Goal: Task Accomplishment & Management: Complete application form

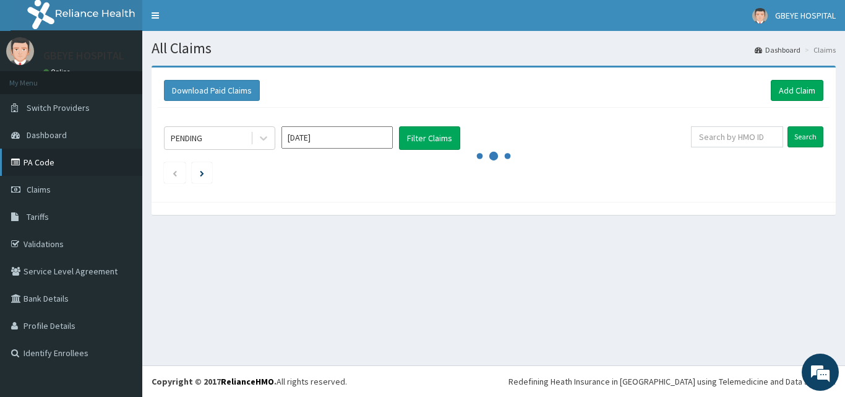
click at [50, 165] on link "PA Code" at bounding box center [71, 161] width 142 height 27
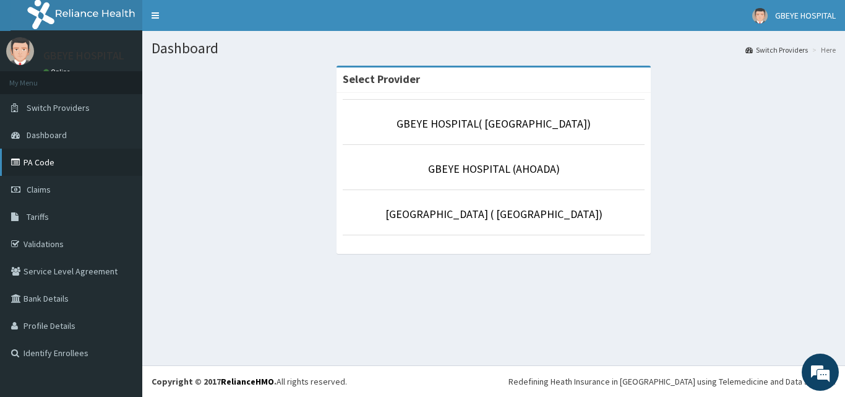
click at [104, 167] on link "PA Code" at bounding box center [71, 161] width 142 height 27
click at [102, 200] on link "Claims" at bounding box center [71, 189] width 142 height 27
click at [103, 189] on link "Claims" at bounding box center [71, 189] width 142 height 27
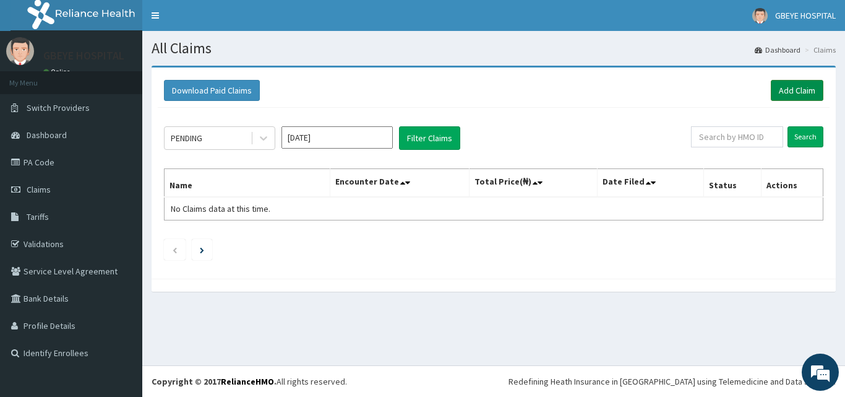
click at [796, 87] on link "Add Claim" at bounding box center [797, 90] width 53 height 21
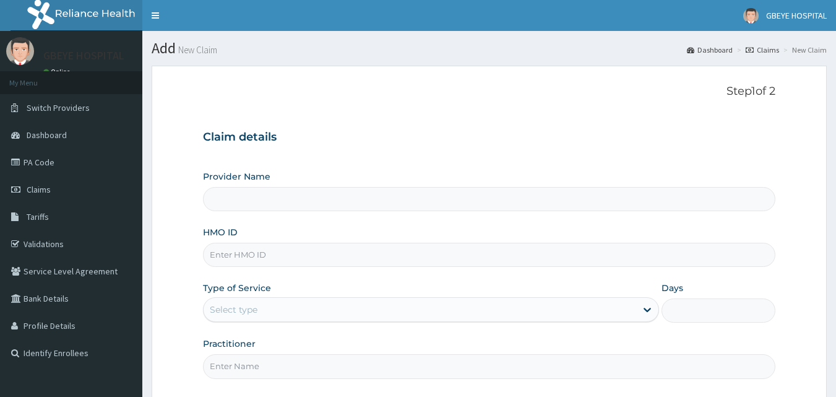
type input "GBEYE HOSPITAL( OMOKU)"
click at [211, 253] on input "HMO ID" at bounding box center [489, 255] width 573 height 24
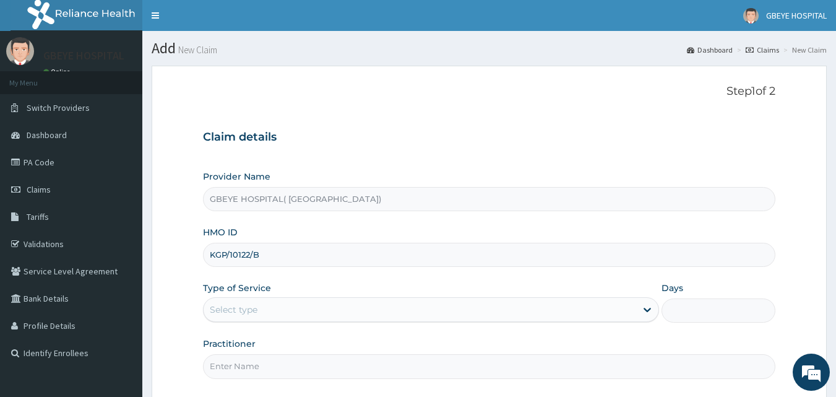
type input "KGP/10122/B"
click at [219, 303] on div "Select type" at bounding box center [234, 309] width 48 height 12
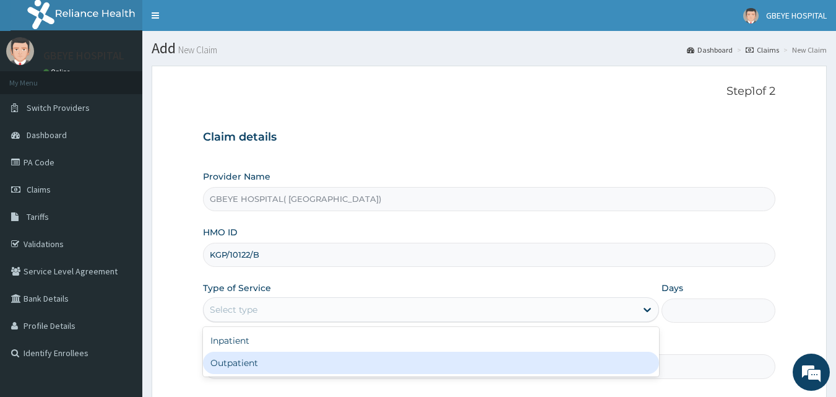
click at [229, 369] on div "Outpatient" at bounding box center [431, 362] width 456 height 22
type input "1"
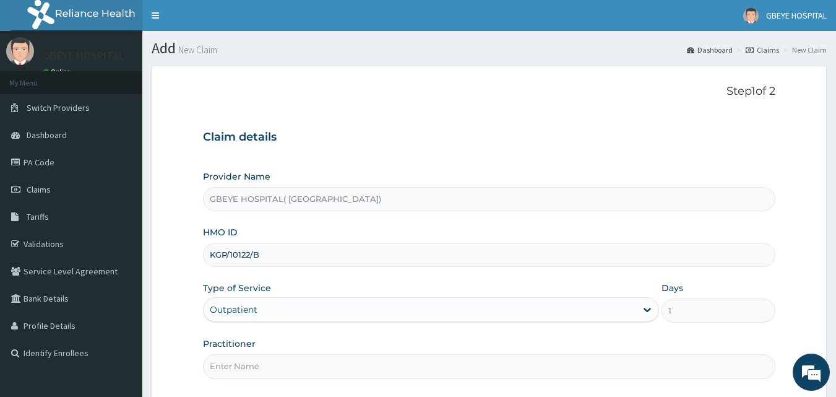
click at [226, 369] on input "Practitioner" at bounding box center [489, 366] width 573 height 24
type input "DR. [PERSON_NAME]"
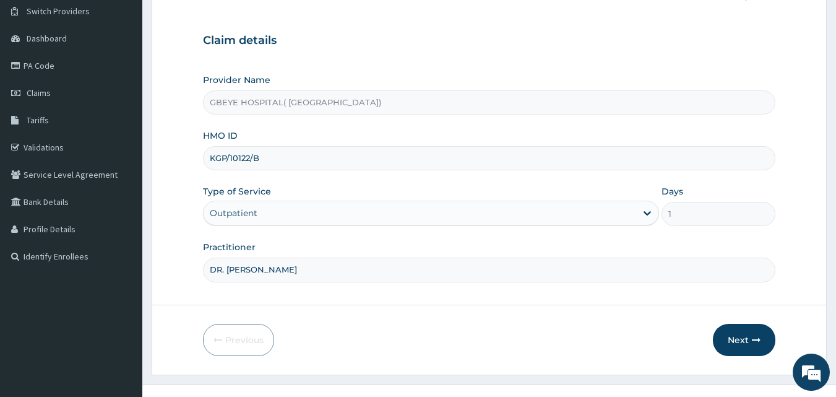
scroll to position [116, 0]
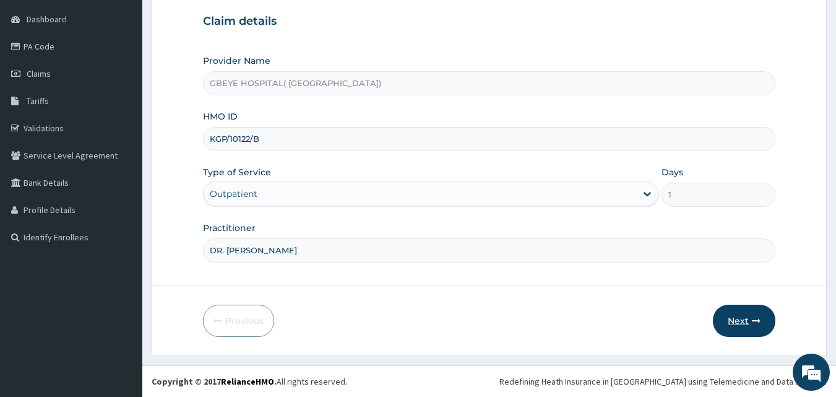
click at [741, 320] on button "Next" at bounding box center [744, 320] width 62 height 32
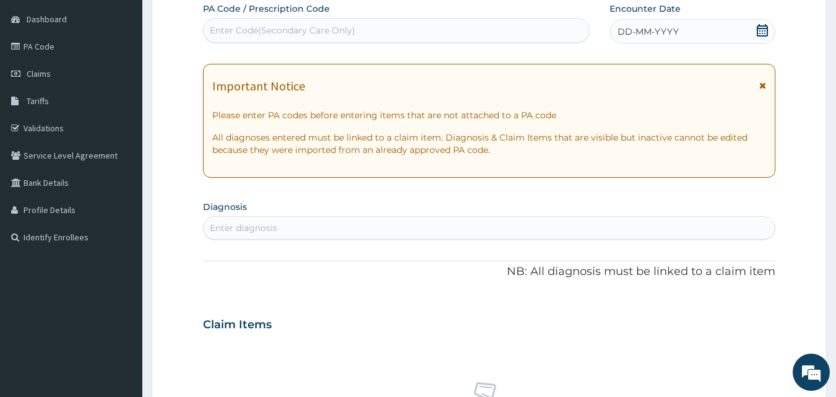
click at [711, 25] on div "DD-MM-YYYY" at bounding box center [692, 31] width 166 height 25
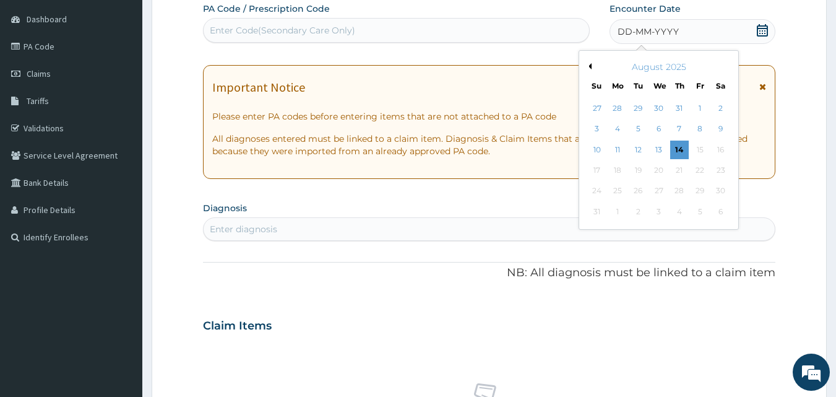
click at [590, 63] on button "Previous Month" at bounding box center [588, 66] width 6 height 6
click at [614, 152] on div "14" at bounding box center [617, 149] width 19 height 19
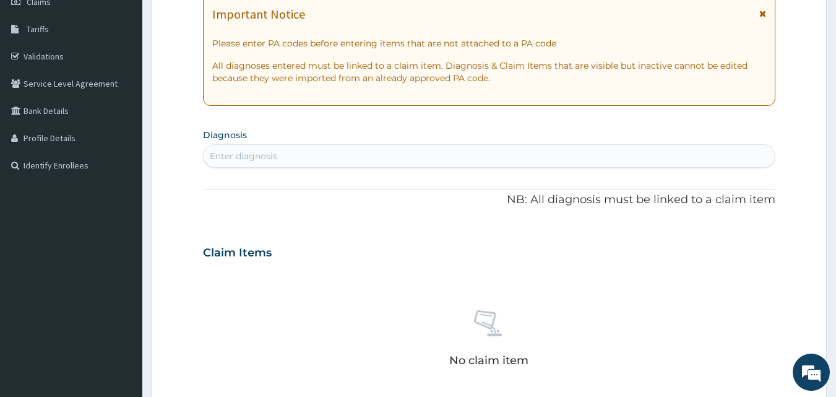
scroll to position [195, 0]
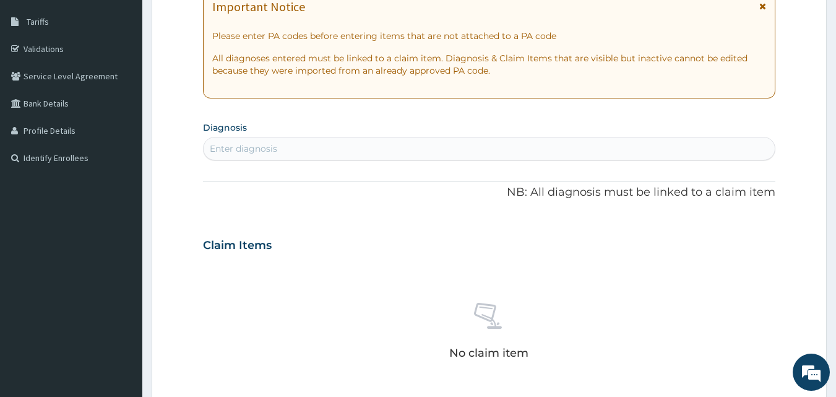
click at [224, 146] on div "Enter diagnosis" at bounding box center [243, 148] width 67 height 12
type input "L"
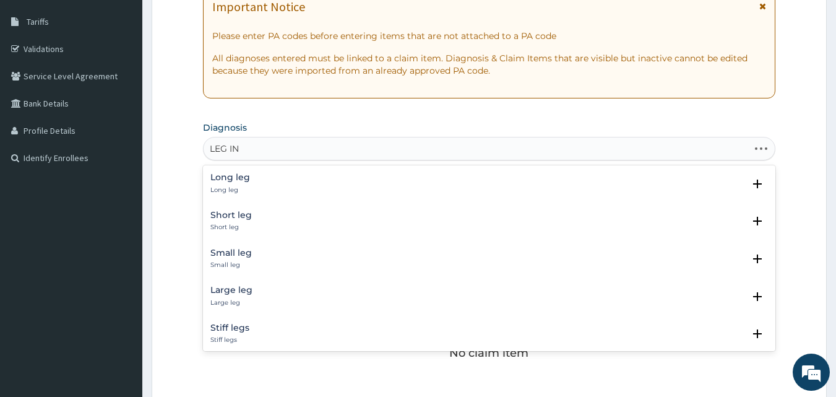
type input "LEG INJ"
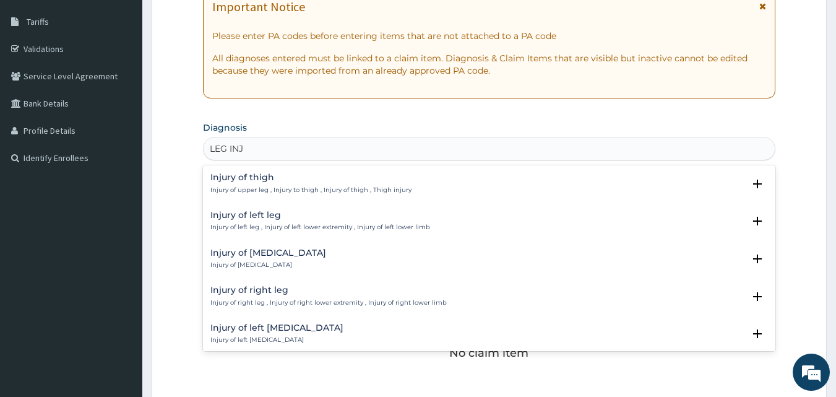
drag, startPoint x: 224, startPoint y: 146, endPoint x: 293, endPoint y: 167, distance: 72.4
click at [293, 160] on div "option Injury of thigh focused, 1 of 50. 50 results available for search term L…" at bounding box center [489, 149] width 573 height 24
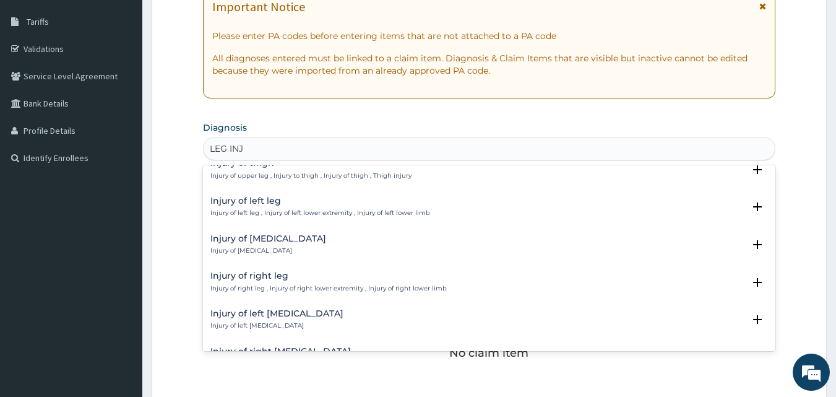
scroll to position [0, 0]
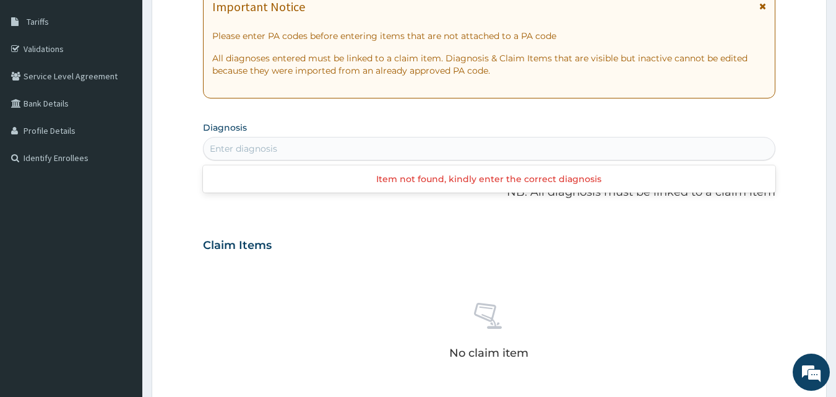
click at [255, 144] on div "Enter diagnosis" at bounding box center [490, 149] width 572 height 20
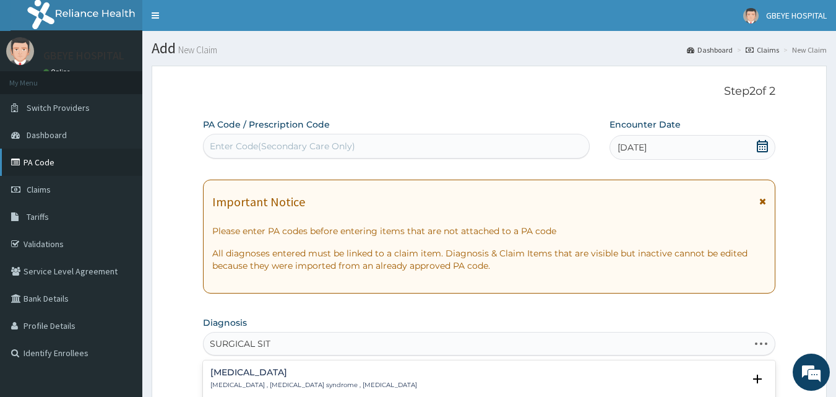
type input "SURGICAL SITE"
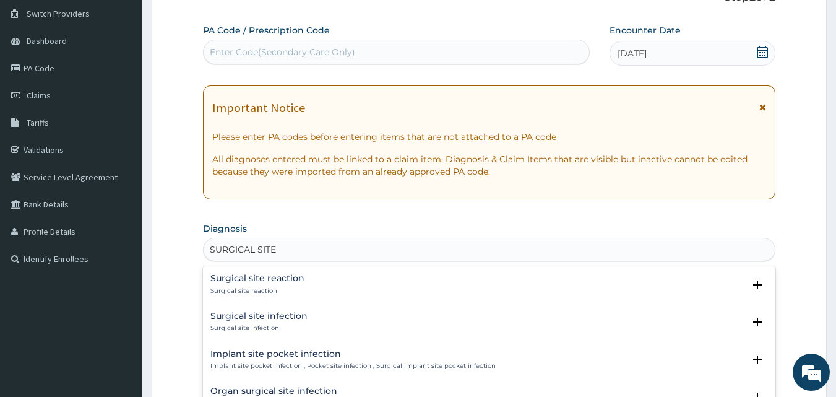
scroll to position [127, 0]
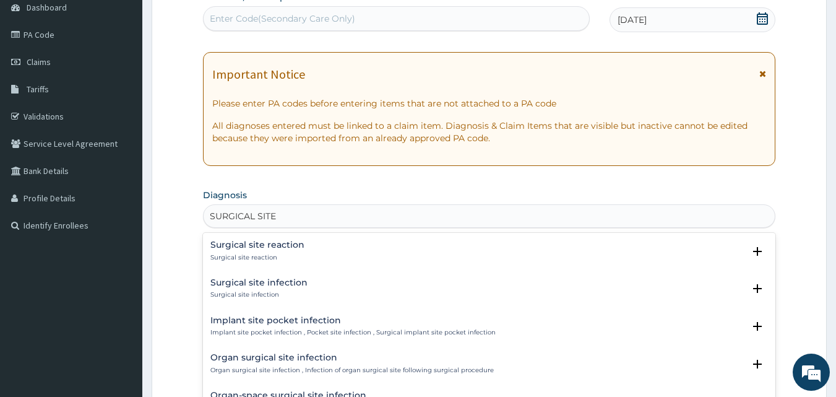
click at [426, 253] on div "Surgical site reaction Surgical site reaction" at bounding box center [489, 251] width 558 height 22
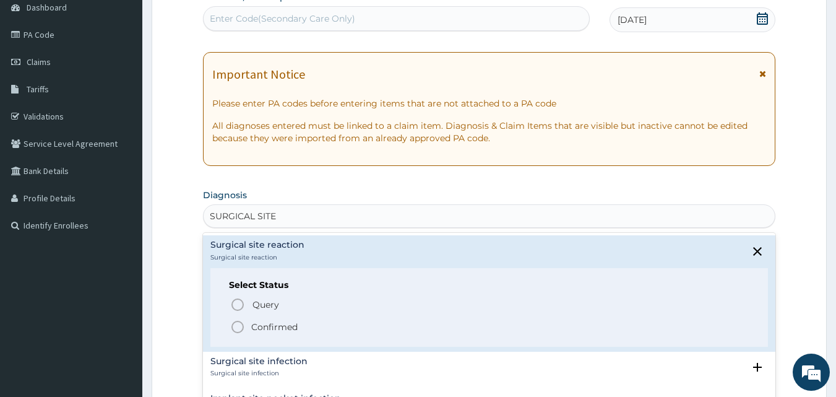
click at [236, 324] on icon "status option filled" at bounding box center [237, 326] width 15 height 15
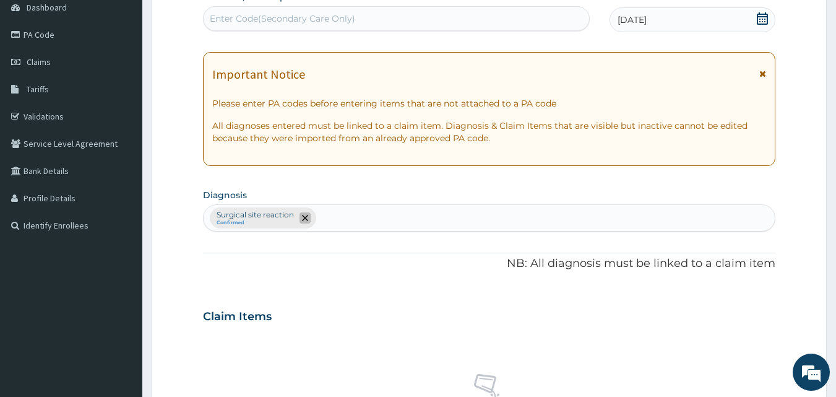
click at [305, 220] on icon "remove selection option" at bounding box center [305, 218] width 6 height 6
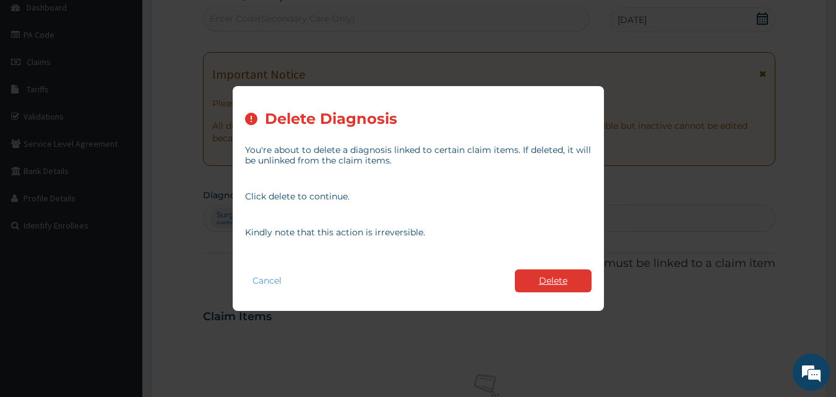
click at [580, 286] on button "Delete" at bounding box center [553, 280] width 77 height 23
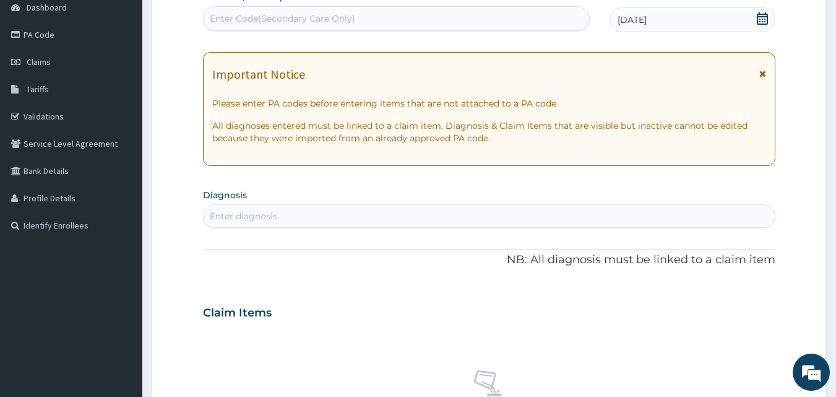
click at [221, 212] on div "Enter diagnosis" at bounding box center [243, 216] width 67 height 12
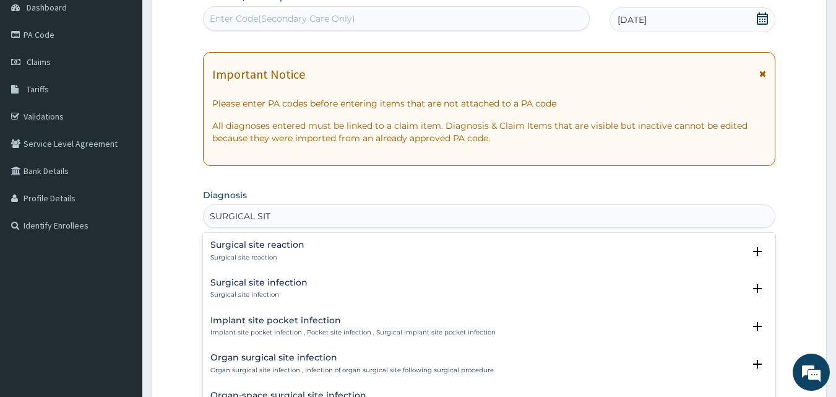
type input "SURGICAL SITE"
click at [260, 288] on div "Surgical site infection Surgical site infection" at bounding box center [258, 289] width 97 height 22
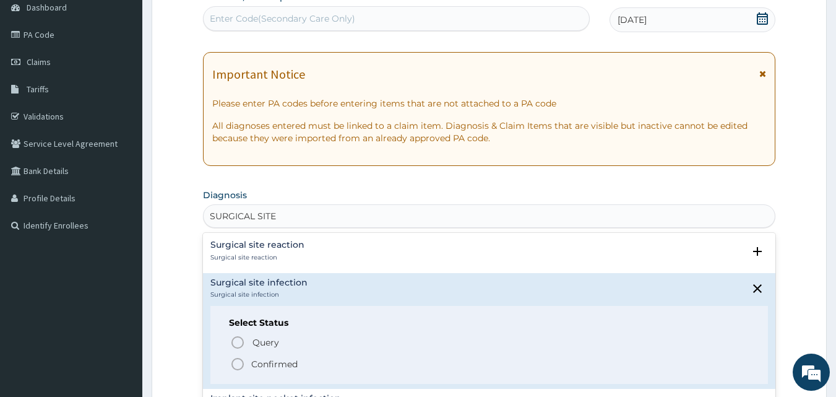
click at [236, 360] on icon "status option filled" at bounding box center [237, 363] width 15 height 15
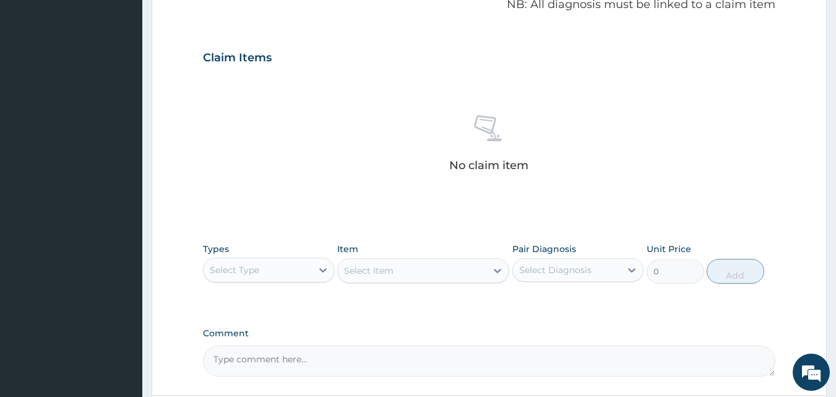
scroll to position [402, 0]
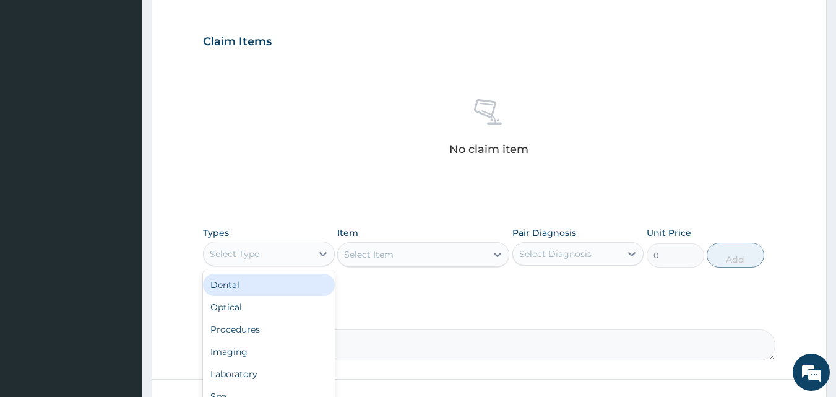
click at [303, 258] on div "Select Type" at bounding box center [258, 254] width 108 height 20
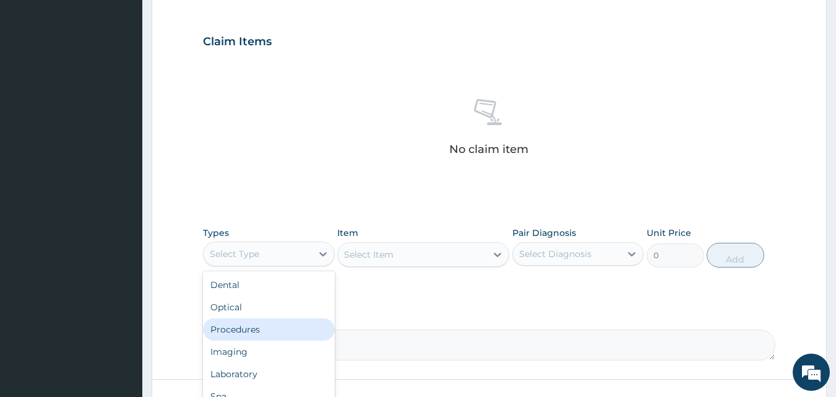
click at [309, 325] on div "Procedures" at bounding box center [269, 329] width 132 height 22
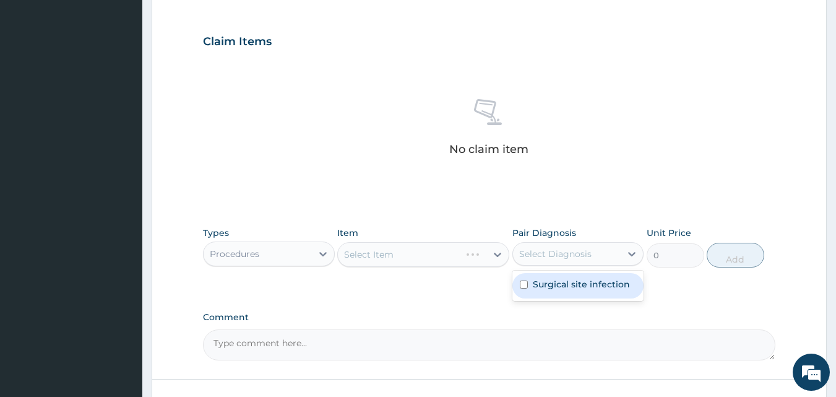
click at [527, 258] on div "Select Diagnosis" at bounding box center [555, 253] width 72 height 12
click at [527, 286] on input "checkbox" at bounding box center [524, 284] width 8 height 8
checkbox input "true"
click at [454, 257] on div "Select Item" at bounding box center [423, 254] width 172 height 25
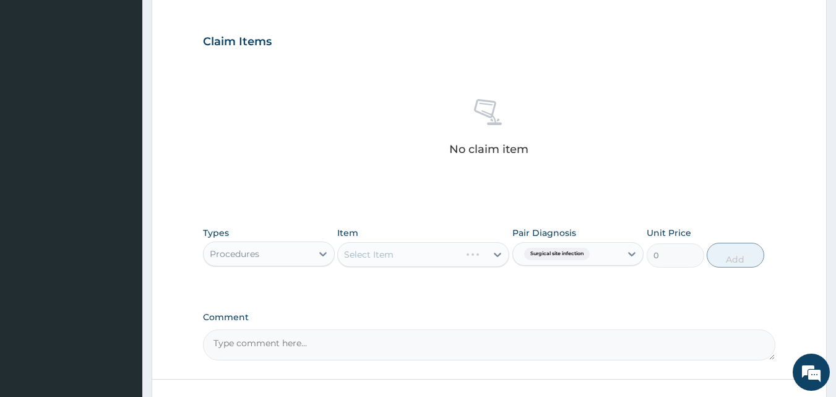
click at [614, 283] on div "Types Procedures Item Select Item Pair Diagnosis Surgical site infection Unit P…" at bounding box center [489, 256] width 573 height 72
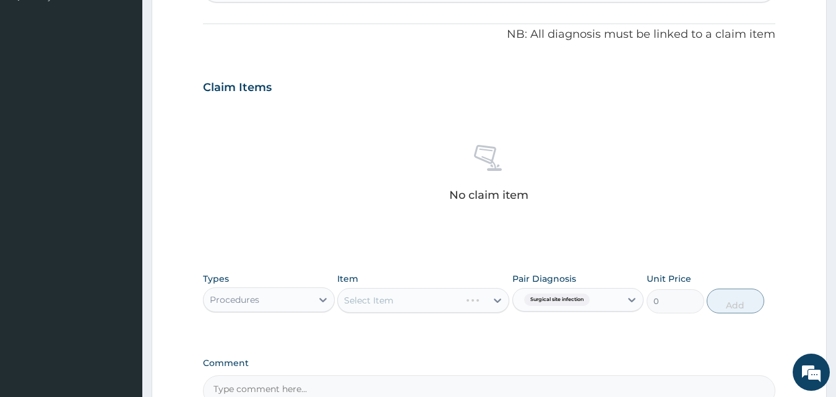
scroll to position [361, 0]
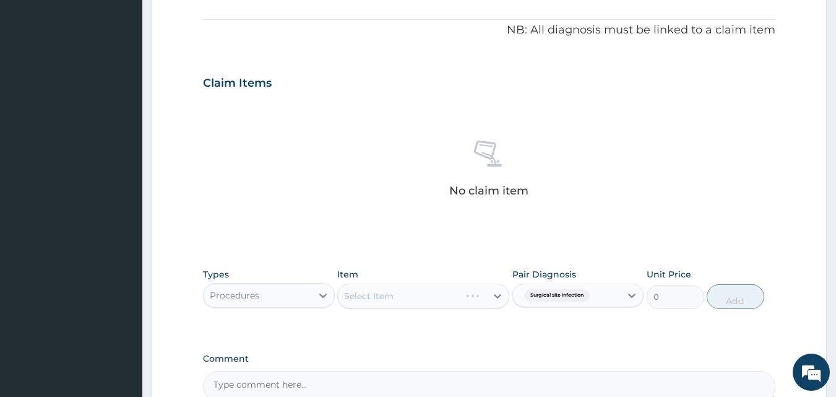
click at [565, 299] on span "Surgical site infection" at bounding box center [557, 295] width 66 height 12
click at [522, 325] on input "checkbox" at bounding box center [524, 326] width 8 height 8
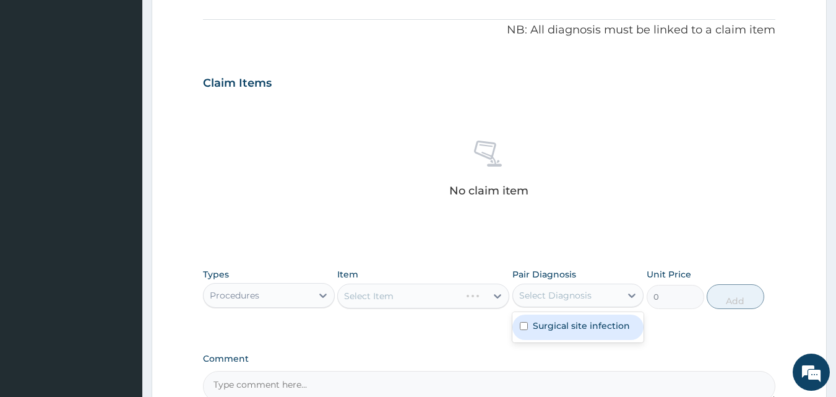
click at [522, 325] on input "checkbox" at bounding box center [524, 326] width 8 height 8
checkbox input "true"
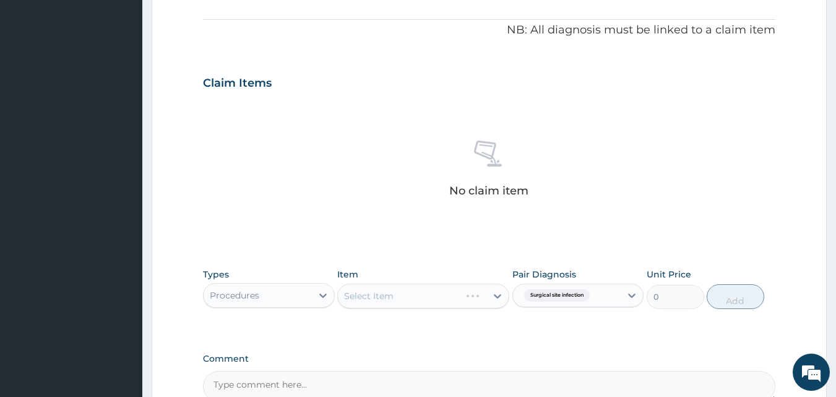
click at [565, 168] on div "No claim item" at bounding box center [489, 171] width 573 height 142
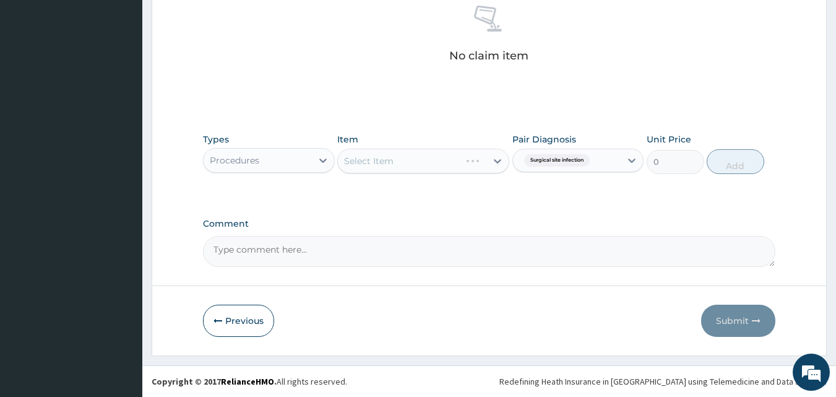
click at [578, 221] on label "Comment" at bounding box center [489, 223] width 573 height 11
click at [578, 236] on textarea "Comment" at bounding box center [489, 251] width 573 height 31
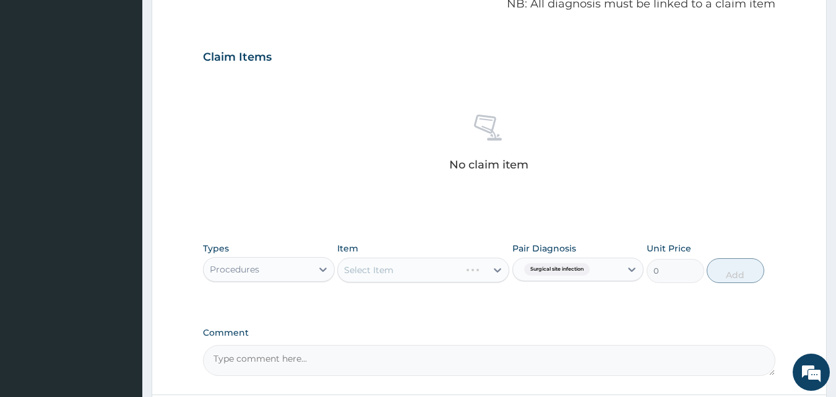
scroll to position [388, 0]
click at [471, 265] on div "Select Item" at bounding box center [423, 268] width 172 height 25
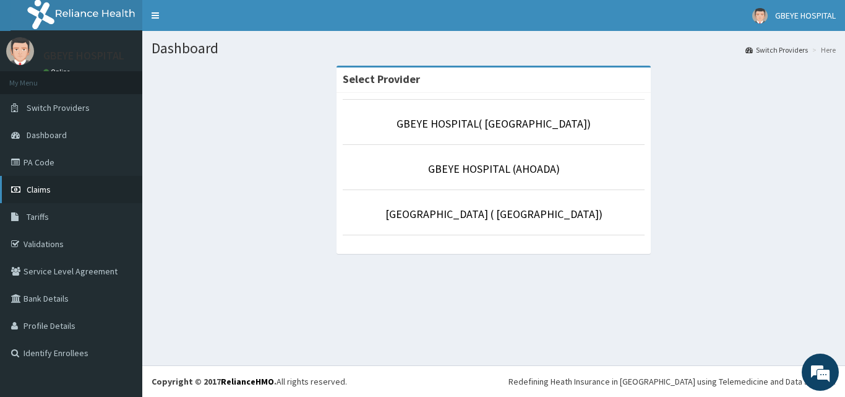
click at [90, 184] on link "Claims" at bounding box center [71, 189] width 142 height 27
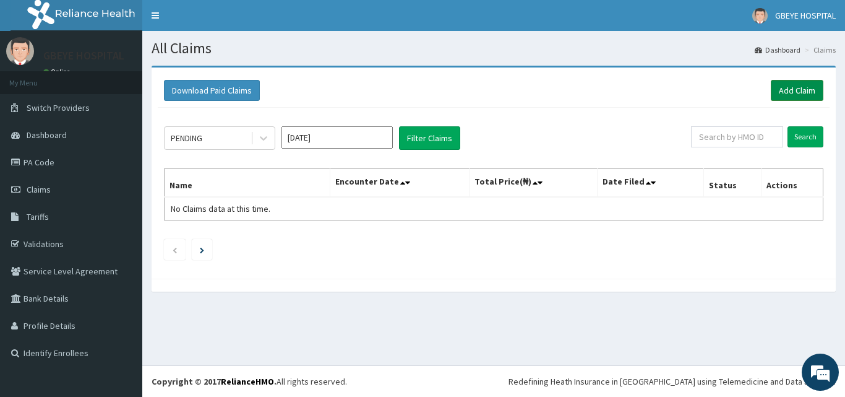
click at [804, 88] on link "Add Claim" at bounding box center [797, 90] width 53 height 21
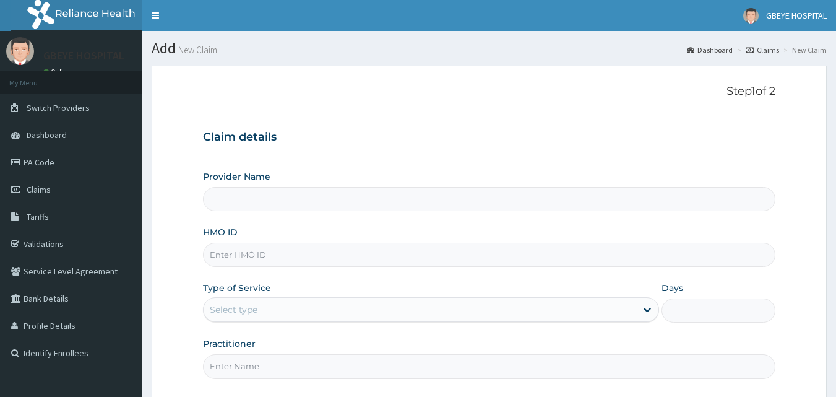
type input "GBEYE HOSPITAL( OMOKU)"
click at [217, 253] on input "HMO ID" at bounding box center [489, 255] width 573 height 24
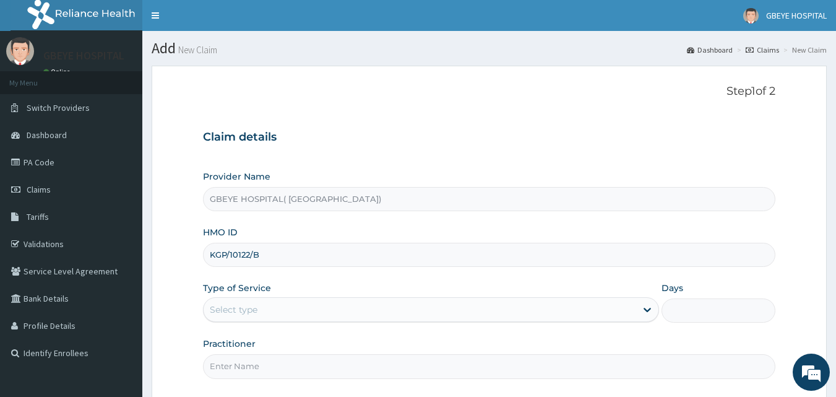
type input "KGP/10122/B"
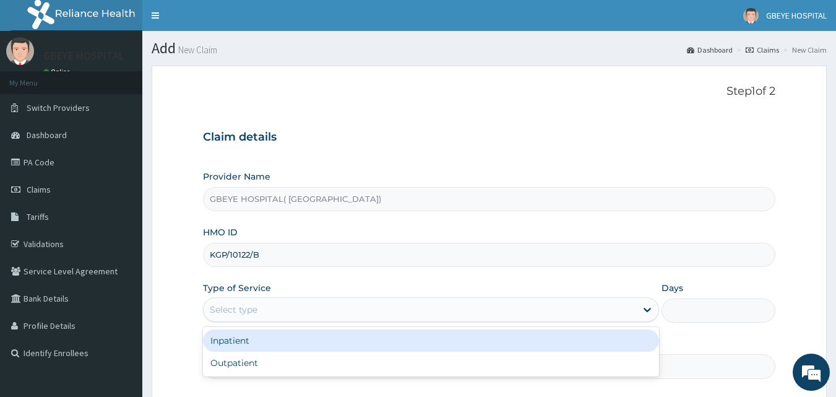
click at [224, 304] on div "Select type" at bounding box center [234, 309] width 48 height 12
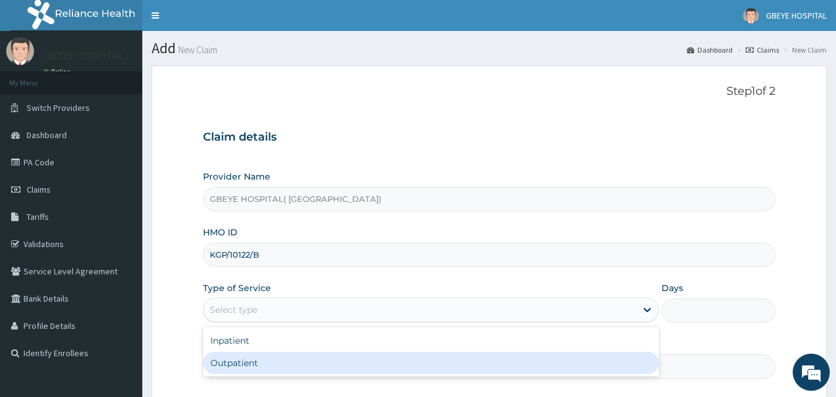
click at [237, 359] on div "Outpatient" at bounding box center [431, 362] width 456 height 22
type input "1"
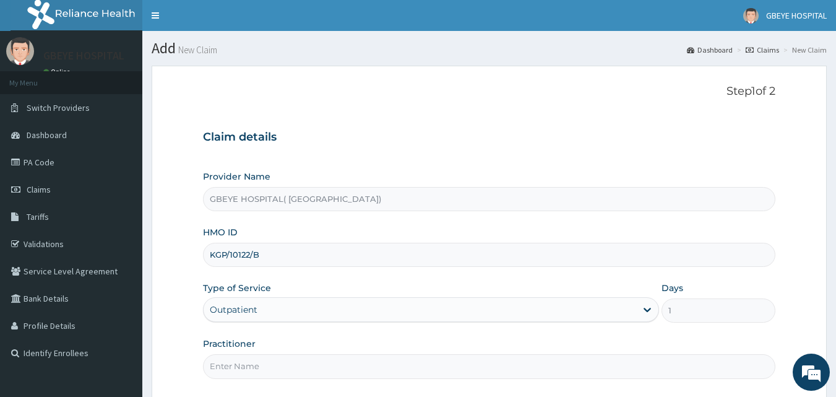
click at [234, 363] on input "Practitioner" at bounding box center [489, 366] width 573 height 24
type input "DR. [PERSON_NAME]"
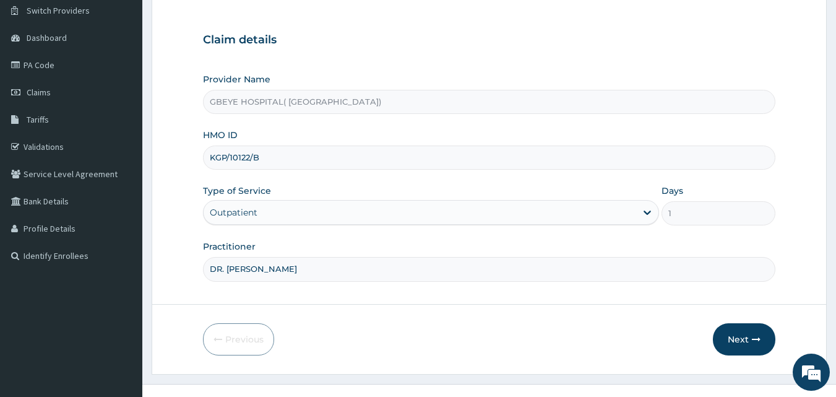
scroll to position [98, 0]
click at [748, 336] on button "Next" at bounding box center [744, 338] width 62 height 32
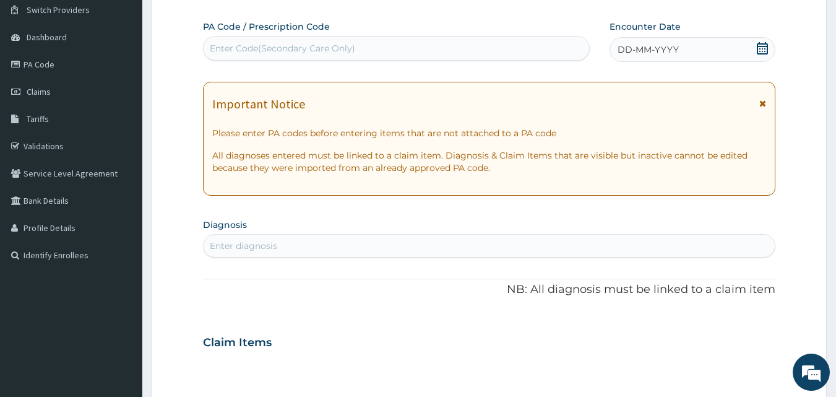
click at [621, 51] on span "DD-MM-YYYY" at bounding box center [647, 49] width 61 height 12
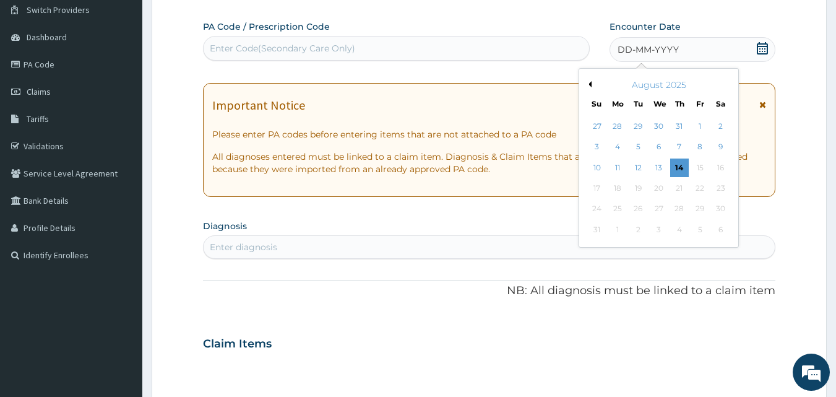
click at [591, 81] on button "Previous Month" at bounding box center [588, 84] width 6 height 6
click at [659, 168] on div "16" at bounding box center [659, 167] width 19 height 19
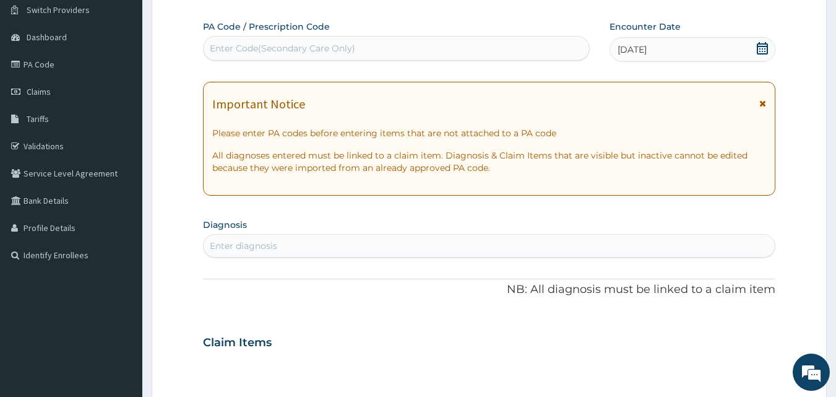
click at [213, 239] on div "Enter diagnosis" at bounding box center [243, 245] width 67 height 12
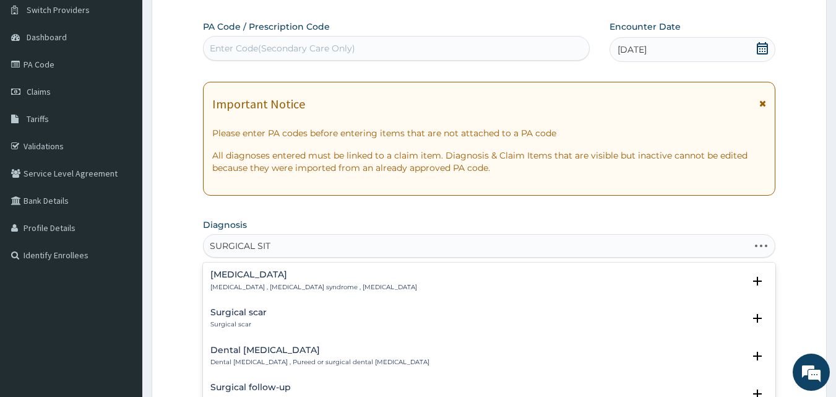
type input "SURGICAL SITE"
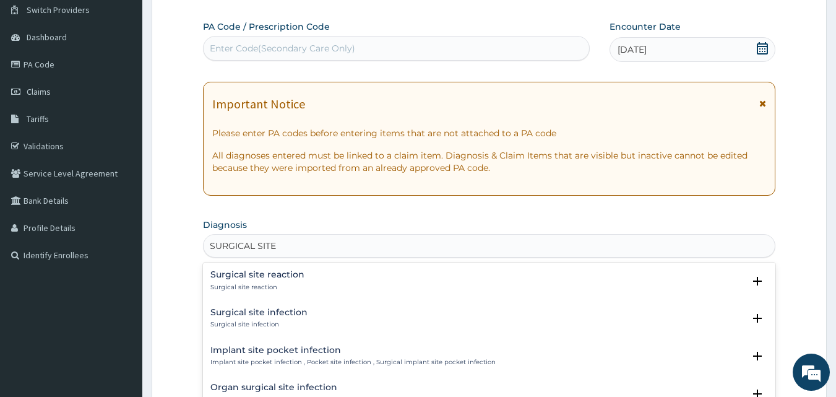
click at [239, 319] on div "Surgical site infection Surgical site infection" at bounding box center [258, 318] width 97 height 22
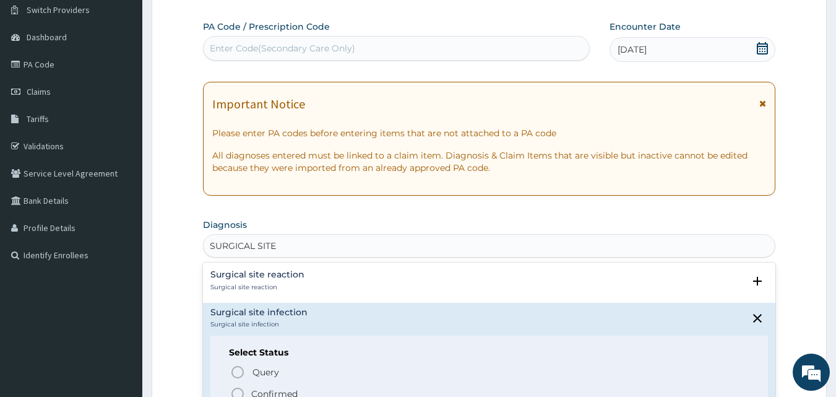
click at [238, 389] on icon "status option filled" at bounding box center [237, 393] width 15 height 15
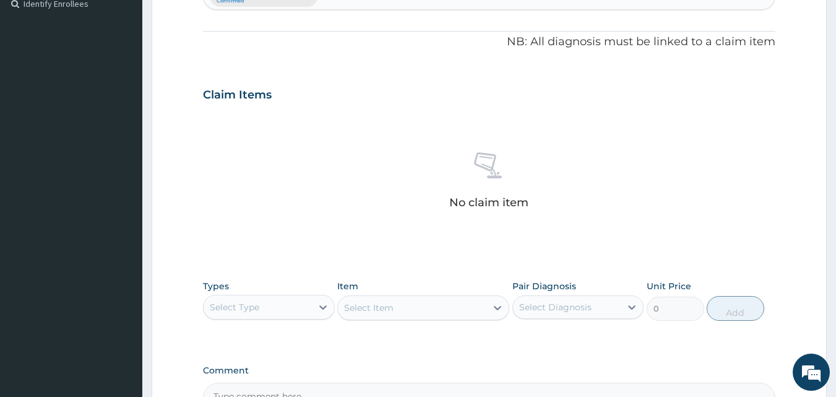
scroll to position [363, 0]
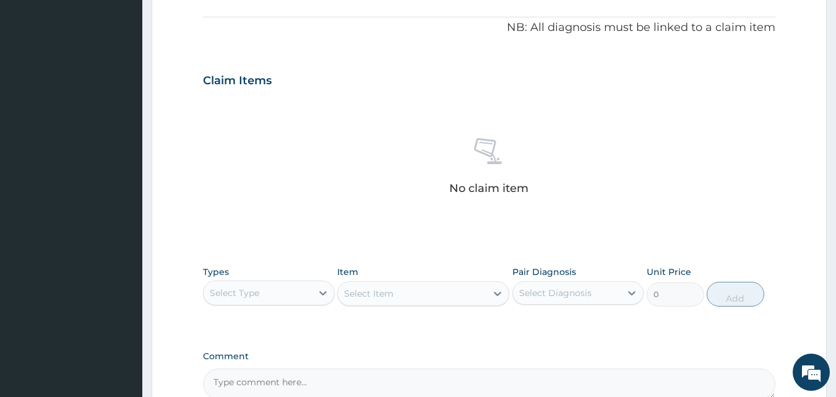
click at [387, 298] on div "Select Item" at bounding box center [423, 293] width 172 height 25
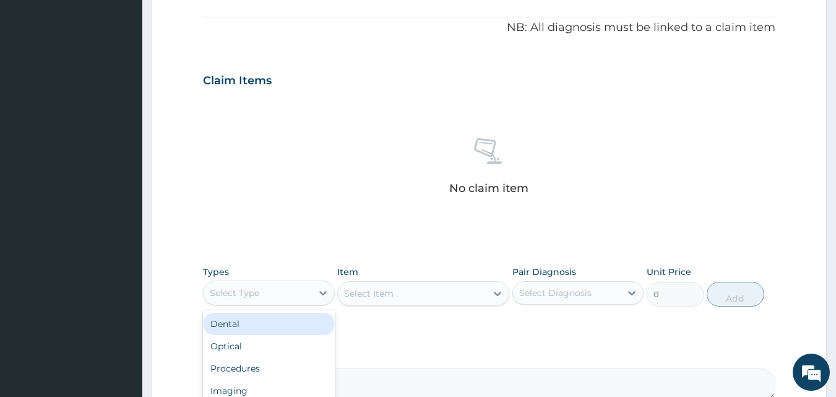
click at [257, 283] on div "Select Type" at bounding box center [258, 293] width 108 height 20
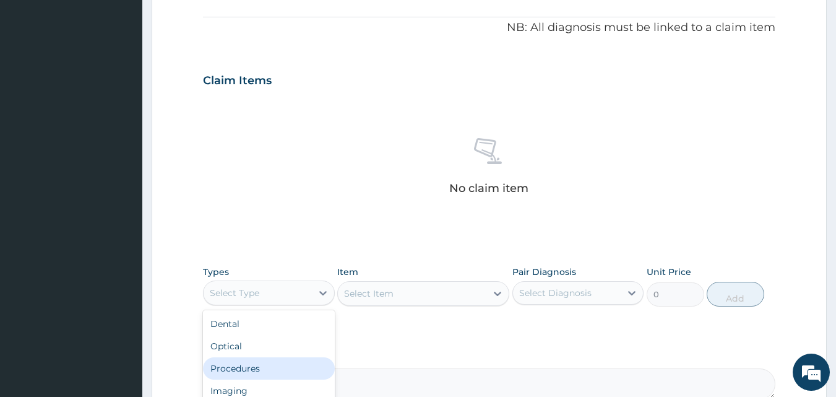
click at [270, 368] on div "Procedures" at bounding box center [269, 368] width 132 height 22
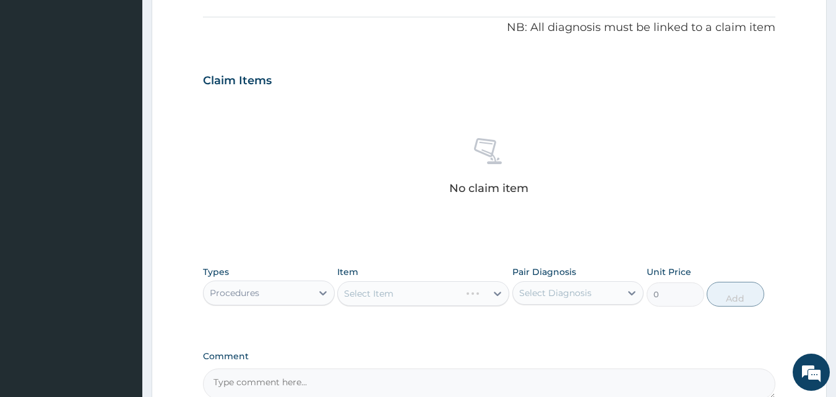
click at [578, 295] on div "Select Diagnosis" at bounding box center [555, 292] width 72 height 12
click at [523, 322] on input "checkbox" at bounding box center [524, 323] width 8 height 8
checkbox input "true"
click at [463, 288] on div "Select Item" at bounding box center [412, 293] width 148 height 20
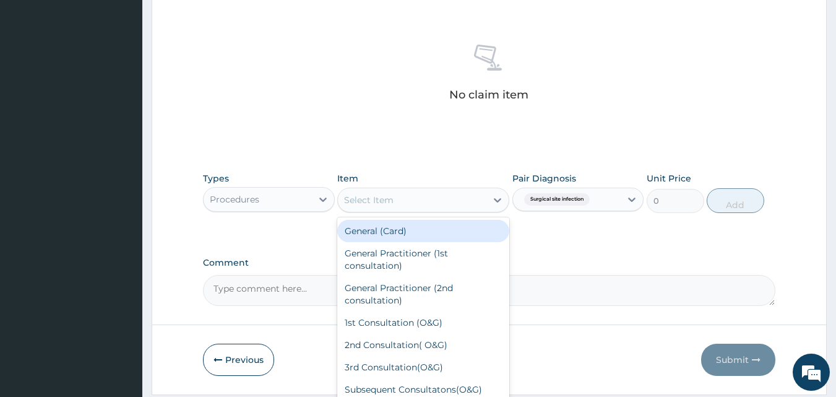
scroll to position [458, 0]
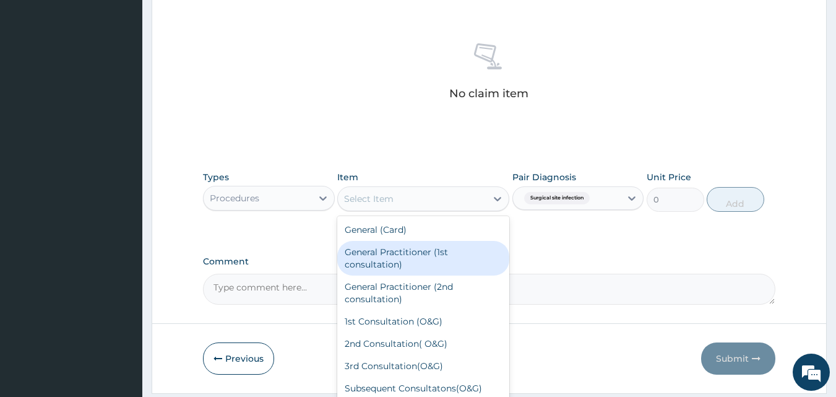
click at [436, 260] on div "General Practitioner (1st consultation)" at bounding box center [423, 258] width 172 height 35
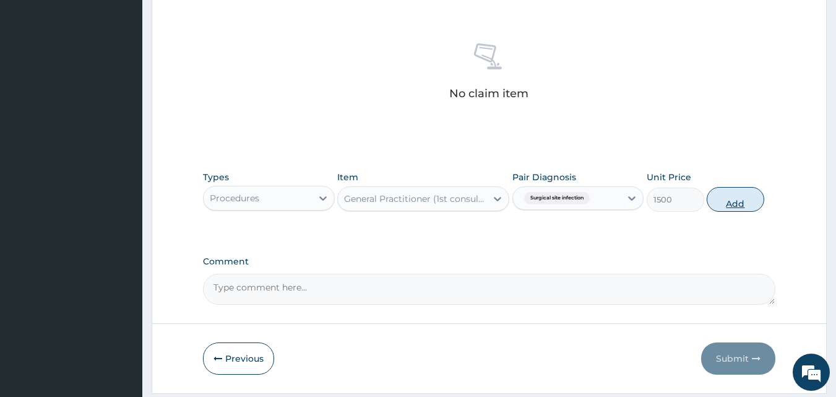
click at [729, 196] on button "Add" at bounding box center [736, 199] width 58 height 25
type input "0"
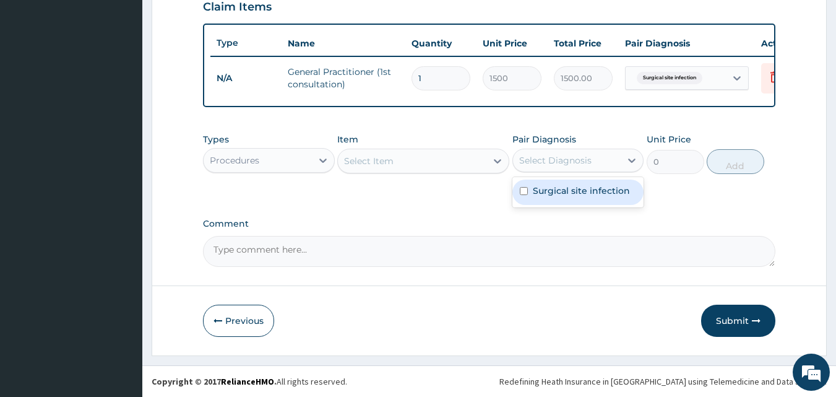
click at [533, 165] on div "Select Diagnosis" at bounding box center [555, 160] width 72 height 12
click at [525, 191] on input "checkbox" at bounding box center [524, 191] width 8 height 8
checkbox input "true"
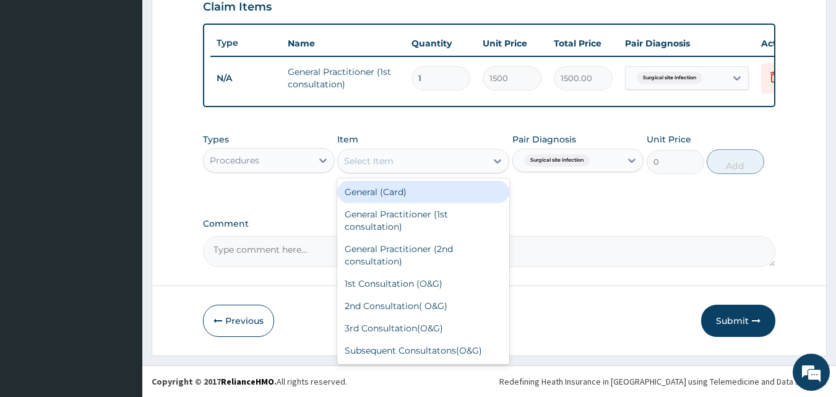
click at [440, 158] on div "Select Item" at bounding box center [412, 161] width 148 height 20
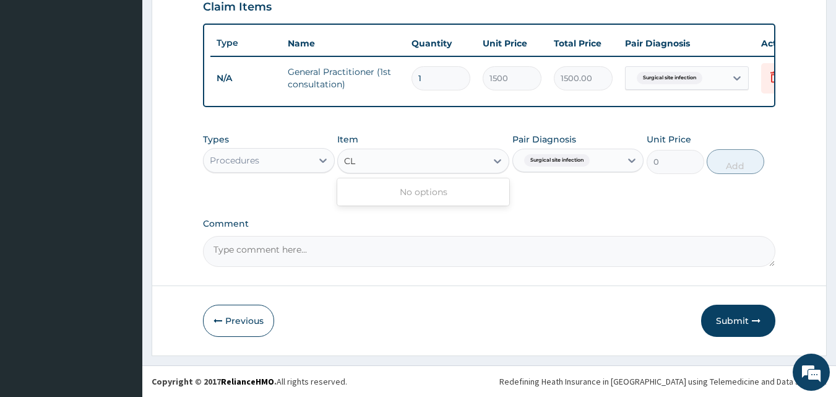
type input "C"
type input "COCO"
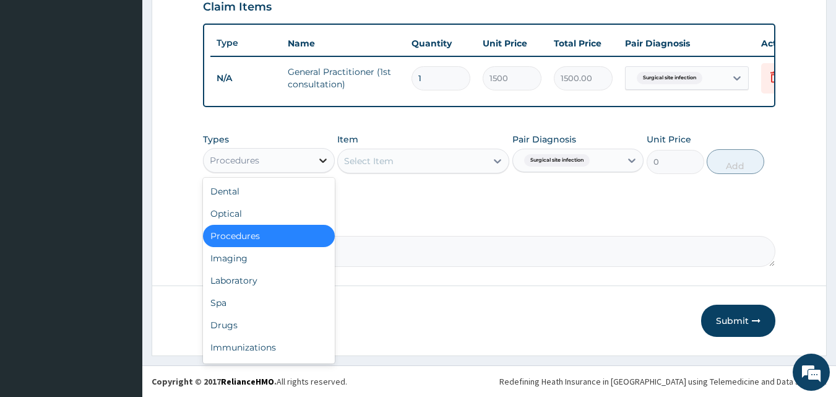
click at [317, 151] on div at bounding box center [323, 160] width 22 height 22
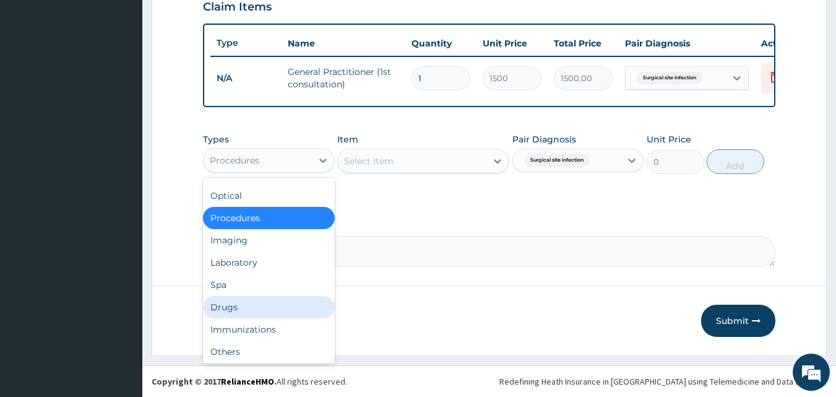
click at [265, 305] on div "Drugs" at bounding box center [269, 307] width 132 height 22
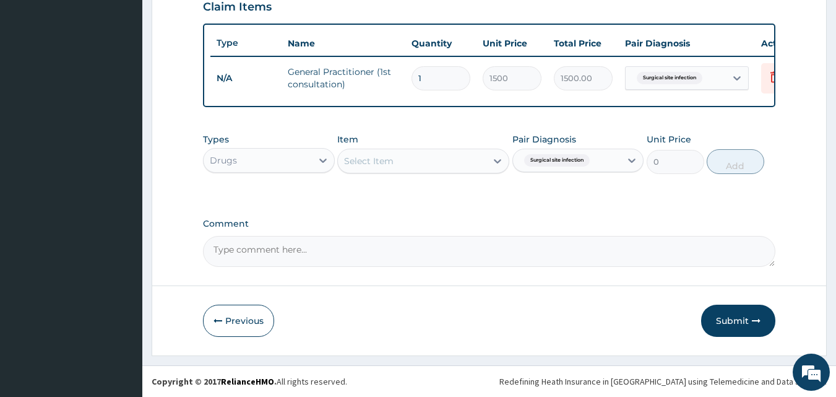
click at [384, 163] on div "Select Item" at bounding box center [368, 161] width 49 height 12
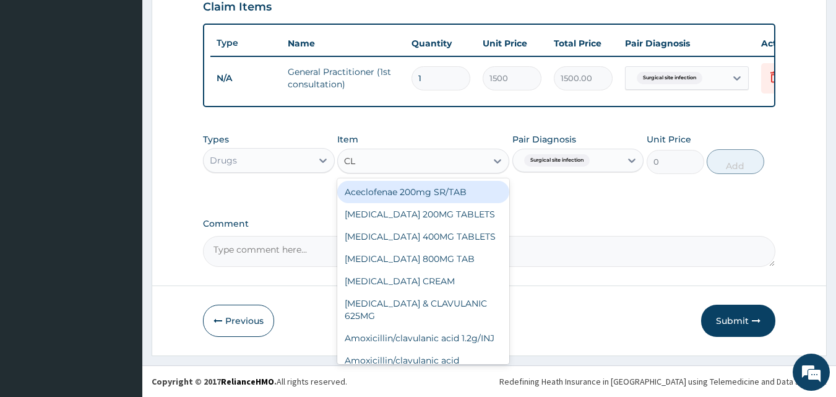
type input "CLI"
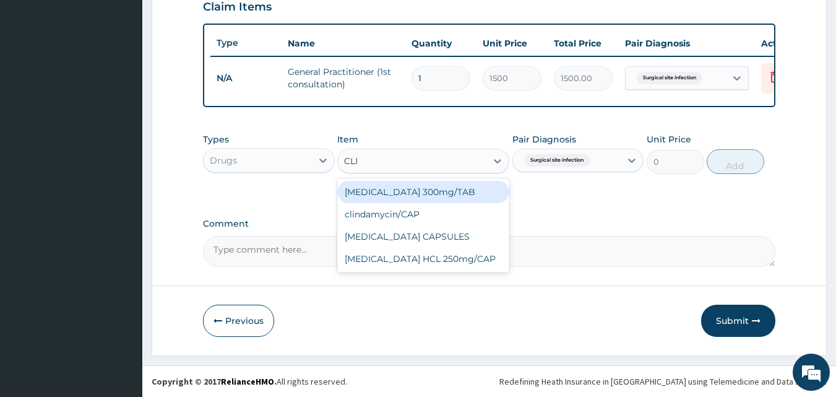
click at [424, 197] on div "Clindamycin 300mg/TAB" at bounding box center [423, 192] width 172 height 22
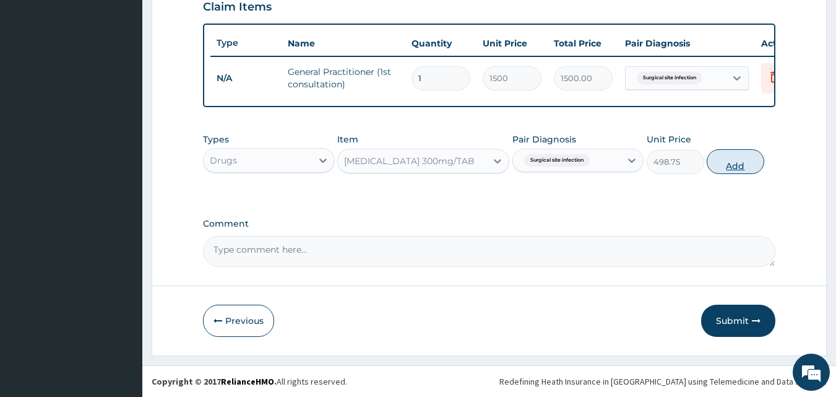
click at [745, 168] on button "Add" at bounding box center [736, 161] width 58 height 25
type input "0"
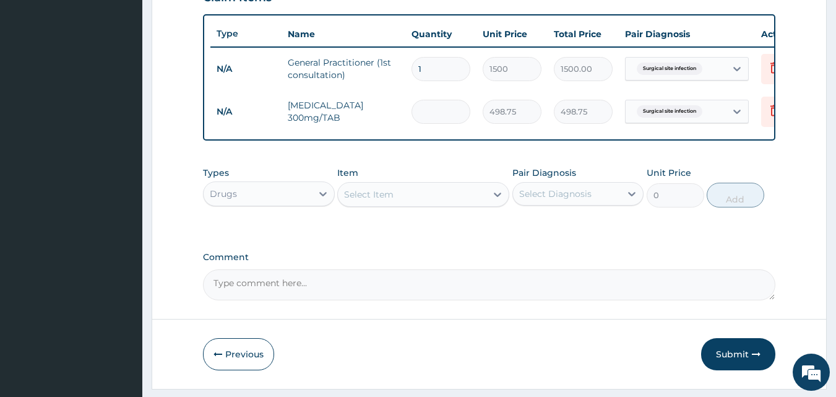
type input "0.00"
type input "5"
type input "2493.75"
type input "5"
click at [546, 200] on div "Select Diagnosis" at bounding box center [555, 193] width 72 height 12
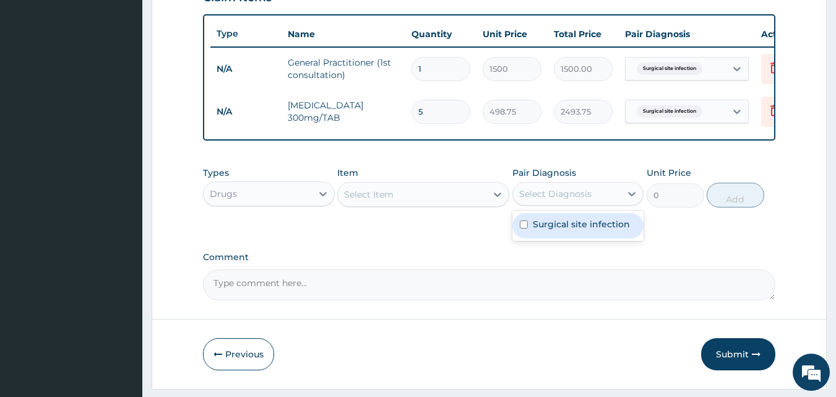
click at [522, 228] on input "checkbox" at bounding box center [524, 224] width 8 height 8
checkbox input "true"
click at [434, 201] on div "Select Item" at bounding box center [412, 194] width 148 height 20
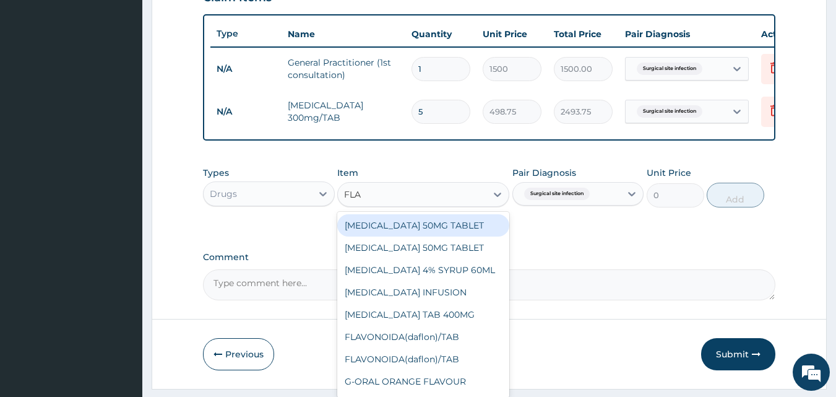
type input "FLAG"
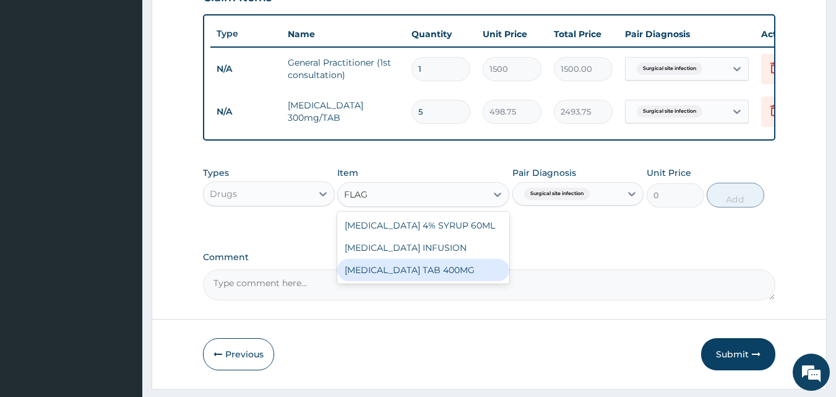
click at [431, 280] on div "[MEDICAL_DATA] TAB 400MG" at bounding box center [423, 270] width 172 height 22
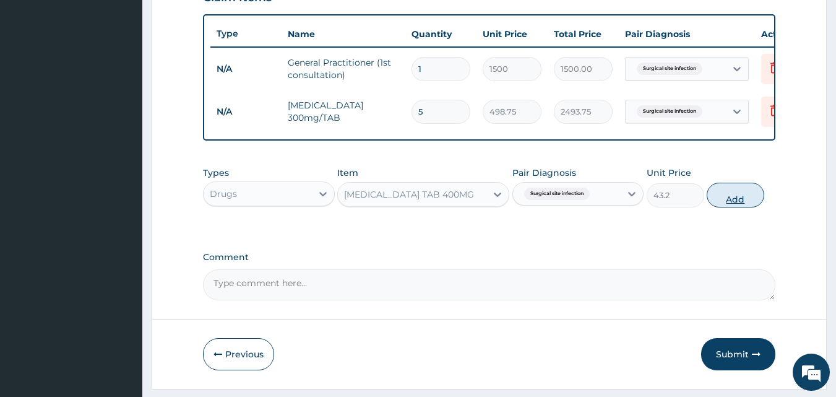
click at [743, 205] on button "Add" at bounding box center [736, 195] width 58 height 25
type input "0"
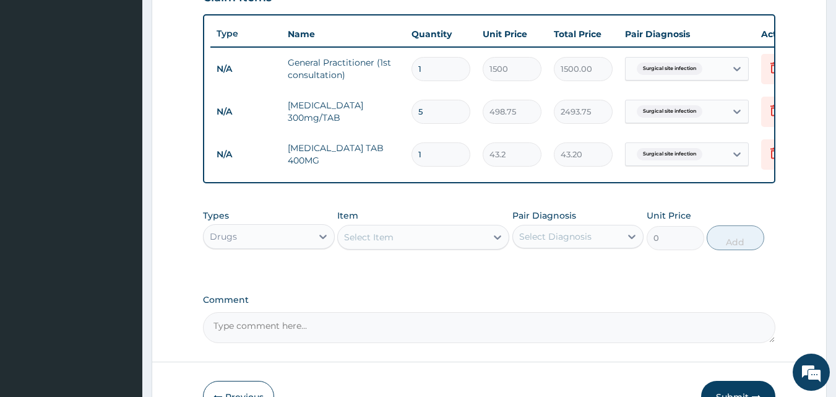
click at [436, 114] on input "5" at bounding box center [440, 112] width 59 height 24
type input "0.00"
type input "1"
type input "498.75"
type input "10"
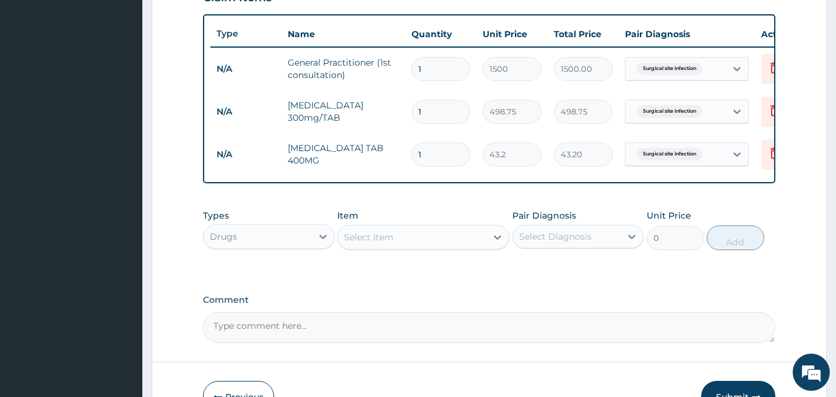
type input "4987.50"
type input "10"
click at [429, 158] on input "1" at bounding box center [440, 154] width 59 height 24
type input "15"
type input "648.00"
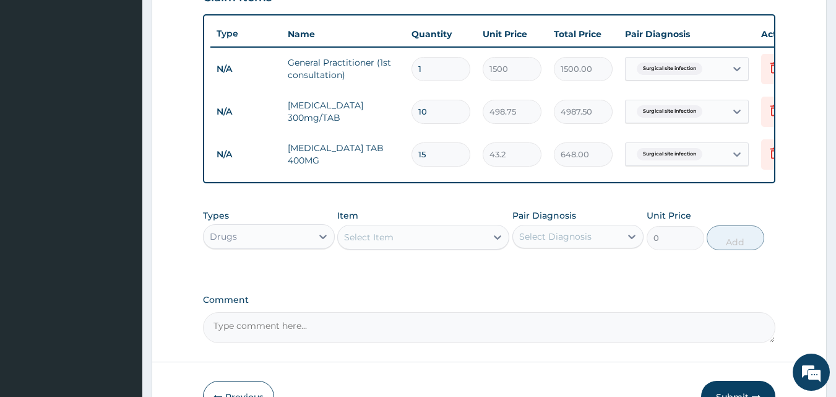
type input "15"
click at [549, 246] on div "Select Diagnosis" at bounding box center [567, 236] width 108 height 20
click at [523, 271] on input "checkbox" at bounding box center [524, 267] width 8 height 8
checkbox input "true"
click at [378, 247] on div "Select Item" at bounding box center [412, 237] width 148 height 20
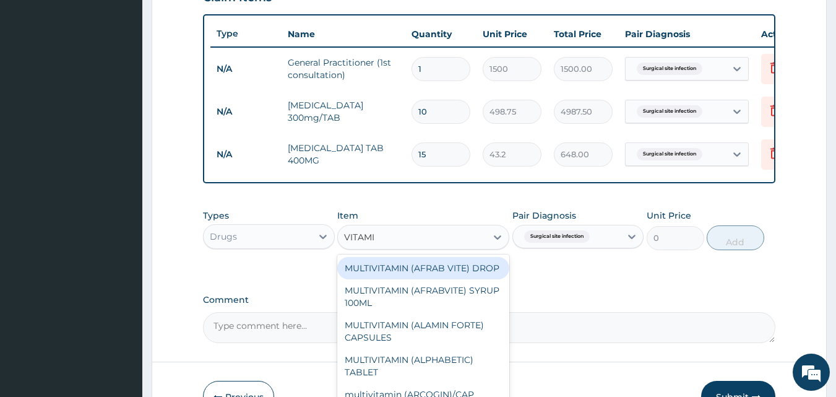
type input "VITAMIN"
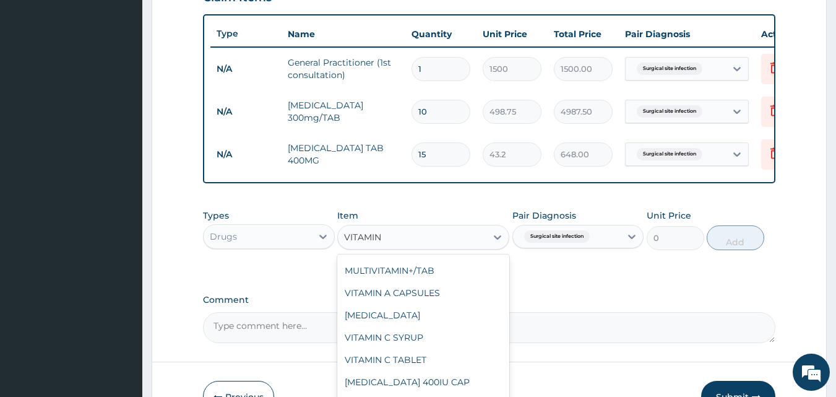
scroll to position [368, 0]
click at [478, 371] on div "VITAMIN C TABLET" at bounding box center [423, 359] width 172 height 22
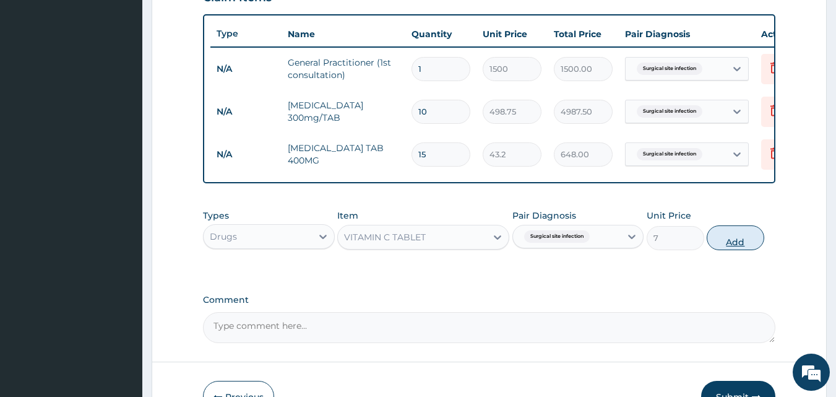
click at [752, 250] on button "Add" at bounding box center [736, 237] width 58 height 25
type input "0"
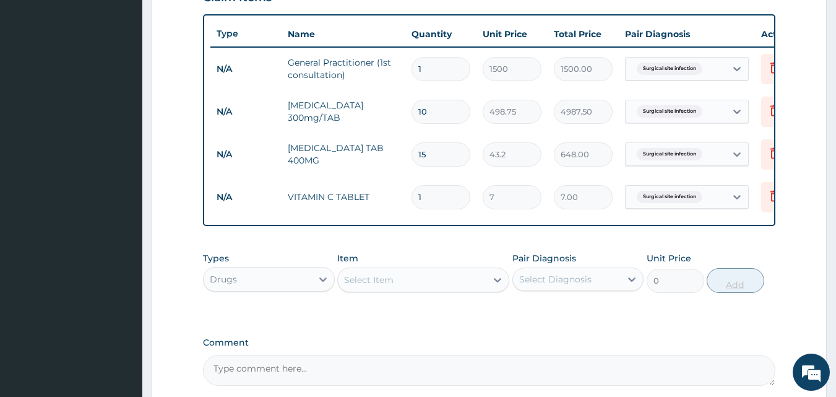
type input "0.00"
type input "3"
type input "21.00"
type input "30"
type input "210.00"
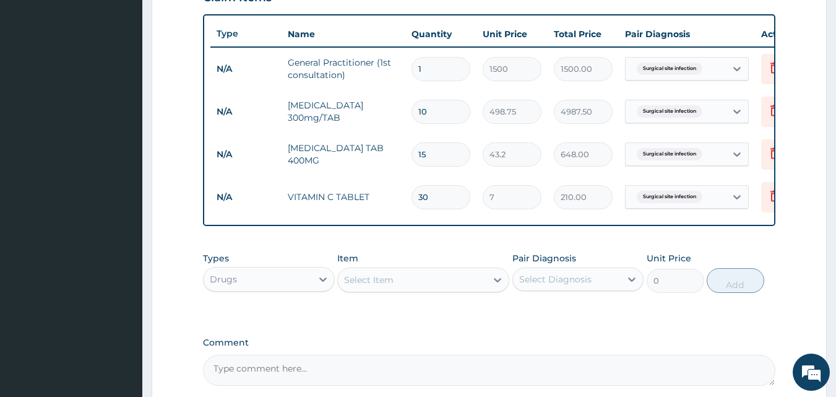
type input "30"
drag, startPoint x: 604, startPoint y: 312, endPoint x: 569, endPoint y: 294, distance: 40.1
click at [569, 294] on div "Types Drugs Item Select Item Pair Diagnosis Select Diagnosis Unit Price 0 Add" at bounding box center [489, 282] width 573 height 72
click at [568, 289] on div "Select Diagnosis" at bounding box center [567, 279] width 108 height 20
click at [521, 314] on input "checkbox" at bounding box center [524, 310] width 8 height 8
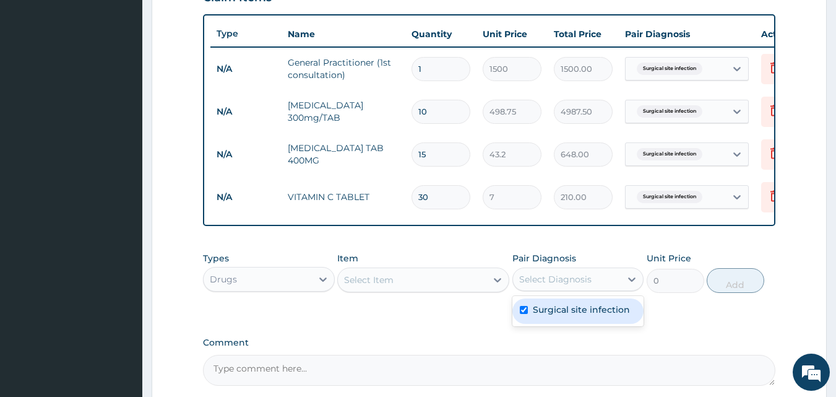
checkbox input "true"
click at [419, 290] on div "Select Item" at bounding box center [412, 280] width 148 height 20
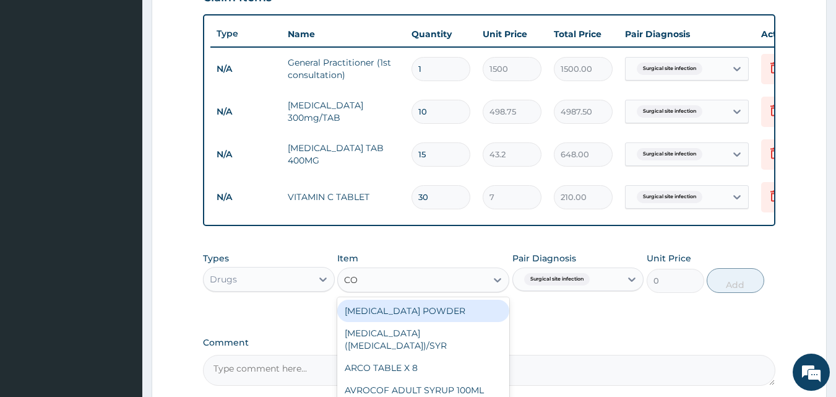
type input "C"
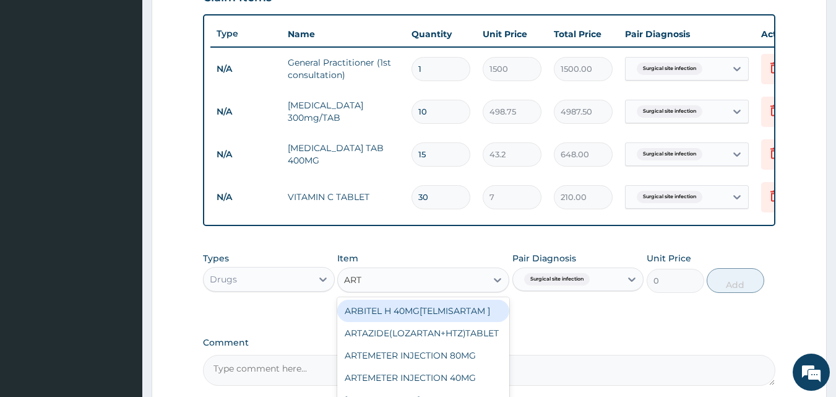
type input "ARTH"
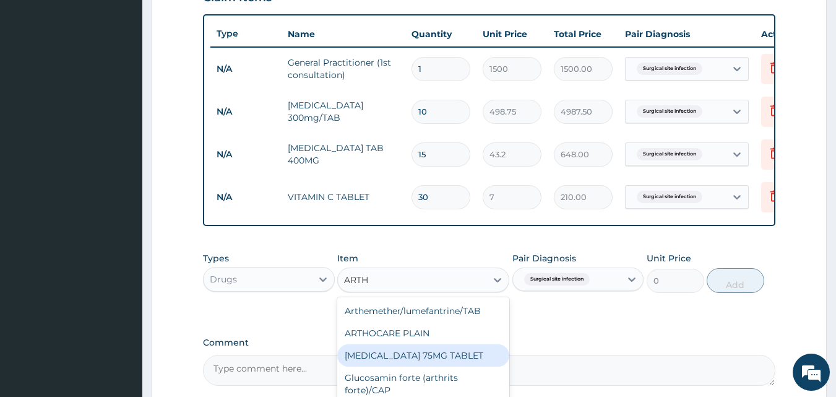
click at [413, 366] on div "[MEDICAL_DATA] 75MG TABLET" at bounding box center [423, 355] width 172 height 22
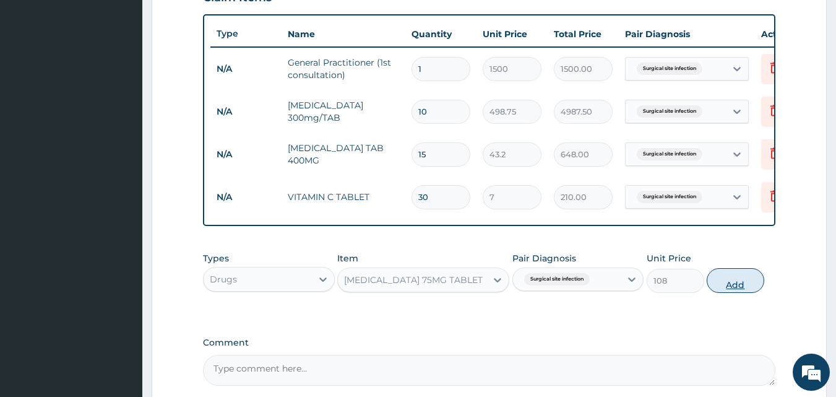
click at [752, 292] on button "Add" at bounding box center [736, 280] width 58 height 25
type input "0"
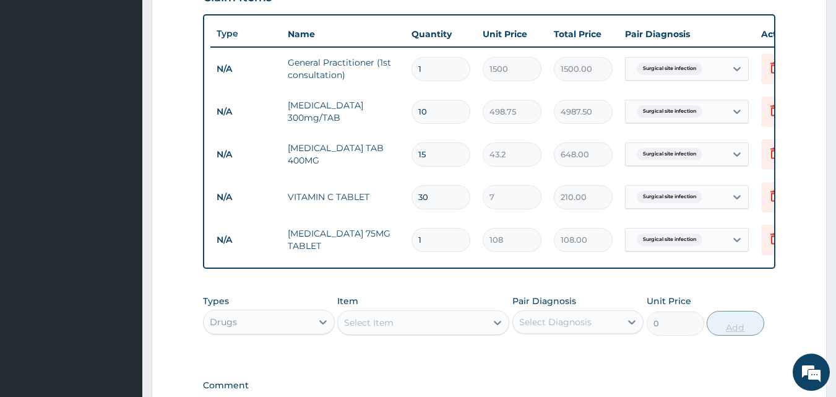
type input "0.00"
type input "1"
type input "108.00"
type input "10"
type input "1080.00"
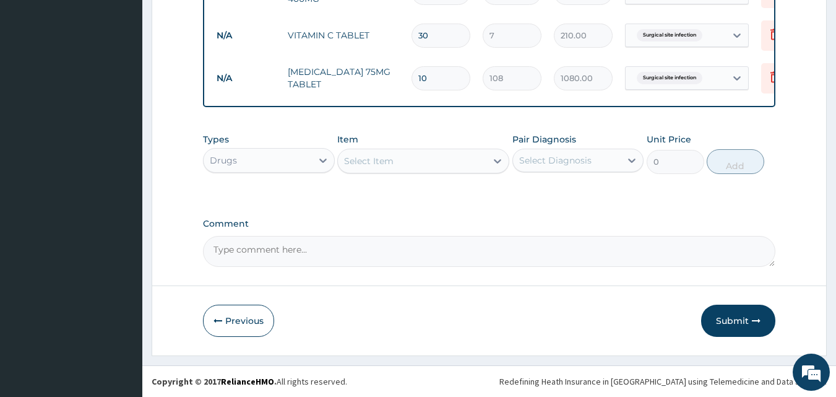
scroll to position [616, 0]
type input "10"
click at [729, 320] on button "Submit" at bounding box center [738, 320] width 74 height 32
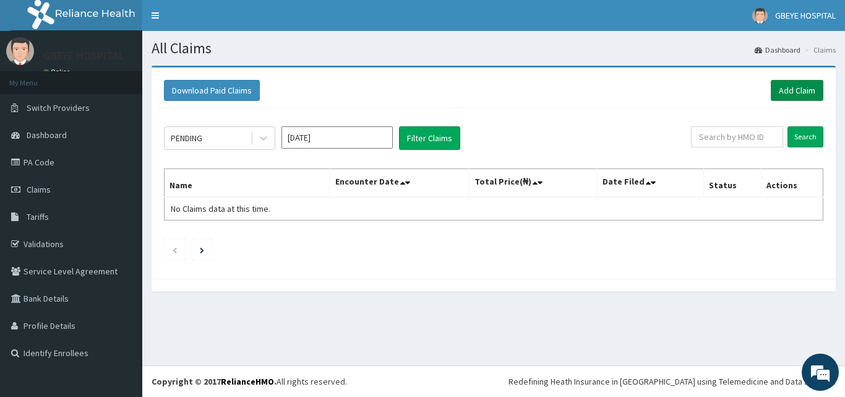
click at [803, 83] on link "Add Claim" at bounding box center [797, 90] width 53 height 21
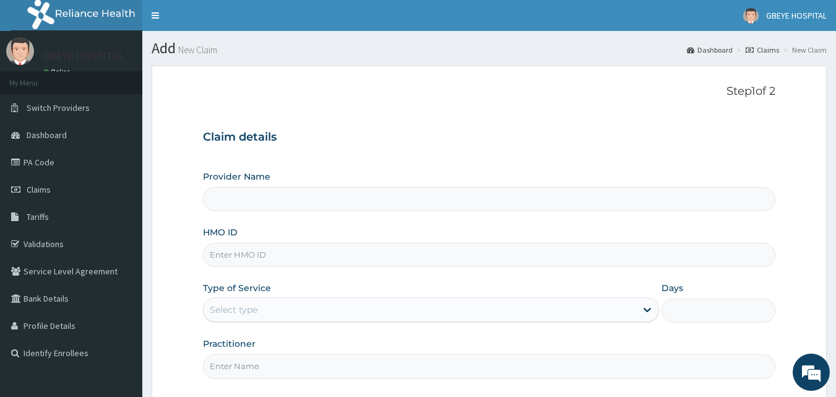
click at [220, 249] on input "HMO ID" at bounding box center [489, 255] width 573 height 24
type input "GBEYE HOSPITAL( [GEOGRAPHIC_DATA])"
type input "KGP/10122/B"
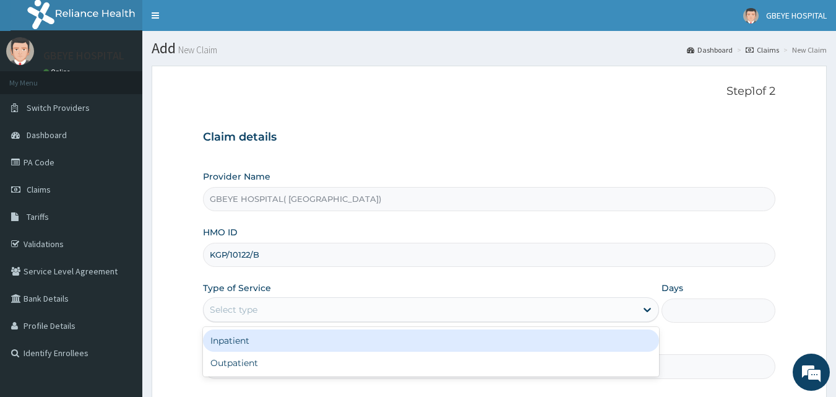
click at [226, 306] on div "Select type" at bounding box center [234, 309] width 48 height 12
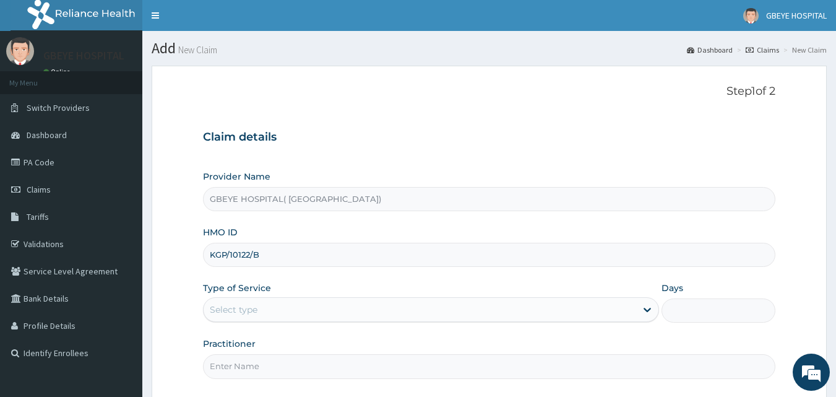
click at [226, 306] on div "Select type" at bounding box center [234, 309] width 48 height 12
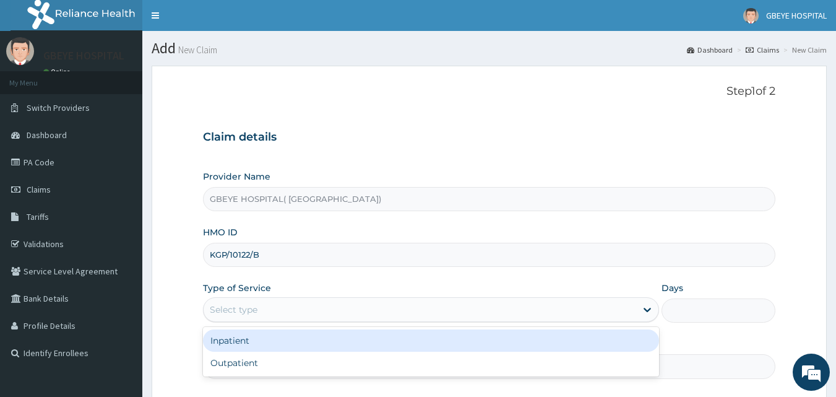
click at [226, 306] on div "Select type" at bounding box center [234, 309] width 48 height 12
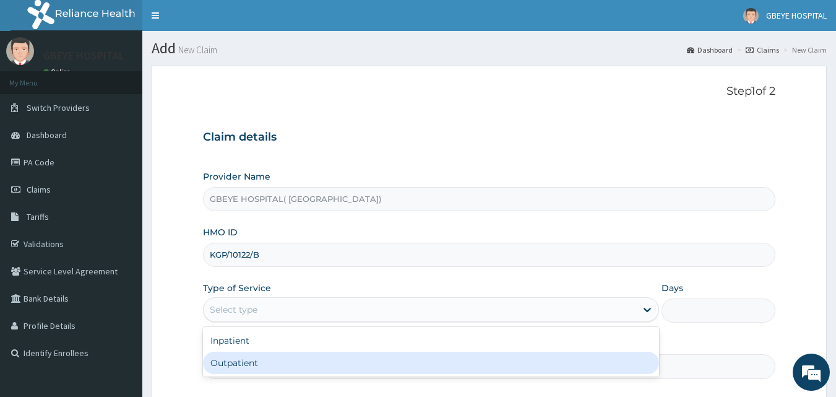
click at [226, 352] on div "Outpatient" at bounding box center [431, 362] width 456 height 22
type input "1"
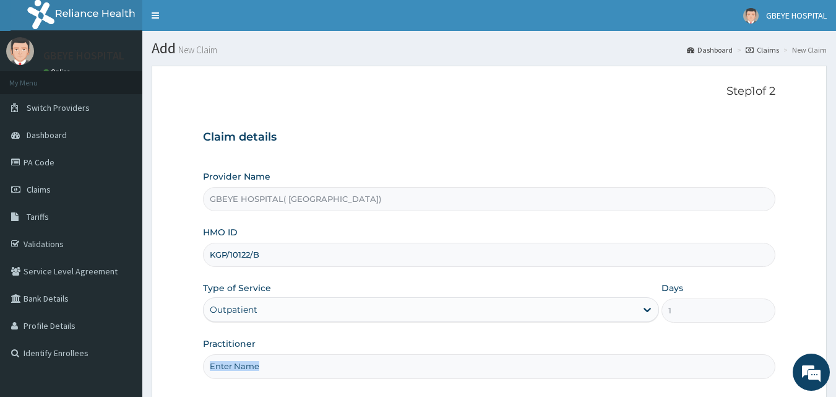
click at [226, 352] on div "Practitioner" at bounding box center [489, 357] width 573 height 41
click at [266, 368] on input "Practitioner" at bounding box center [489, 366] width 573 height 24
type input "DR. [PERSON_NAME]"
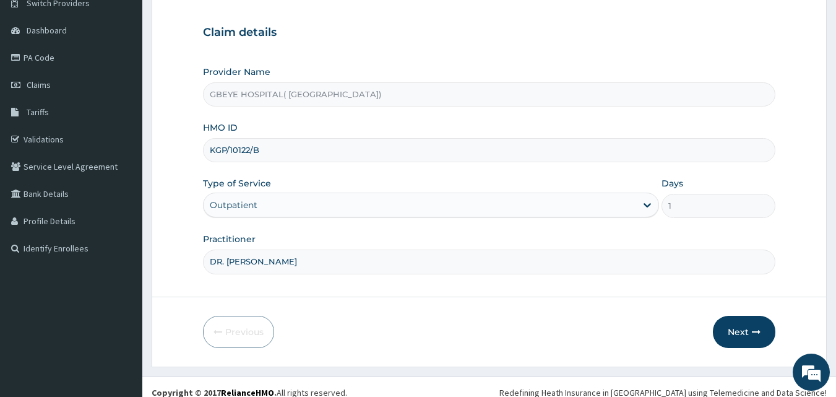
scroll to position [107, 0]
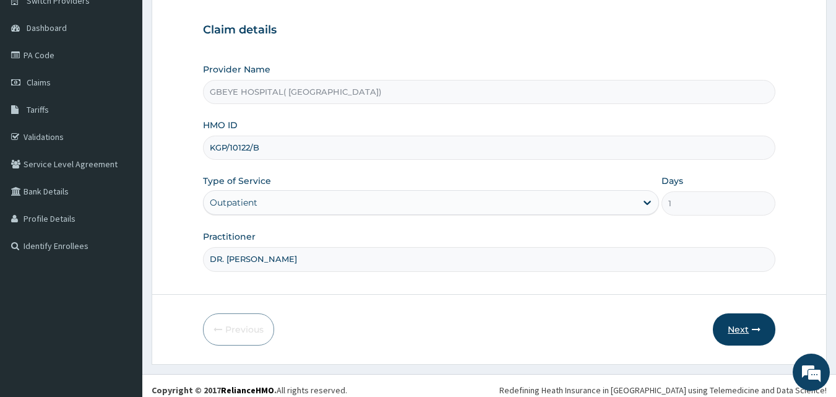
click at [737, 323] on button "Next" at bounding box center [744, 329] width 62 height 32
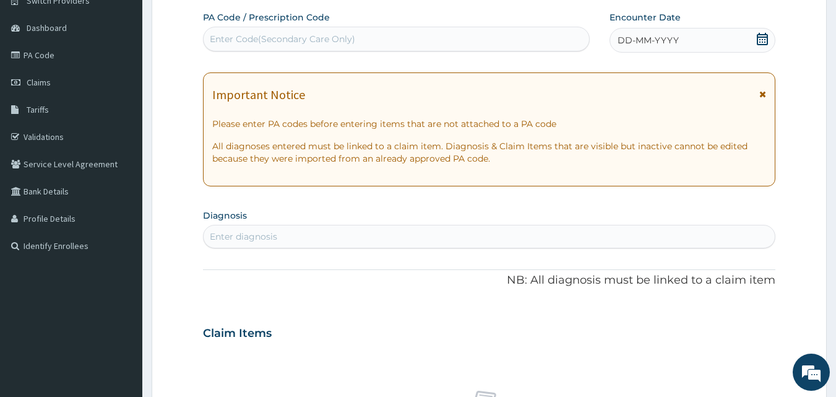
click at [738, 323] on div "Claim Items" at bounding box center [489, 330] width 573 height 32
click at [699, 42] on div "DD-MM-YYYY" at bounding box center [692, 40] width 166 height 25
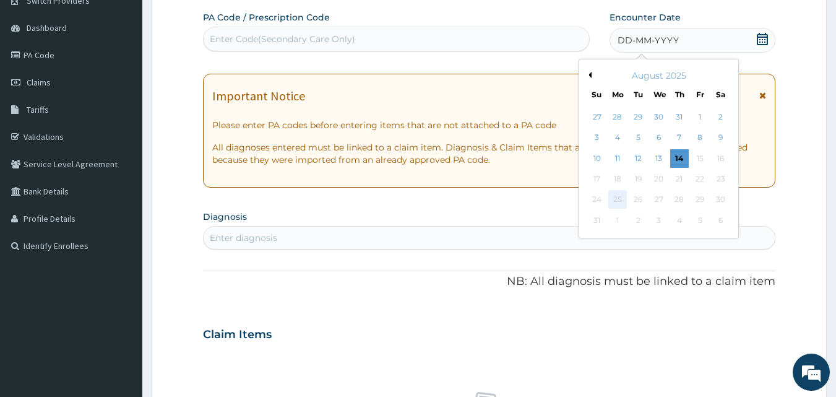
click at [619, 200] on div "25" at bounding box center [617, 200] width 19 height 19
click at [590, 74] on button "Previous Month" at bounding box center [588, 75] width 6 height 6
click at [682, 179] on div "24" at bounding box center [679, 179] width 19 height 19
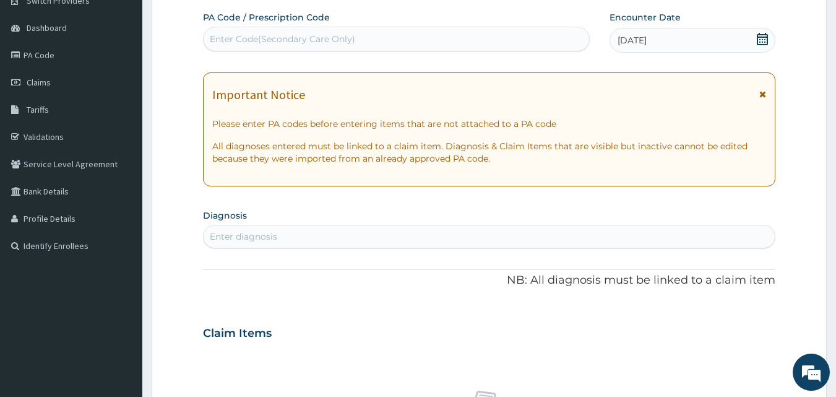
click at [294, 238] on div "Enter diagnosis" at bounding box center [490, 236] width 572 height 20
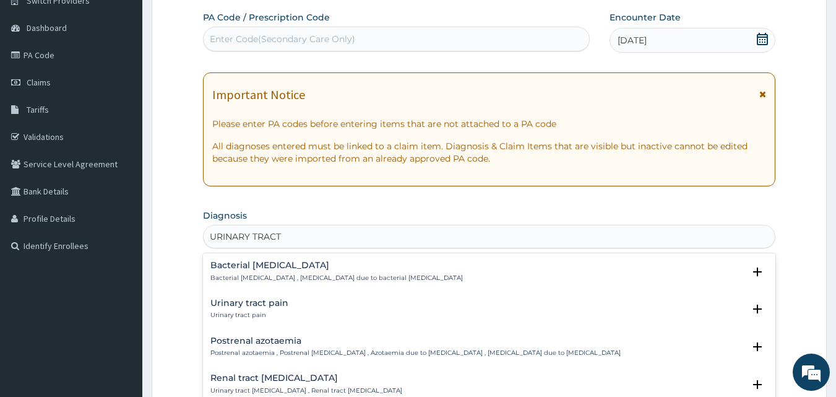
type input "URINARY TRACT I"
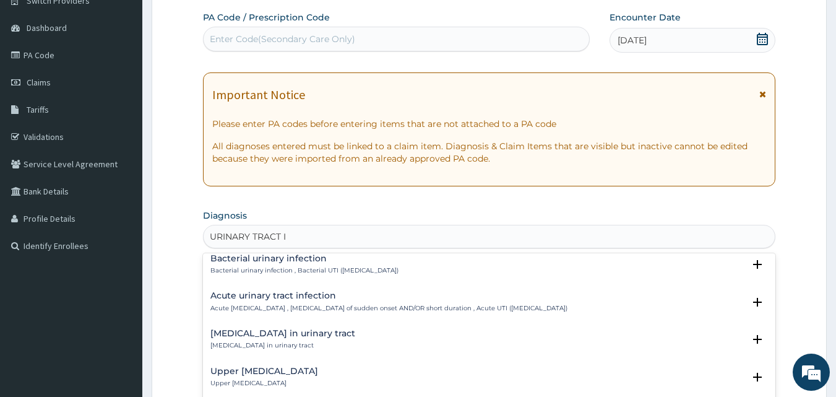
scroll to position [76, 0]
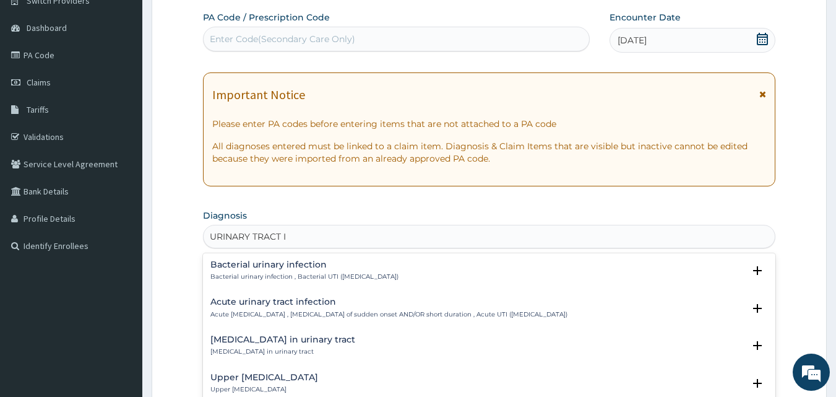
click at [567, 311] on p "Acute [MEDICAL_DATA] , [MEDICAL_DATA] of sudden onset AND/OR short duration , A…" at bounding box center [388, 314] width 357 height 9
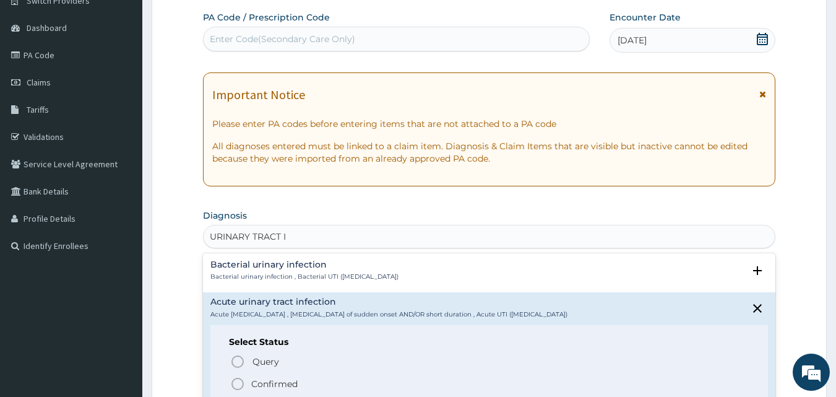
click at [234, 380] on icon "status option filled" at bounding box center [237, 383] width 15 height 15
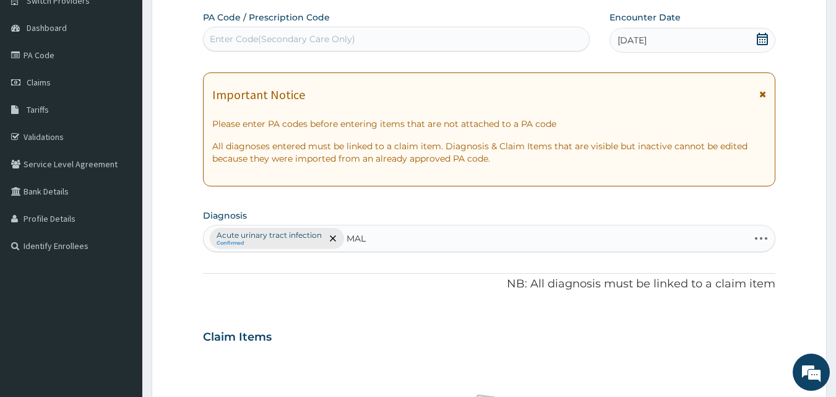
type input "MALA"
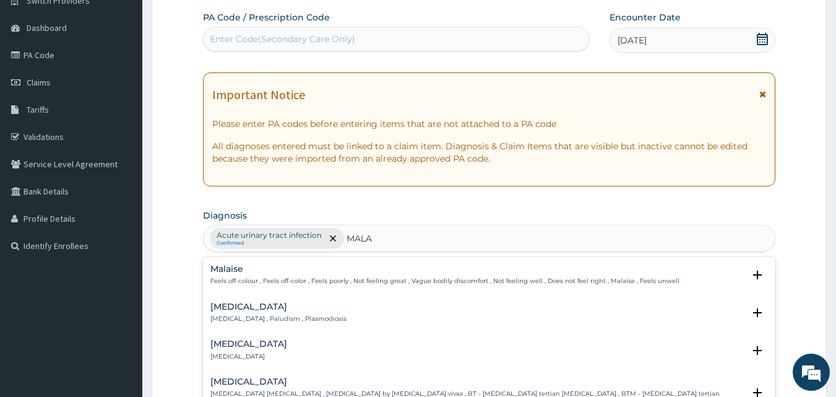
click at [556, 310] on div "Malaria Malaria , Paludism , Plasmodiosis" at bounding box center [489, 313] width 558 height 22
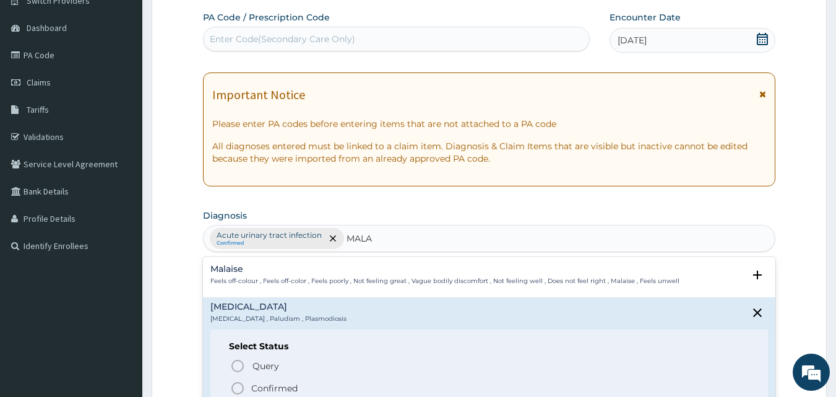
click at [556, 310] on div "Malaria Malaria , Paludism , Plasmodiosis" at bounding box center [489, 313] width 558 height 22
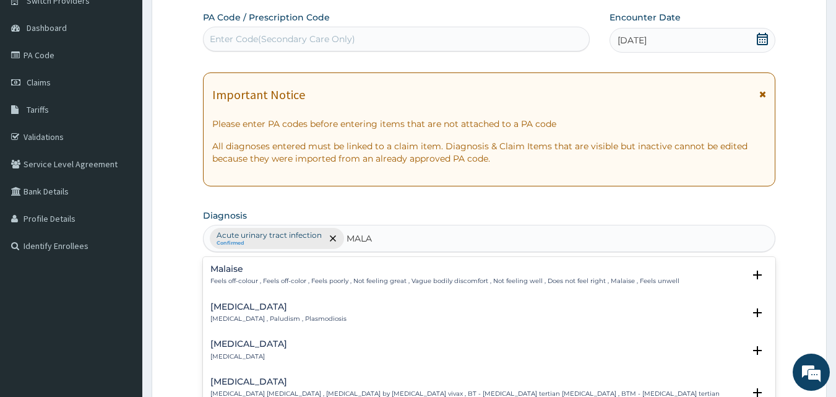
click at [509, 325] on div "Malaria Malaria , Paludism , Plasmodiosis Select Status Query Query covers susp…" at bounding box center [489, 316] width 558 height 28
click at [477, 307] on div "Malaria Malaria , Paludism , Plasmodiosis" at bounding box center [489, 313] width 558 height 22
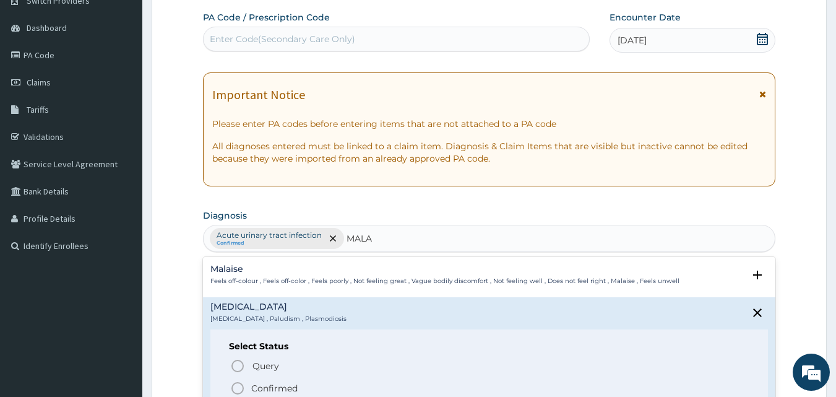
click at [235, 384] on icon "status option filled" at bounding box center [237, 387] width 15 height 15
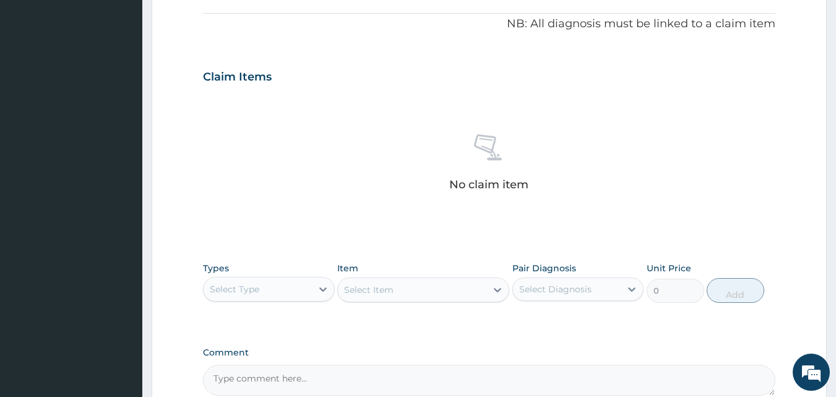
scroll to position [368, 0]
click at [291, 291] on div "Select Type" at bounding box center [258, 288] width 108 height 20
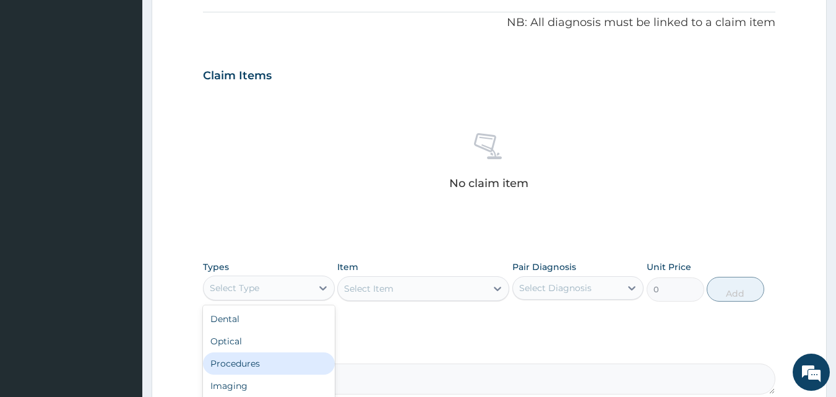
click at [298, 358] on div "Procedures" at bounding box center [269, 363] width 132 height 22
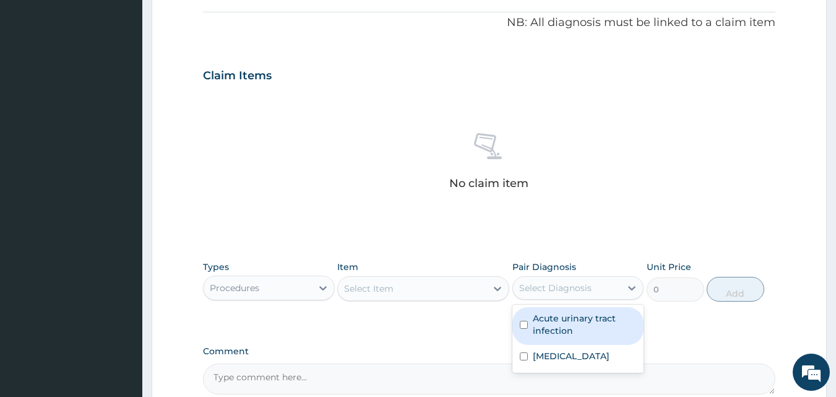
click at [538, 286] on div "Select Diagnosis" at bounding box center [555, 288] width 72 height 12
click at [525, 321] on input "checkbox" at bounding box center [524, 324] width 8 height 8
checkbox input "true"
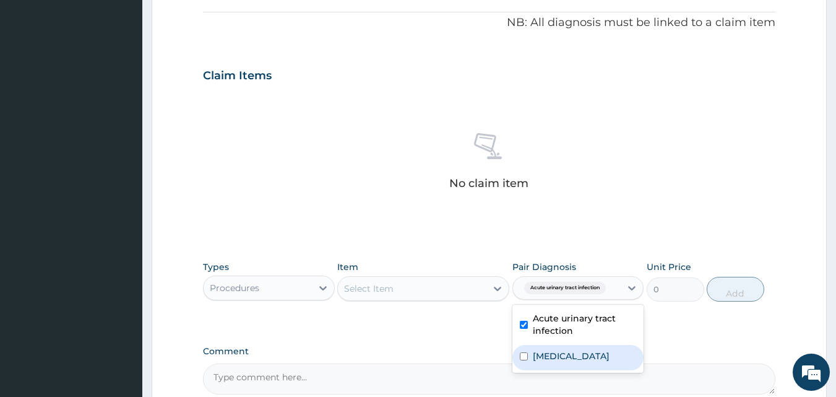
click at [524, 354] on input "checkbox" at bounding box center [524, 356] width 8 height 8
checkbox input "true"
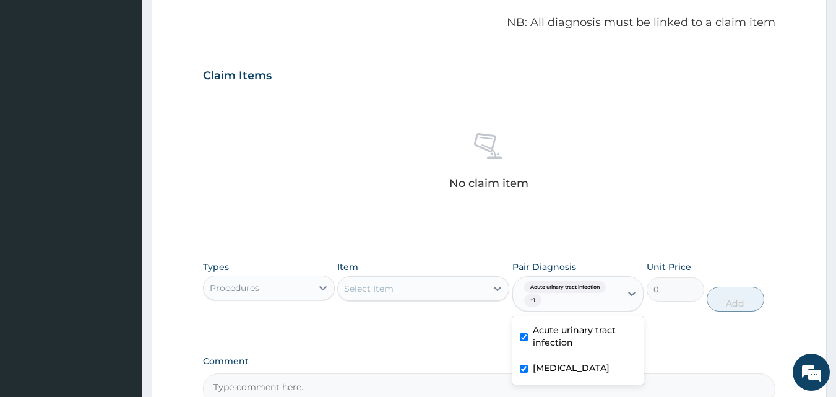
click at [357, 286] on div "Select Item" at bounding box center [368, 288] width 49 height 12
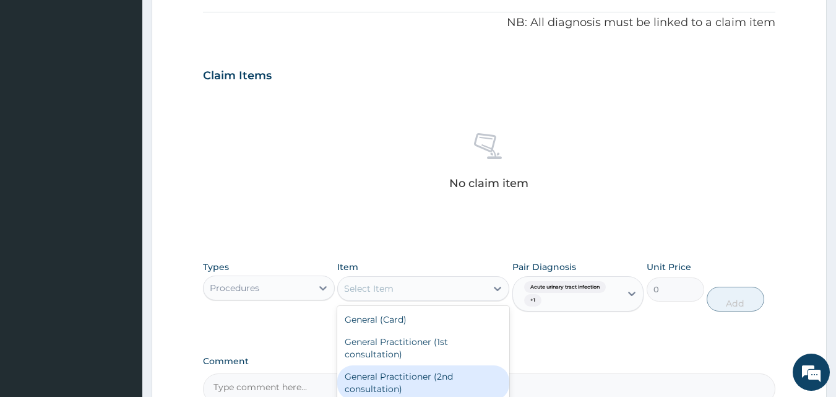
click at [406, 374] on div "General Practitioner (2nd consultation)" at bounding box center [423, 382] width 172 height 35
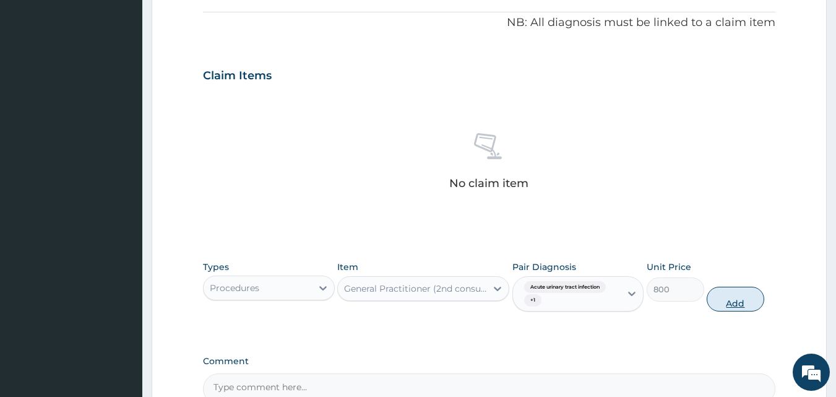
click at [727, 304] on button "Add" at bounding box center [736, 298] width 58 height 25
type input "0"
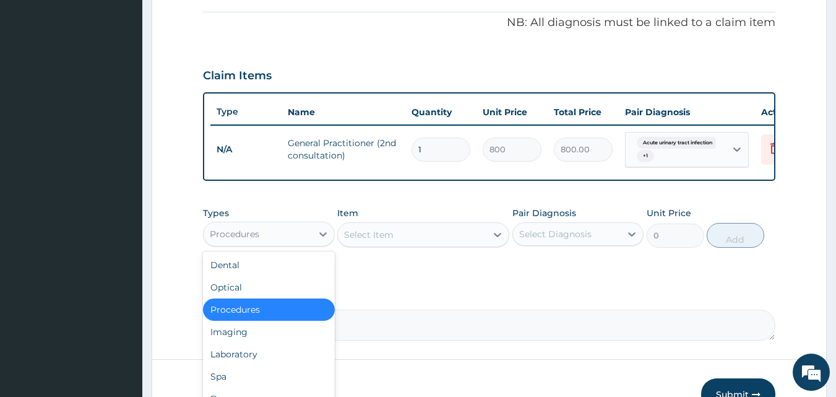
click at [311, 240] on div "Procedures" at bounding box center [258, 234] width 108 height 20
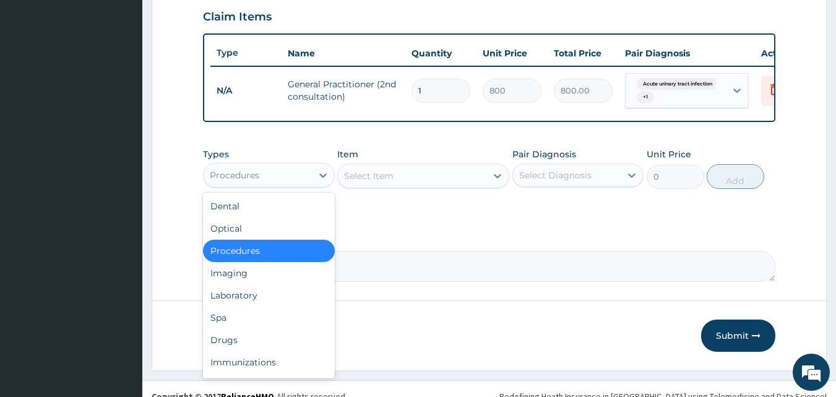
scroll to position [451, 0]
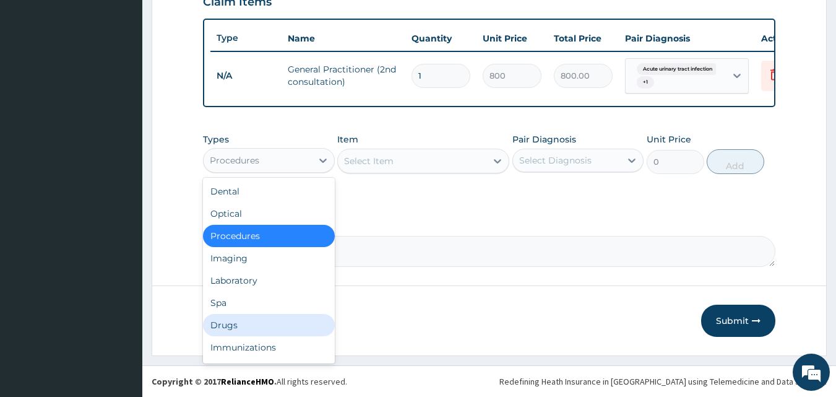
click at [301, 318] on div "Drugs" at bounding box center [269, 325] width 132 height 22
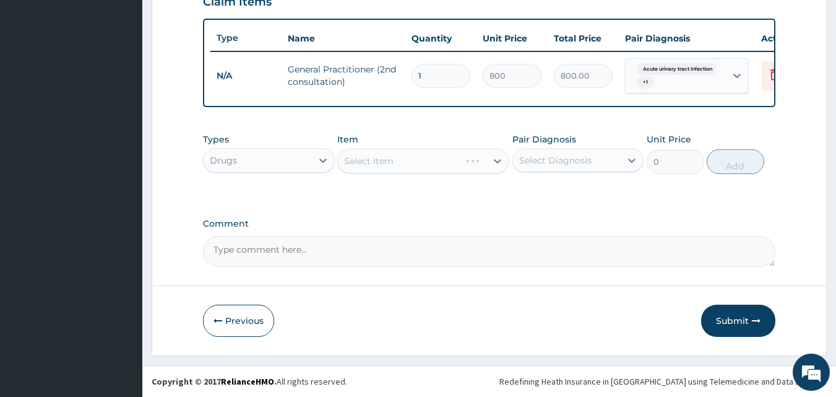
click at [548, 166] on div "Select Diagnosis" at bounding box center [555, 160] width 72 height 12
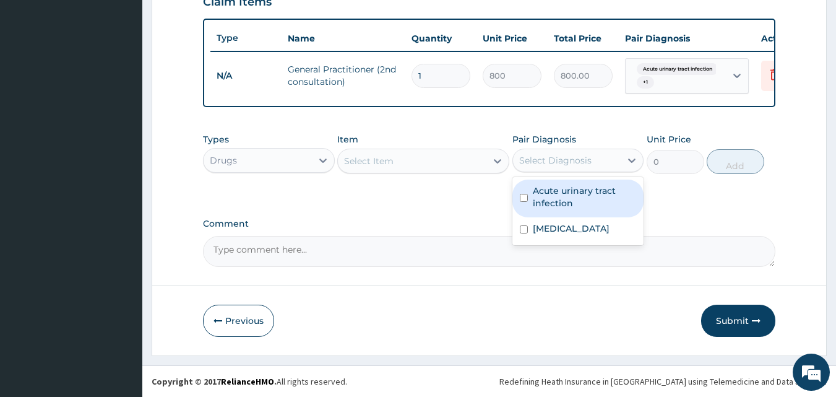
click at [525, 198] on input "checkbox" at bounding box center [524, 198] width 8 height 8
checkbox input "true"
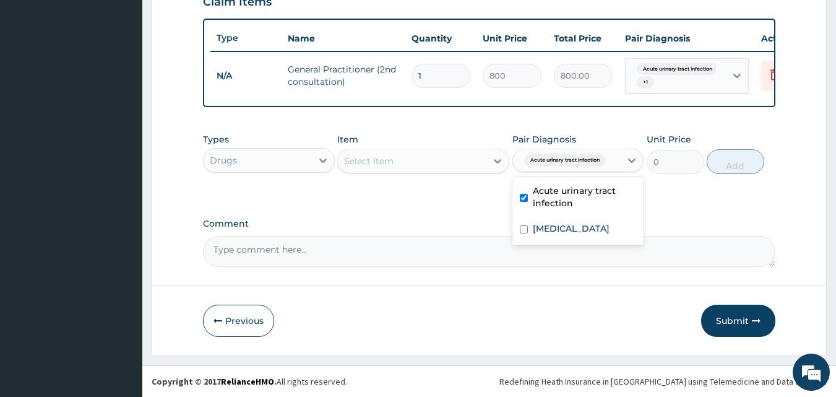
click at [444, 159] on div "Select Item" at bounding box center [412, 161] width 148 height 20
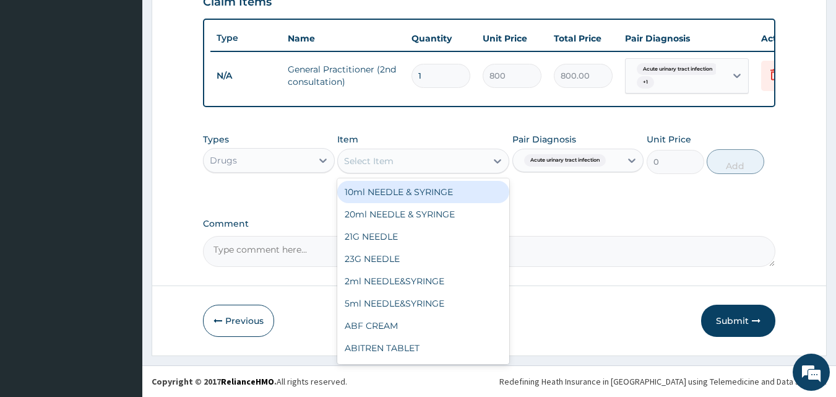
click at [283, 155] on div "Drugs" at bounding box center [258, 160] width 108 height 20
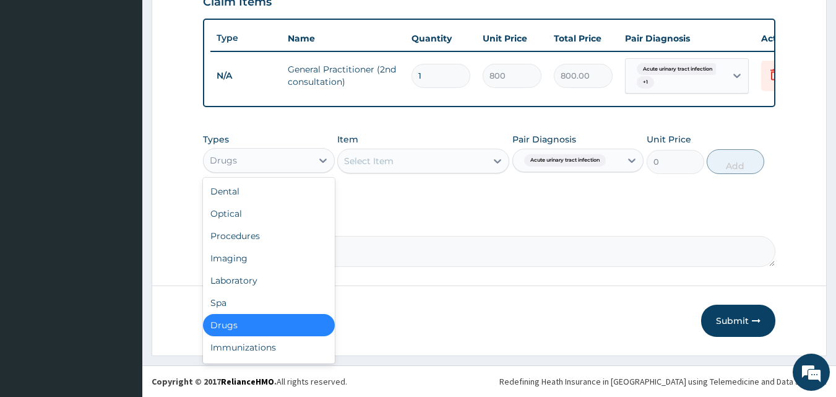
click at [283, 155] on div "Drugs" at bounding box center [258, 160] width 108 height 20
click at [288, 273] on div "Laboratory" at bounding box center [269, 280] width 132 height 22
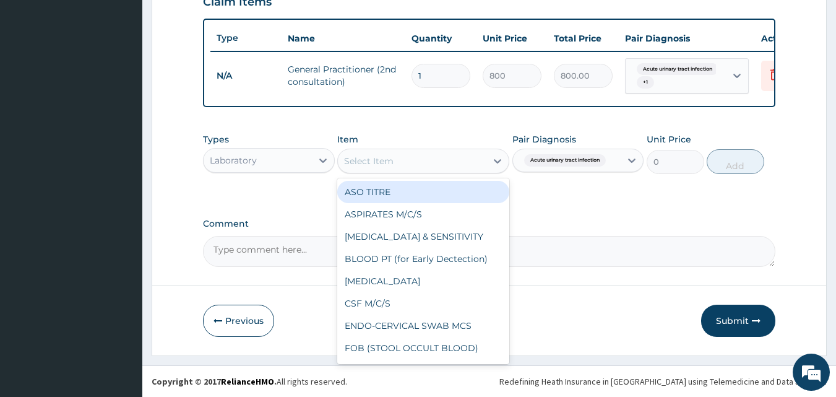
click at [414, 166] on div "Select Item" at bounding box center [412, 161] width 148 height 20
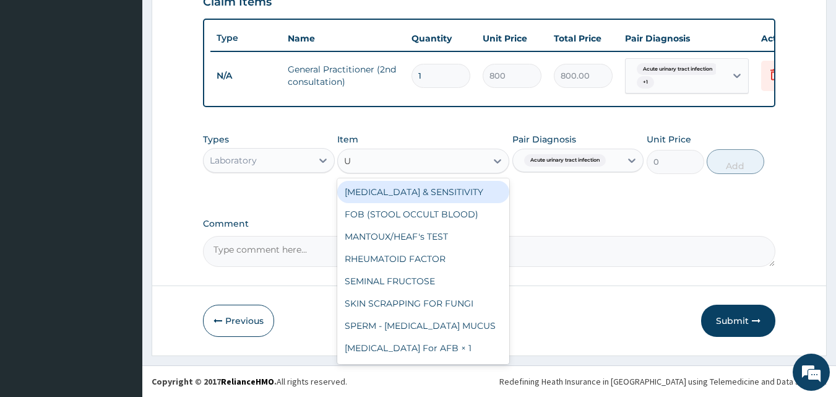
type input "UR"
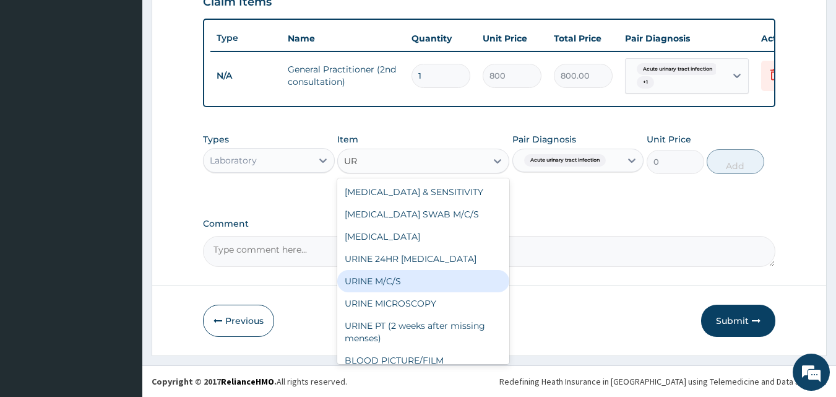
click at [408, 275] on div "URINE M/C/S" at bounding box center [423, 281] width 172 height 22
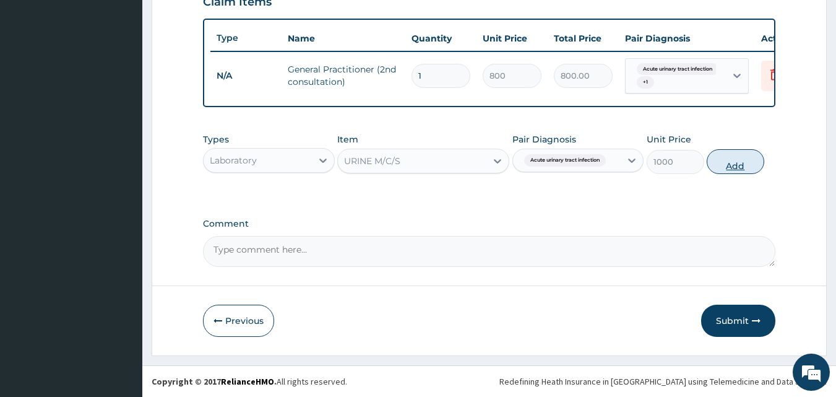
click at [715, 163] on button "Add" at bounding box center [736, 161] width 58 height 25
type input "0"
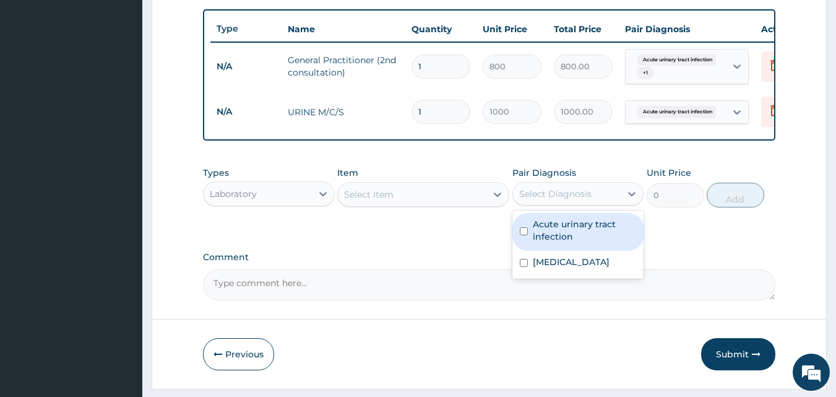
click at [563, 200] on div "Select Diagnosis" at bounding box center [555, 193] width 72 height 12
click at [522, 235] on input "checkbox" at bounding box center [524, 231] width 8 height 8
checkbox input "true"
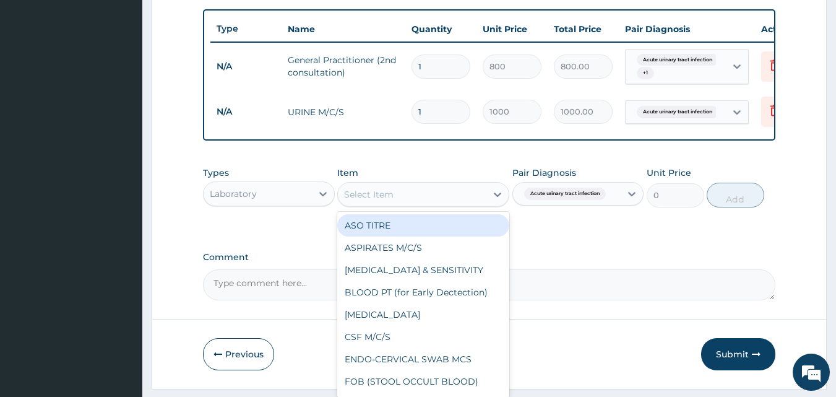
click at [409, 196] on div "Select Item" at bounding box center [412, 194] width 148 height 20
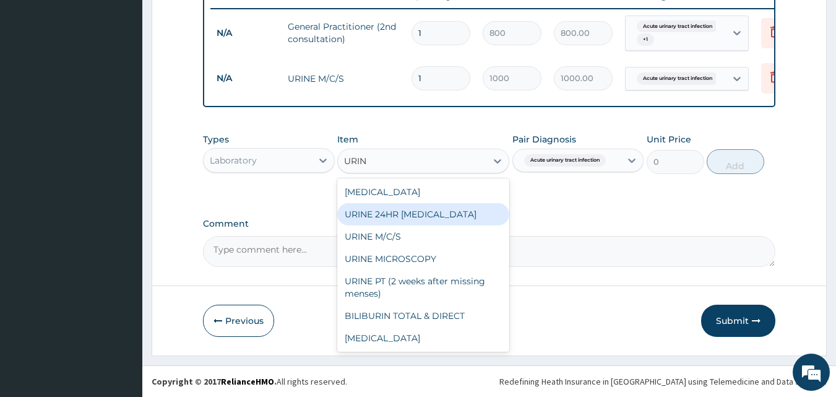
scroll to position [494, 0]
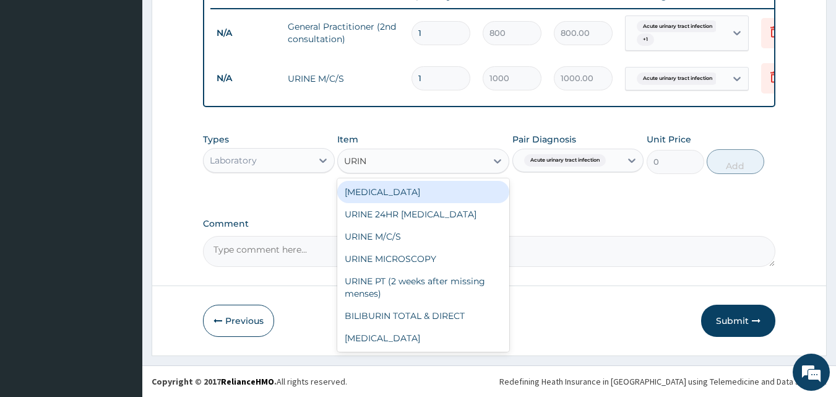
type input "URIN"
click at [507, 351] on div "URINALYSIS URINE 24HR TOTAL PROTEIN URINE M/C/S URINE MICROSCOPY URINE PT (2 we…" at bounding box center [423, 264] width 172 height 173
click at [407, 183] on div "URINALYSIS" at bounding box center [423, 192] width 172 height 22
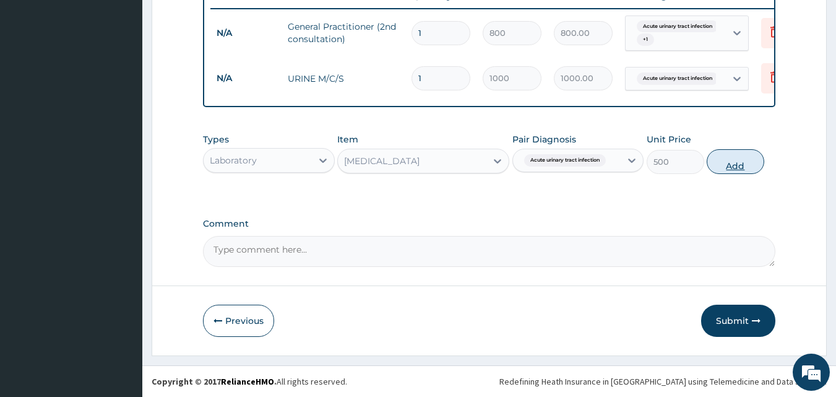
click at [739, 158] on button "Add" at bounding box center [736, 161] width 58 height 25
type input "0"
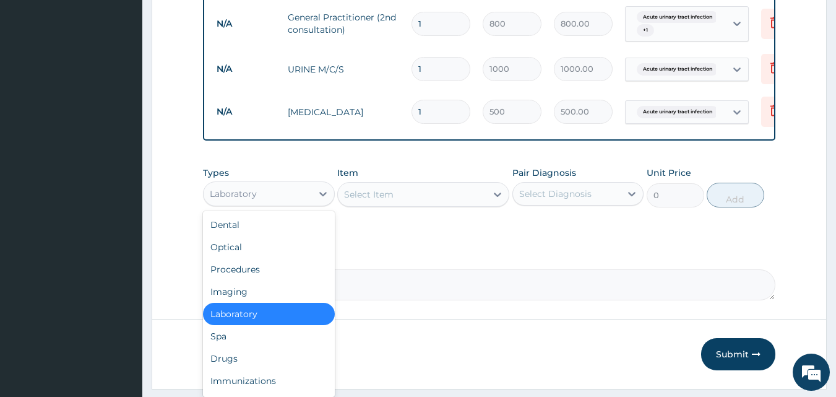
click at [301, 195] on div "Laboratory" at bounding box center [258, 194] width 108 height 20
click at [309, 369] on div "Drugs" at bounding box center [269, 358] width 132 height 22
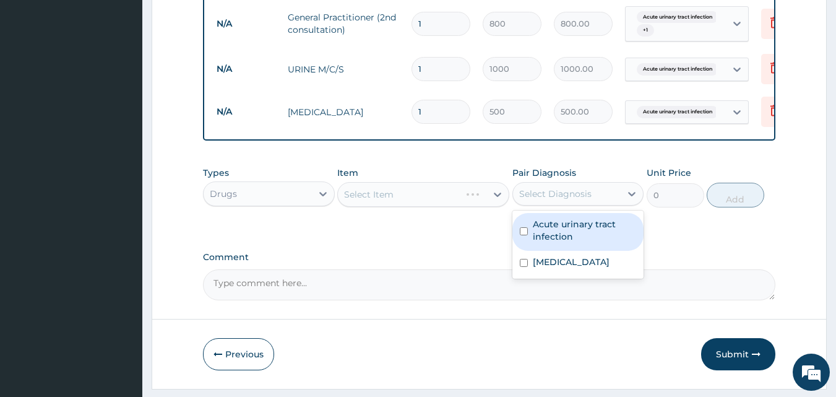
click at [593, 204] on div "Select Diagnosis" at bounding box center [567, 194] width 108 height 20
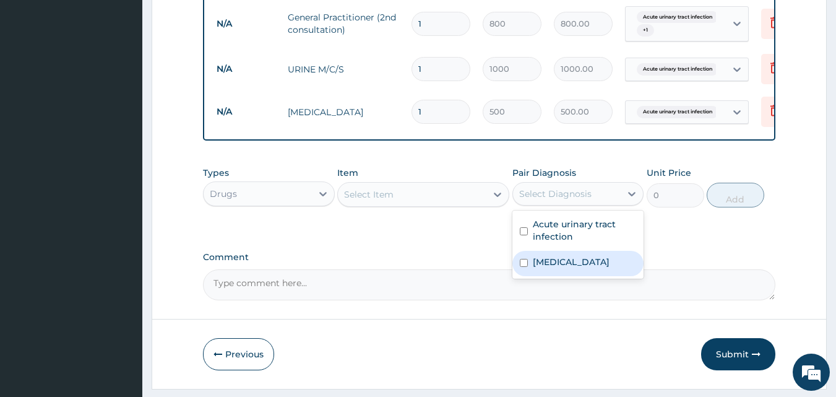
click at [523, 267] on input "checkbox" at bounding box center [524, 263] width 8 height 8
checkbox input "true"
click at [432, 204] on div "Select Item" at bounding box center [412, 194] width 148 height 20
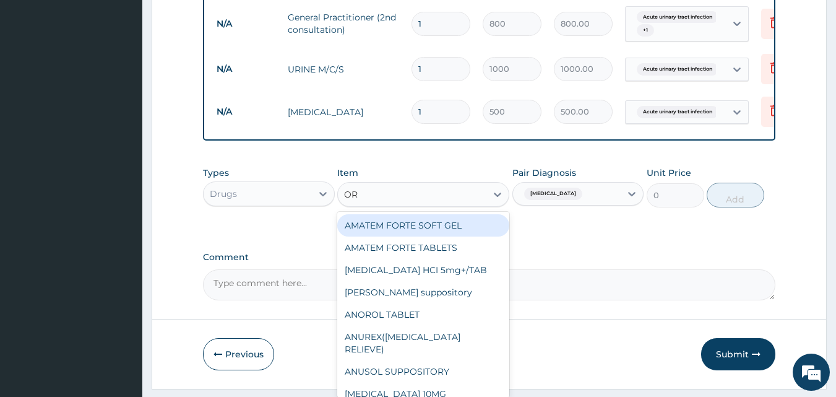
type input "ORP"
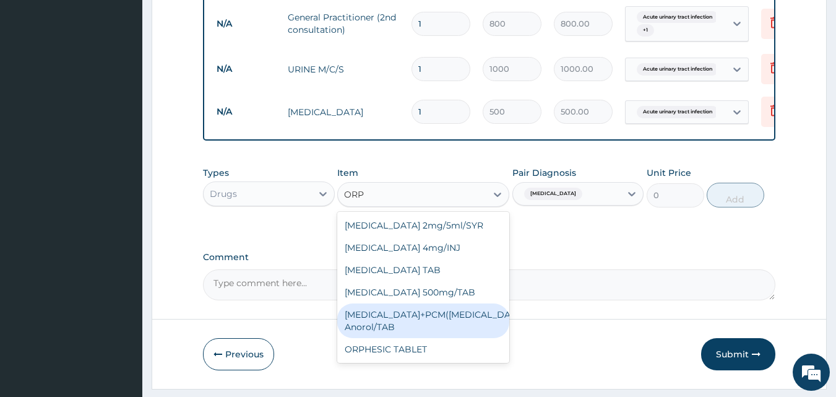
click at [442, 319] on div "ORPHENADRINE+PCM(margesic) Anorol/TAB" at bounding box center [423, 320] width 172 height 35
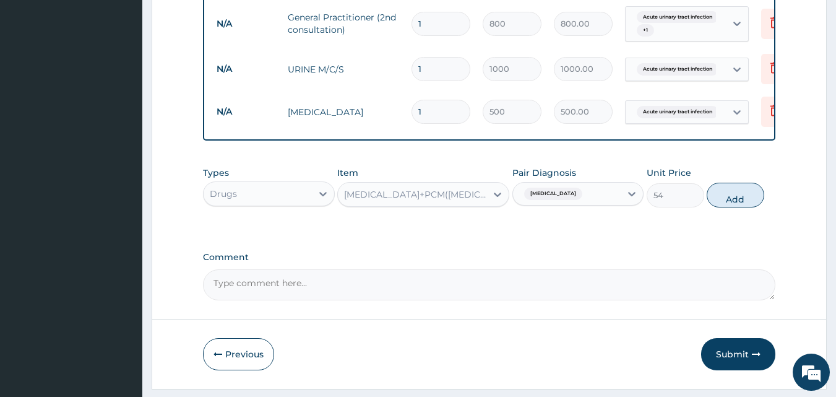
click at [718, 205] on button "Add" at bounding box center [736, 195] width 58 height 25
type input "0"
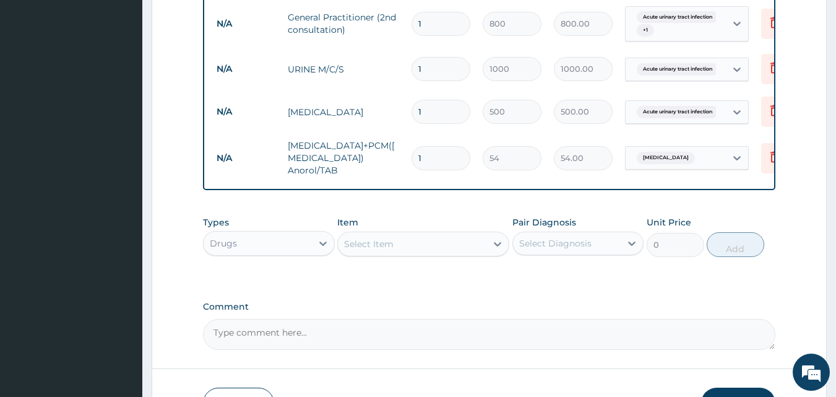
type input "0.00"
type input "9"
type input "486.00"
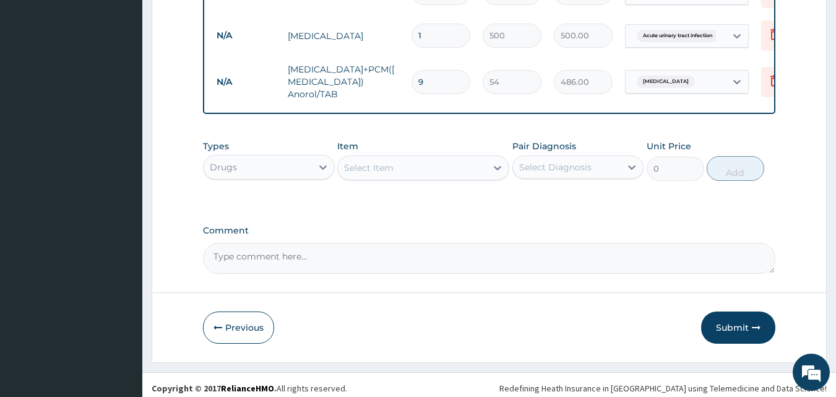
scroll to position [579, 0]
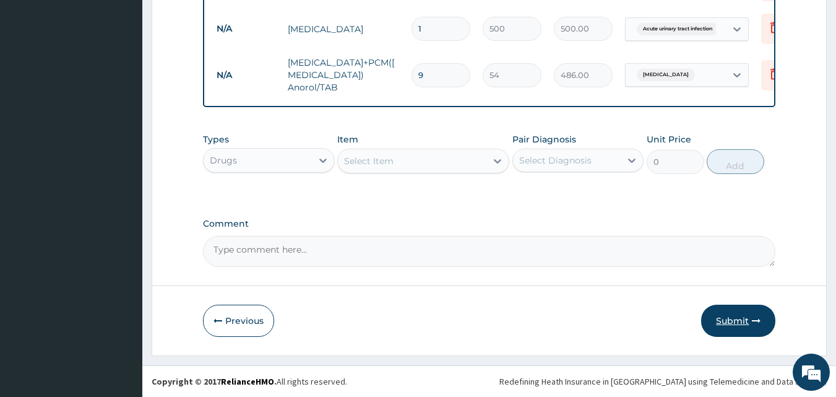
type input "9"
click at [754, 323] on icon "button" at bounding box center [756, 320] width 9 height 9
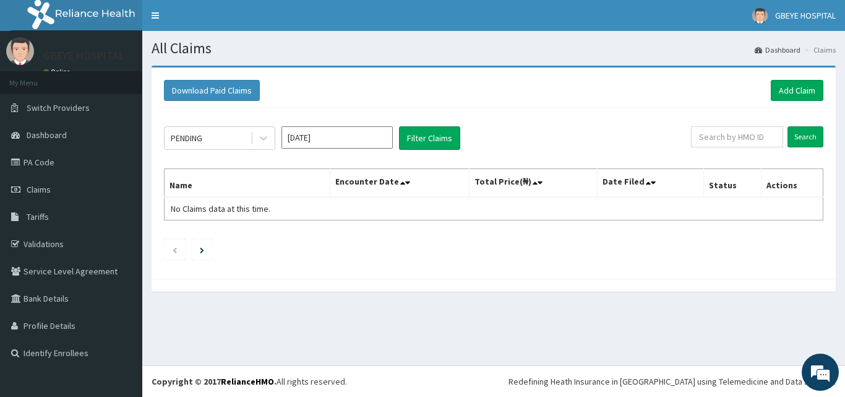
click at [754, 323] on div "All Claims Dashboard Claims Download Paid Claims Add Claim × Note you can only …" at bounding box center [493, 198] width 703 height 334
click at [801, 84] on link "Add Claim" at bounding box center [797, 90] width 53 height 21
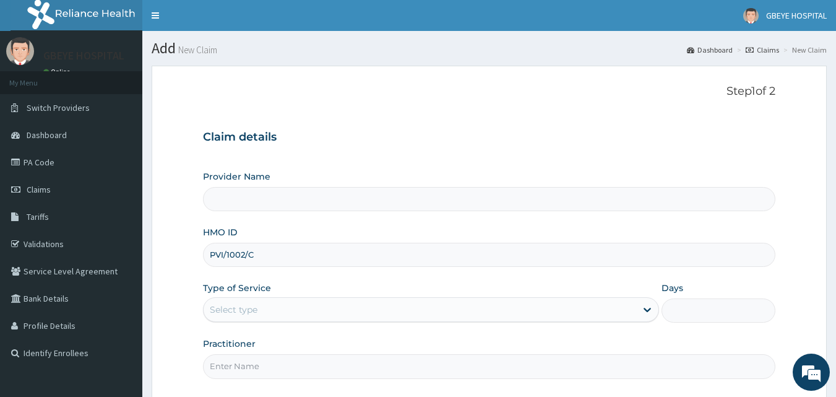
type input "PVI/1002/C"
click at [255, 312] on div "Select type" at bounding box center [234, 309] width 48 height 12
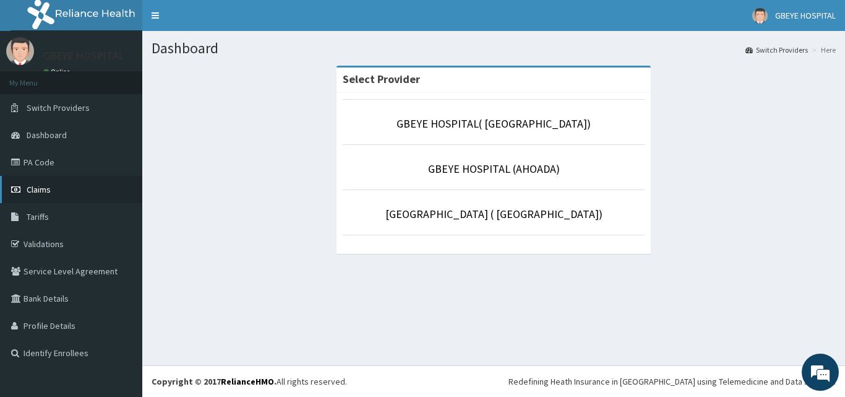
click at [79, 190] on link "Claims" at bounding box center [71, 189] width 142 height 27
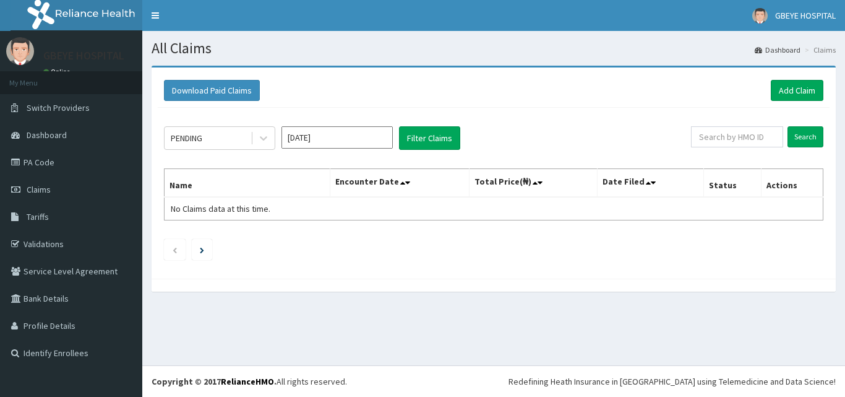
drag, startPoint x: 702, startPoint y: 98, endPoint x: 750, endPoint y: 94, distance: 48.5
click at [750, 94] on div "Download Paid Claims Add Claim" at bounding box center [494, 90] width 660 height 21
click at [795, 86] on link "Add Claim" at bounding box center [797, 90] width 53 height 21
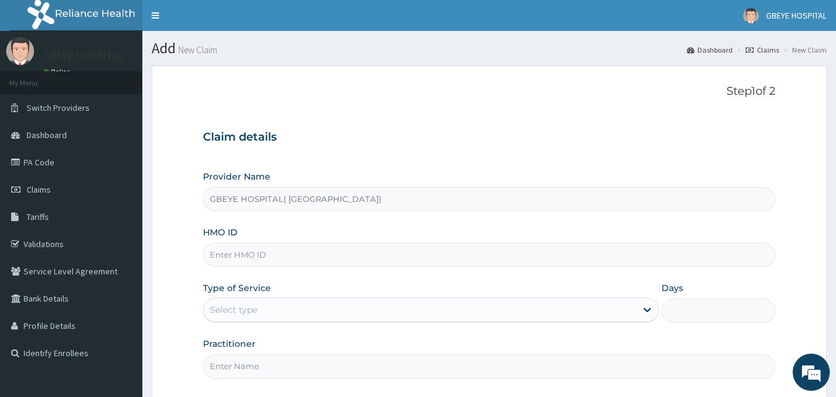
type input "GBEYE HOSPITAL( [GEOGRAPHIC_DATA])"
click at [217, 255] on input "HMO ID" at bounding box center [489, 255] width 573 height 24
type input "PVI/1002/C"
click at [224, 302] on div "Select type" at bounding box center [420, 309] width 432 height 20
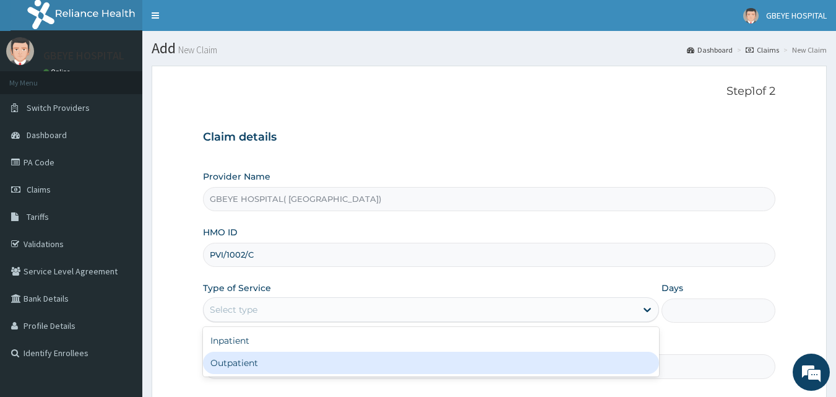
click at [233, 368] on div "Outpatient" at bounding box center [431, 362] width 456 height 22
type input "1"
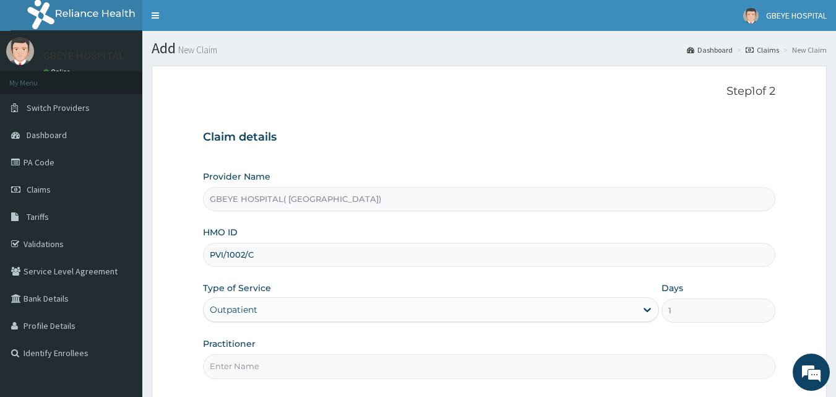
click at [227, 367] on input "Practitioner" at bounding box center [489, 366] width 573 height 24
type input "DR. [PERSON_NAME]"
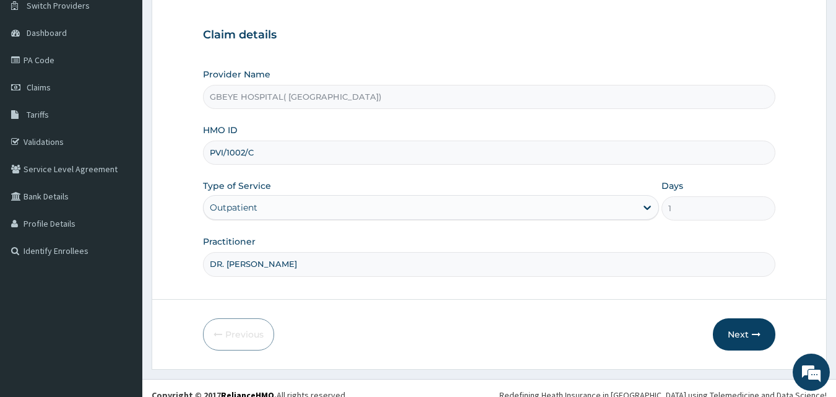
scroll to position [116, 0]
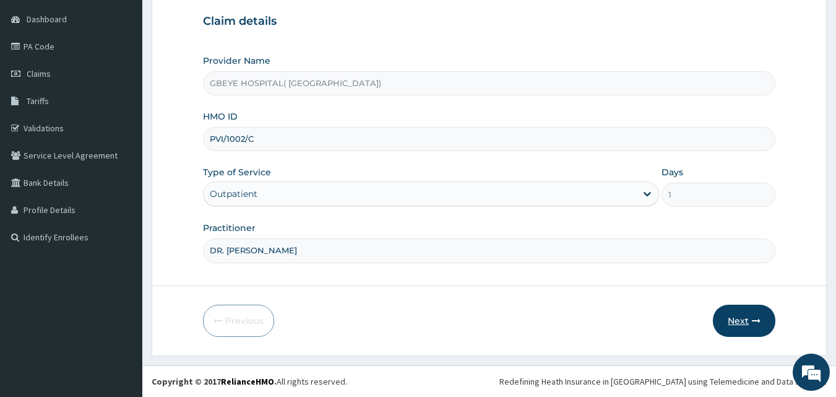
click at [733, 320] on button "Next" at bounding box center [744, 320] width 62 height 32
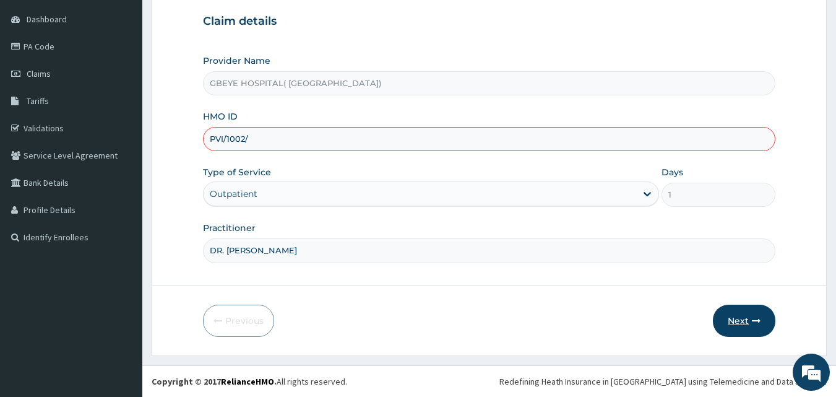
type input "PVI/1002/C"
drag, startPoint x: 711, startPoint y: 265, endPoint x: 742, endPoint y: 317, distance: 60.8
click at [742, 317] on form "Step 1 of 2 Claim details Provider Name GBEYE HOSPITAL( OMOKU) HMO ID PVI/1002/…" at bounding box center [489, 153] width 675 height 406
click at [742, 317] on button "Next" at bounding box center [744, 320] width 62 height 32
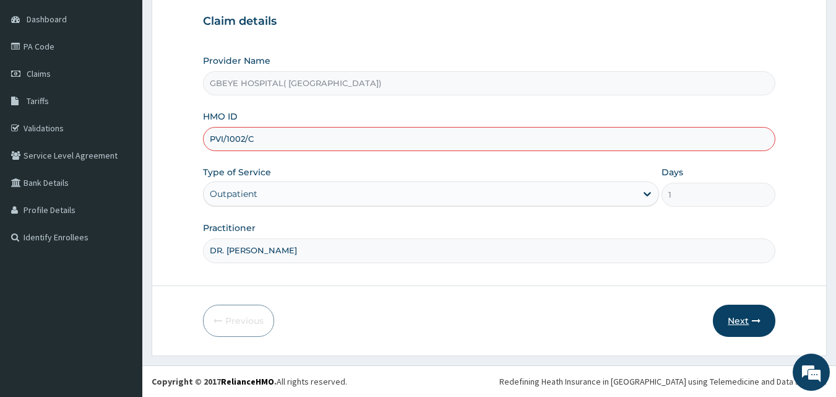
click at [742, 317] on button "Next" at bounding box center [744, 320] width 62 height 32
click at [66, 133] on link "Validations" at bounding box center [71, 127] width 142 height 27
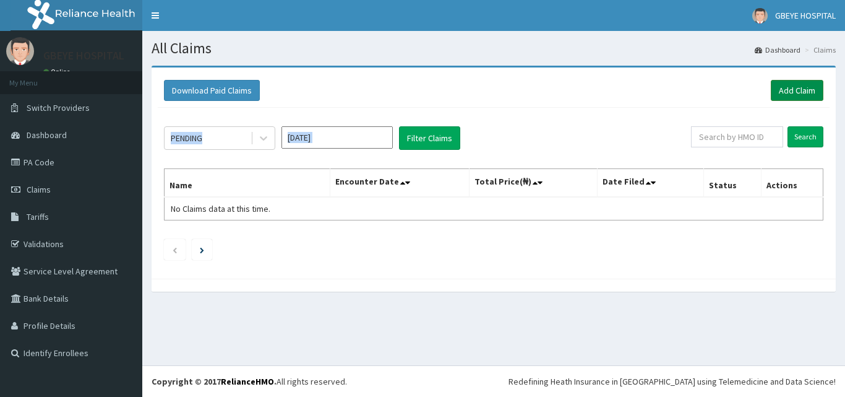
click at [786, 87] on link "Add Claim" at bounding box center [797, 90] width 53 height 21
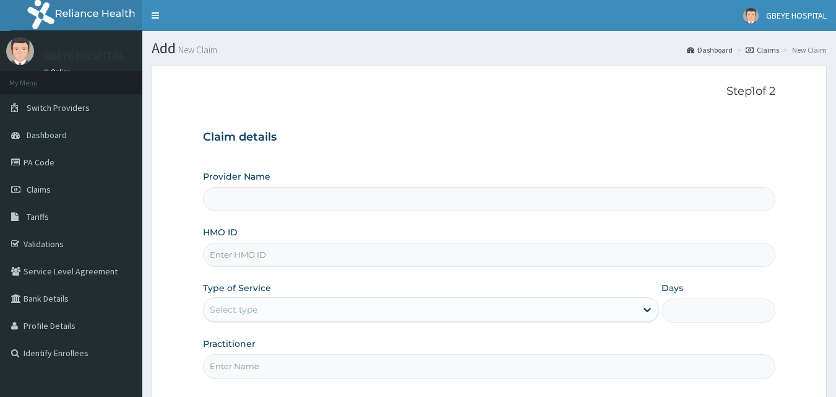
type input "GBEYE HOSPITAL( [GEOGRAPHIC_DATA])"
click at [218, 253] on input "HMO ID" at bounding box center [489, 255] width 573 height 24
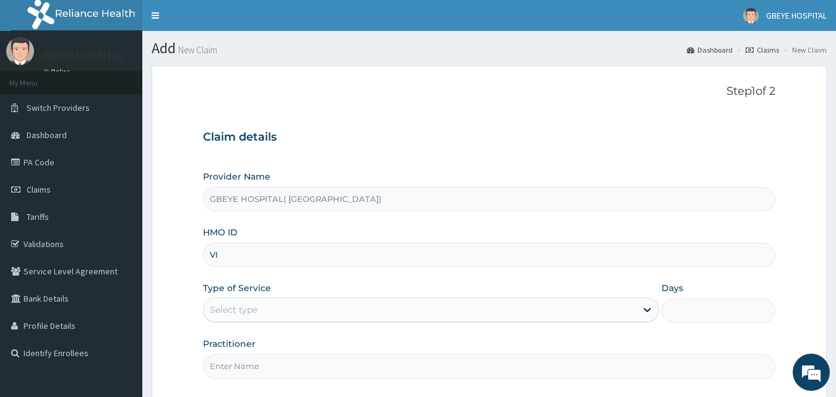
type input "V"
type input "PVI/10002/C"
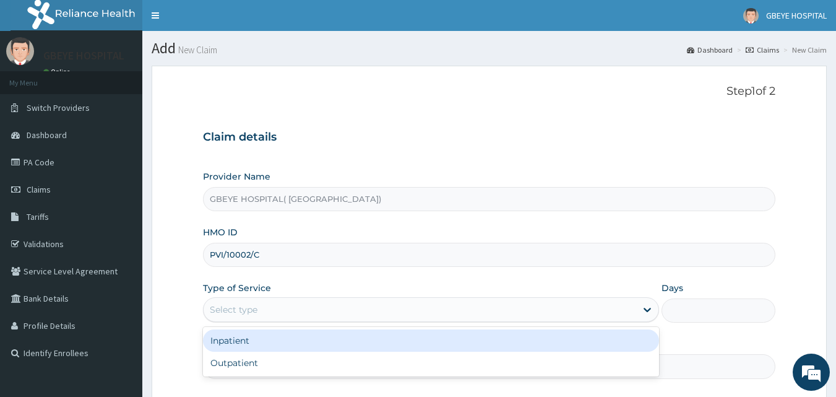
click at [228, 311] on div "Select type" at bounding box center [234, 309] width 48 height 12
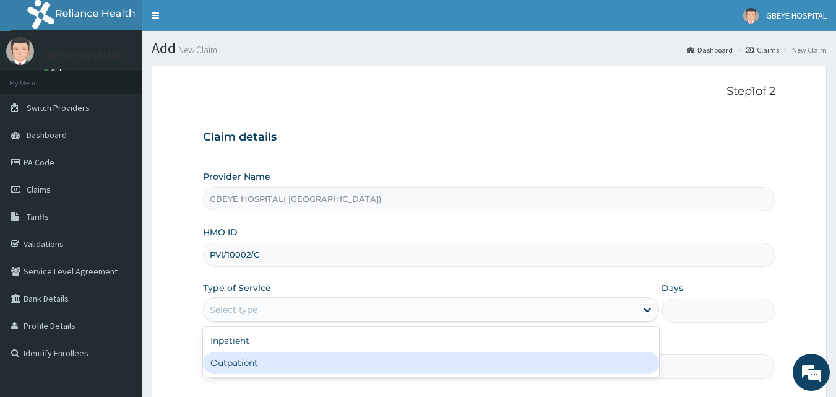
click at [238, 361] on div "Outpatient" at bounding box center [431, 362] width 456 height 22
type input "1"
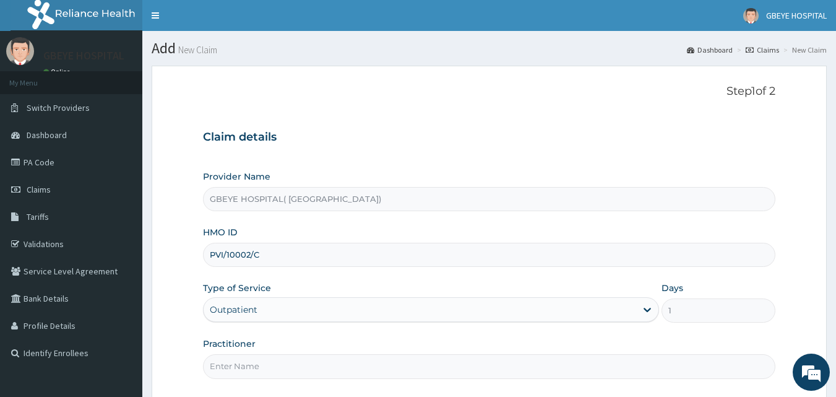
click at [242, 369] on input "Practitioner" at bounding box center [489, 366] width 573 height 24
type input "DR. [PERSON_NAME]"
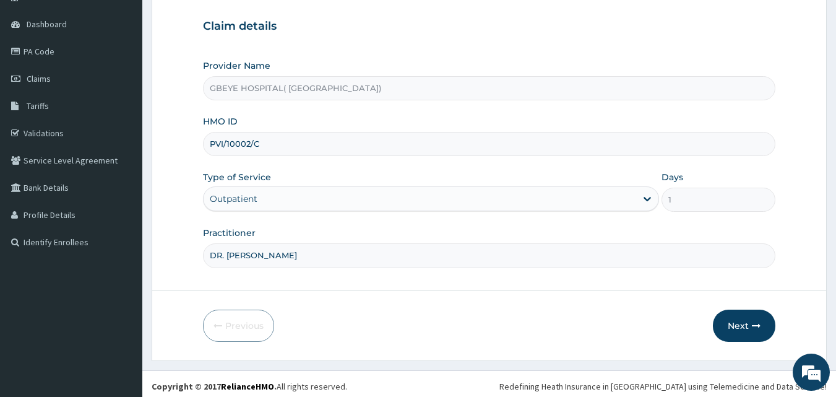
scroll to position [114, 0]
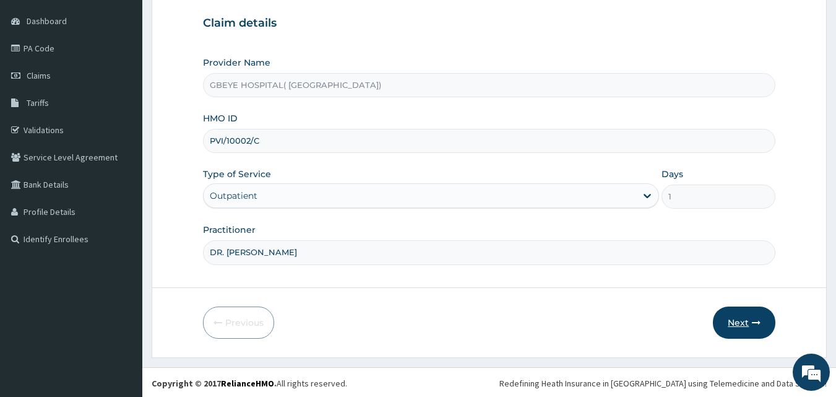
click at [751, 324] on button "Next" at bounding box center [744, 322] width 62 height 32
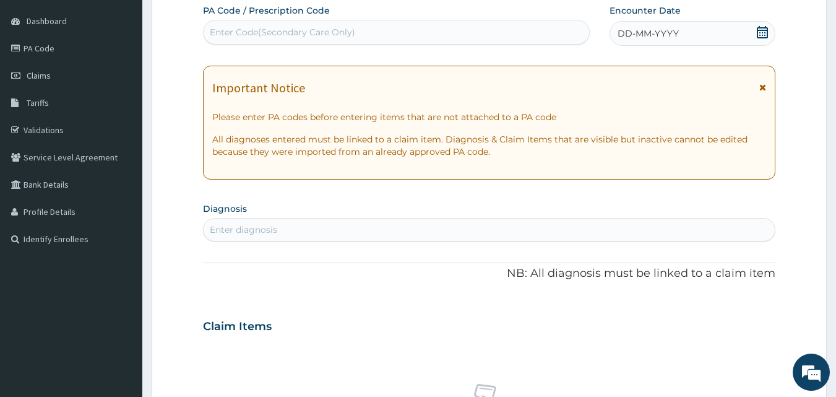
click at [666, 33] on span "DD-MM-YYYY" at bounding box center [647, 33] width 61 height 12
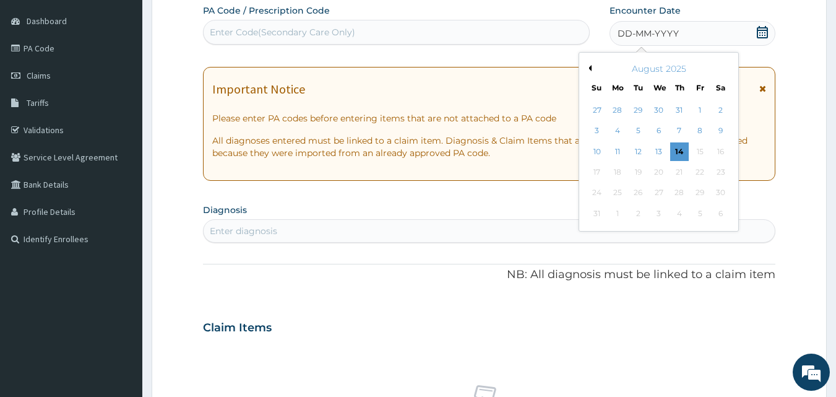
click at [588, 62] on div "[DATE] Su Mo Tu We Th Fr Sa" at bounding box center [658, 76] width 149 height 36
click at [589, 65] on button "Previous Month" at bounding box center [588, 68] width 6 height 6
click at [662, 176] on div "23" at bounding box center [659, 172] width 19 height 19
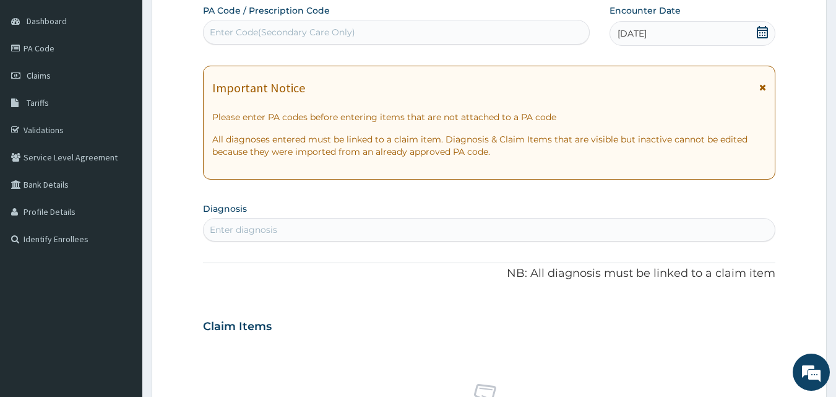
click at [230, 228] on div "Enter diagnosis" at bounding box center [243, 229] width 67 height 12
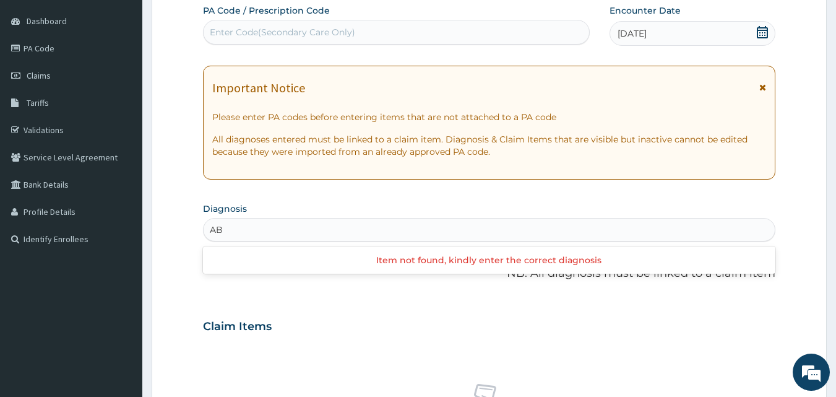
type input "A"
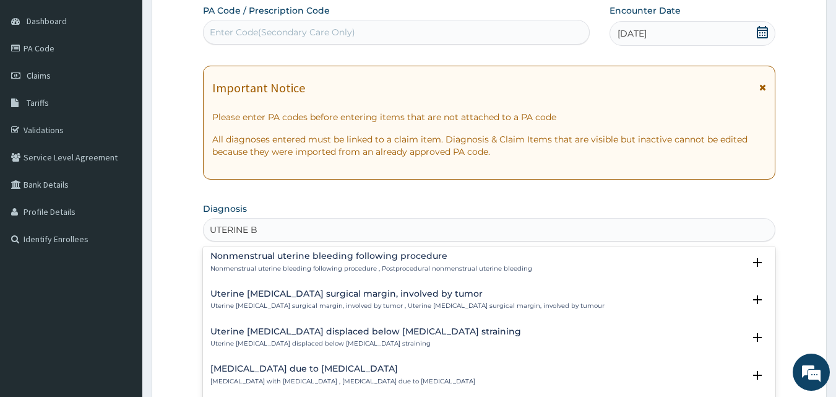
scroll to position [543, 0]
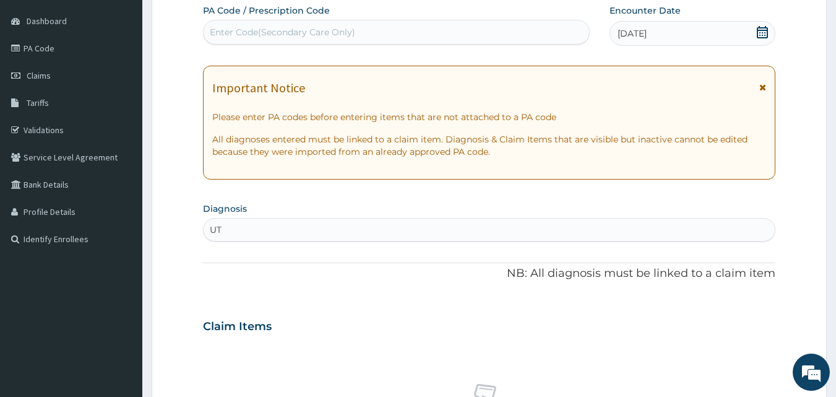
type input "U"
type input "C"
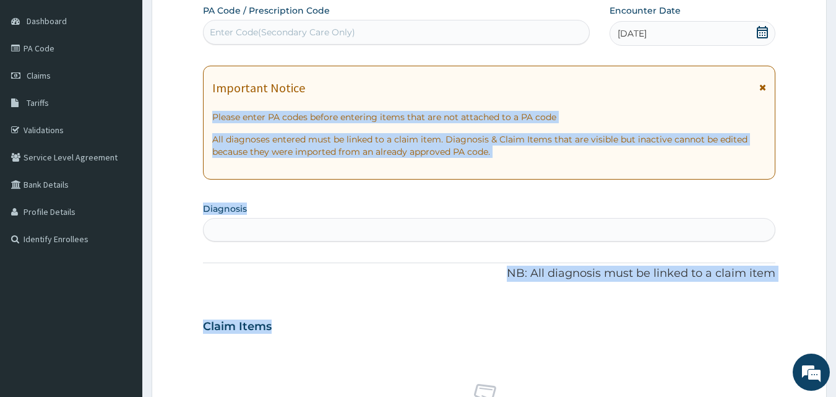
drag, startPoint x: 773, startPoint y: 309, endPoint x: 724, endPoint y: 80, distance: 233.9
click at [724, 80] on div "PA Code / Prescription Code Enter Code(Secondary Care Only) Encounter Date [DAT…" at bounding box center [489, 324] width 573 height 640
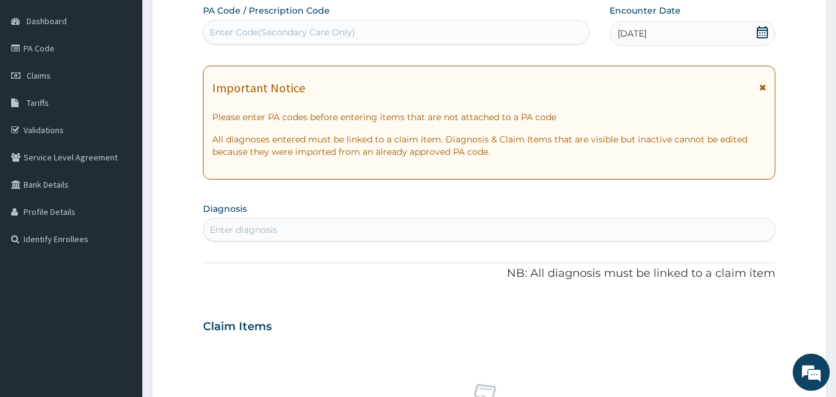
drag, startPoint x: 267, startPoint y: 29, endPoint x: 254, endPoint y: 34, distance: 13.9
click at [254, 34] on div "Enter Code(Secondary Care Only)" at bounding box center [282, 32] width 145 height 12
click at [231, 224] on div "Enter diagnosis" at bounding box center [243, 229] width 67 height 12
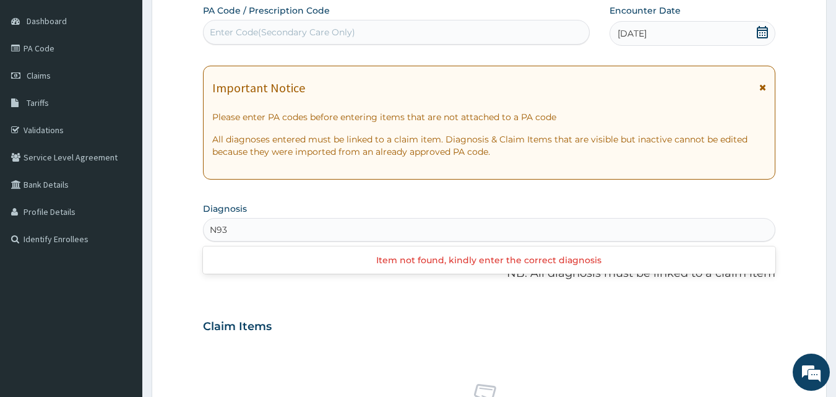
type input "N93"
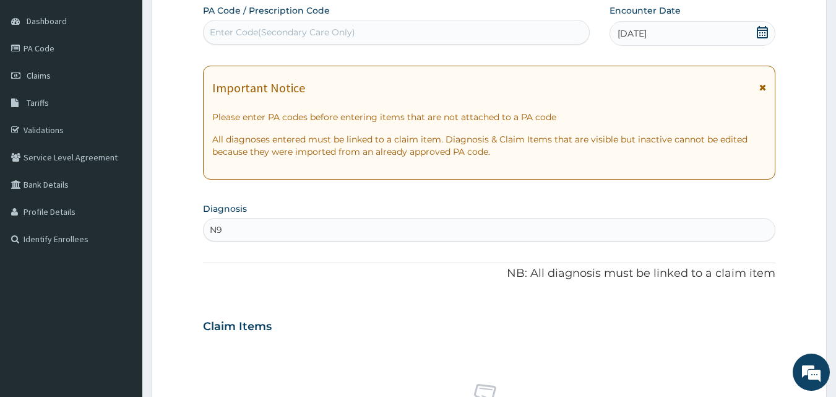
type input "N"
type input "B"
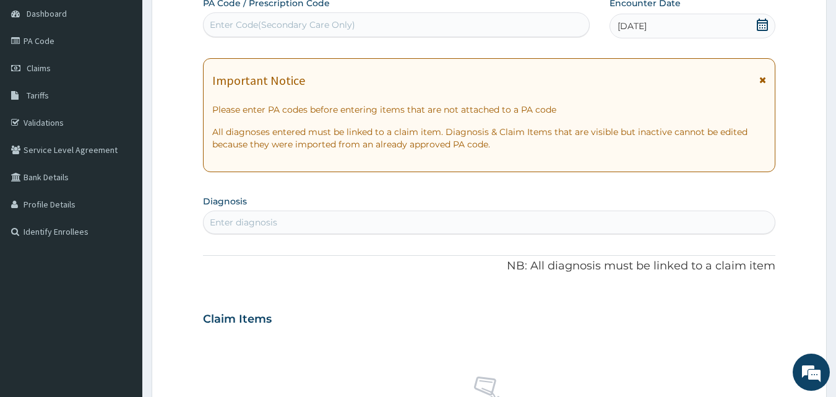
scroll to position [116, 0]
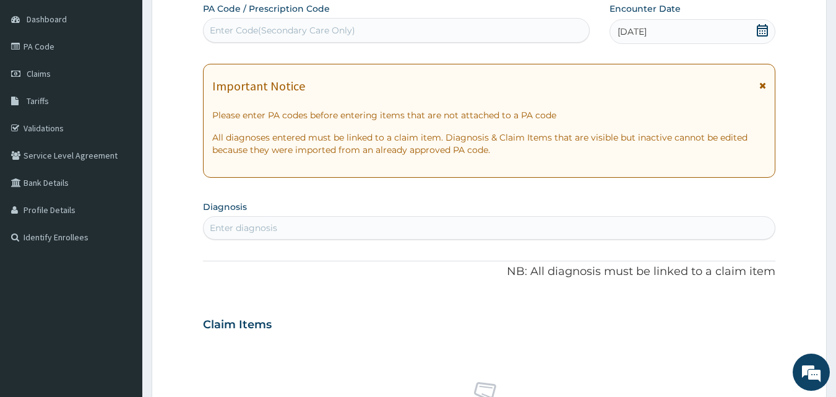
click at [343, 230] on div "Enter diagnosis" at bounding box center [490, 228] width 572 height 20
click at [313, 230] on div "Enter diagnosis" at bounding box center [490, 228] width 572 height 20
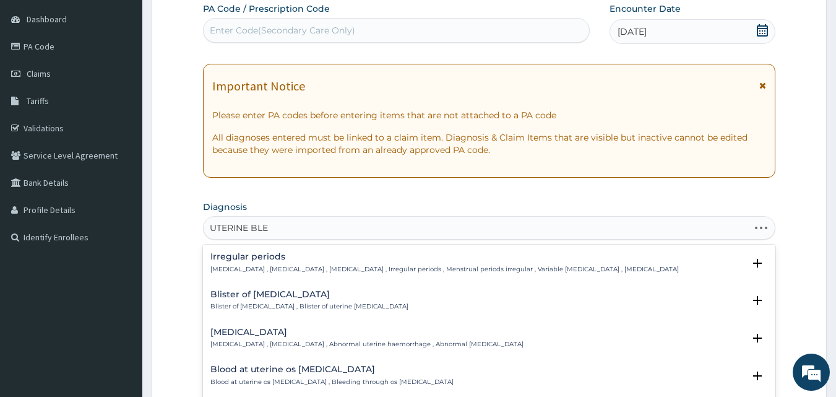
type input "[PERSON_NAME]"
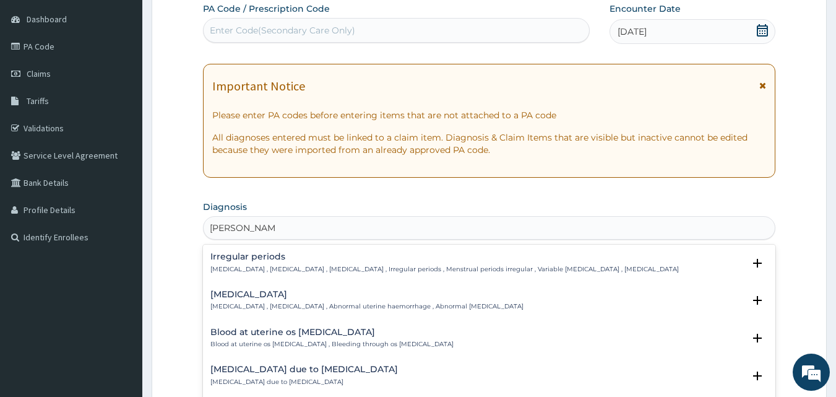
click at [286, 299] on h4 "[MEDICAL_DATA]" at bounding box center [366, 294] width 313 height 9
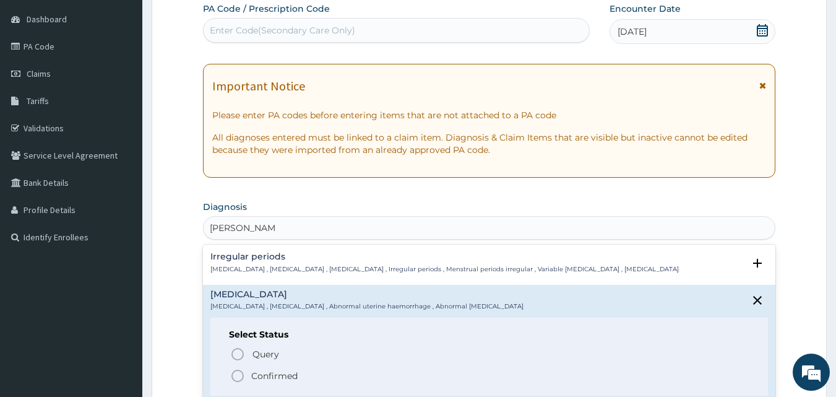
click at [236, 379] on circle "status option filled" at bounding box center [237, 375] width 11 height 11
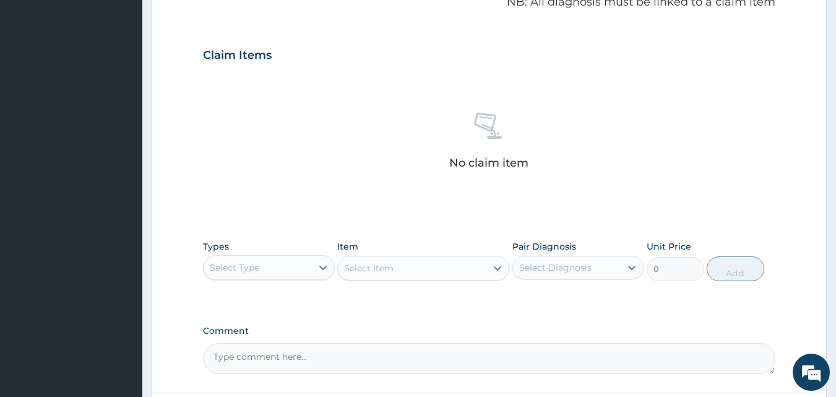
scroll to position [412, 0]
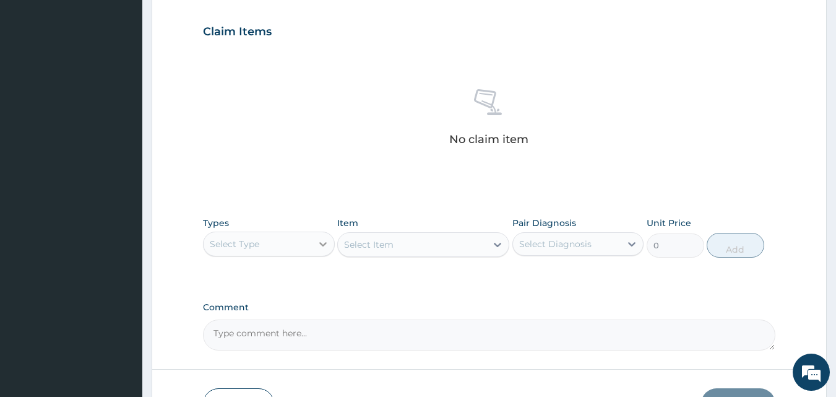
click at [317, 247] on icon at bounding box center [323, 244] width 12 height 12
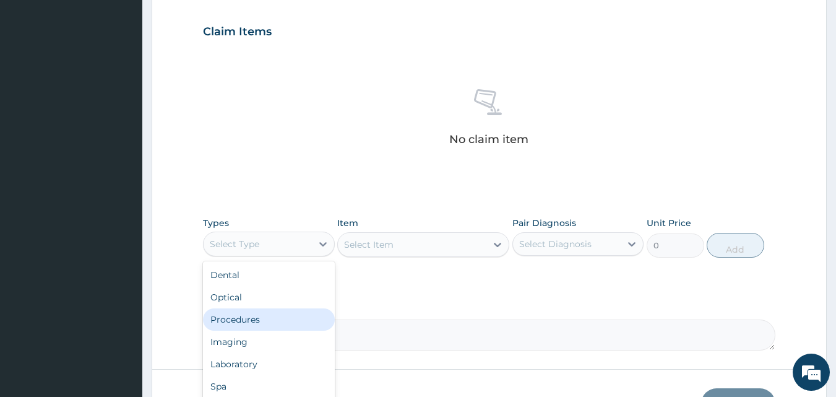
click at [314, 322] on div "Procedures" at bounding box center [269, 319] width 132 height 22
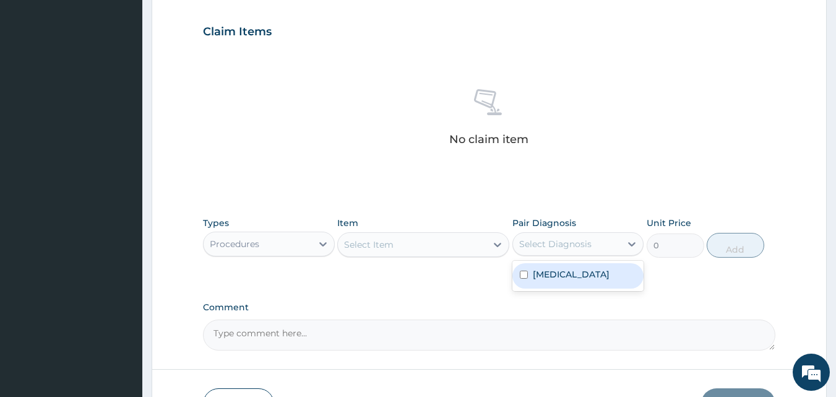
click at [560, 249] on div "Select Diagnosis" at bounding box center [555, 244] width 72 height 12
click at [522, 278] on input "checkbox" at bounding box center [524, 274] width 8 height 8
checkbox input "true"
click at [376, 239] on div "Select Item" at bounding box center [368, 244] width 49 height 12
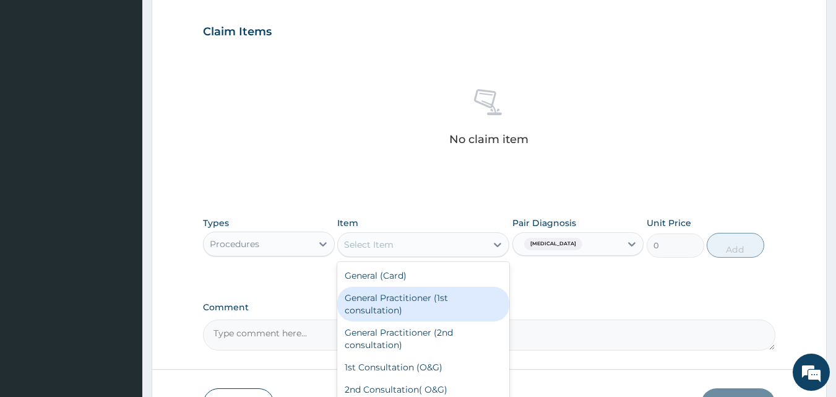
click at [395, 314] on div "General Practitioner (1st consultation)" at bounding box center [423, 303] width 172 height 35
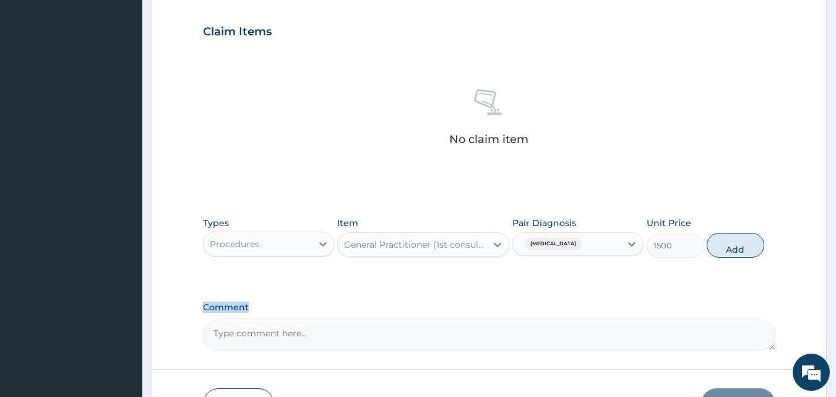
click at [395, 314] on div "Comment" at bounding box center [489, 326] width 573 height 48
click at [748, 243] on button "Add" at bounding box center [736, 245] width 58 height 25
type input "0"
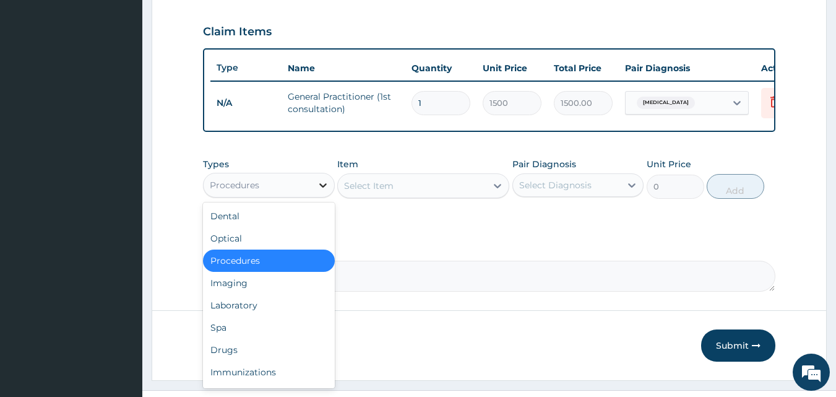
click at [313, 196] on div at bounding box center [323, 185] width 22 height 22
click at [267, 195] on div "Procedures" at bounding box center [258, 185] width 108 height 20
click at [268, 351] on div "Drugs" at bounding box center [269, 349] width 132 height 22
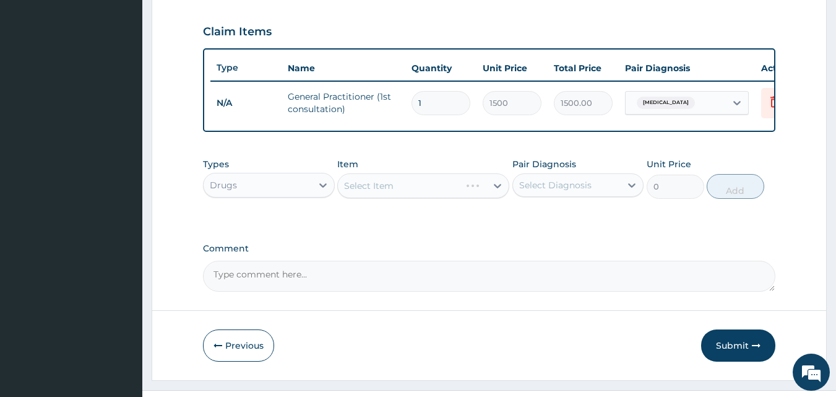
click at [560, 191] on div "Select Diagnosis" at bounding box center [555, 185] width 72 height 12
click at [524, 220] on input "checkbox" at bounding box center [524, 216] width 8 height 8
checkbox input "true"
click at [402, 186] on div "Select Item" at bounding box center [412, 186] width 148 height 20
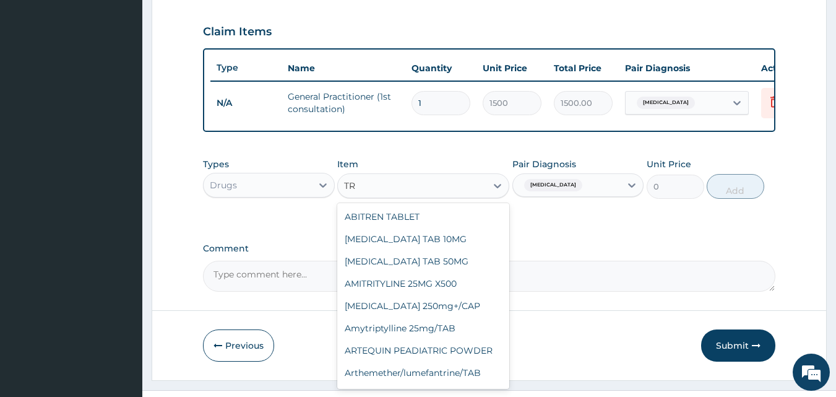
type input "T"
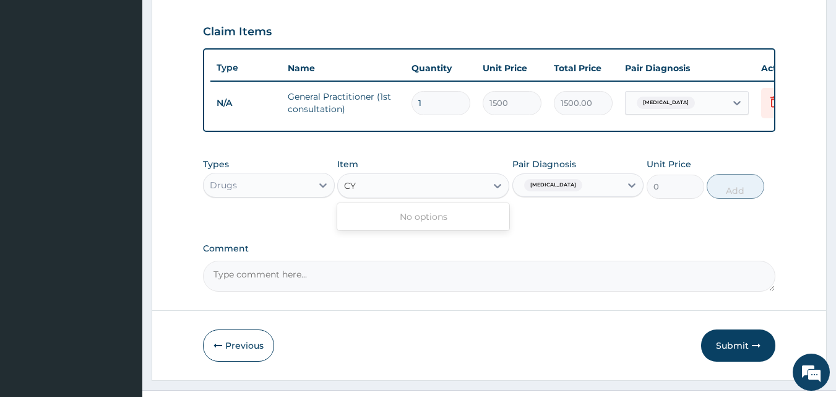
type input "C"
type input "D"
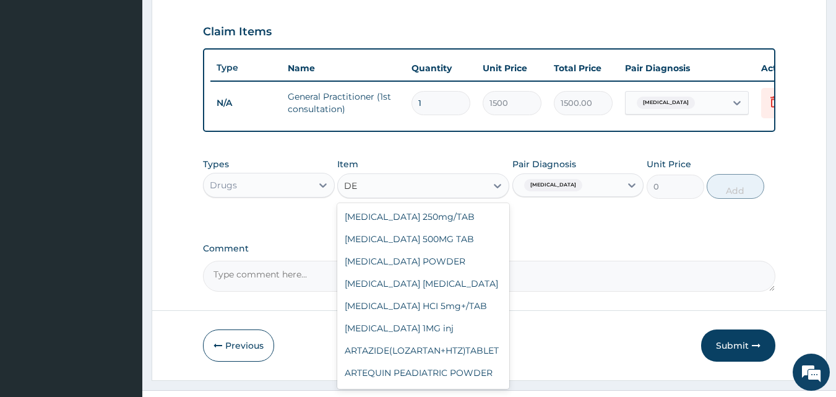
type input "D"
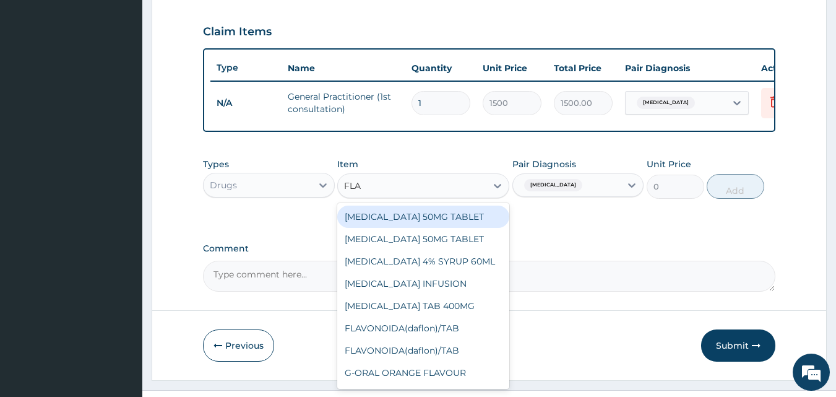
type input "FLA"
